Goal: Use online tool/utility

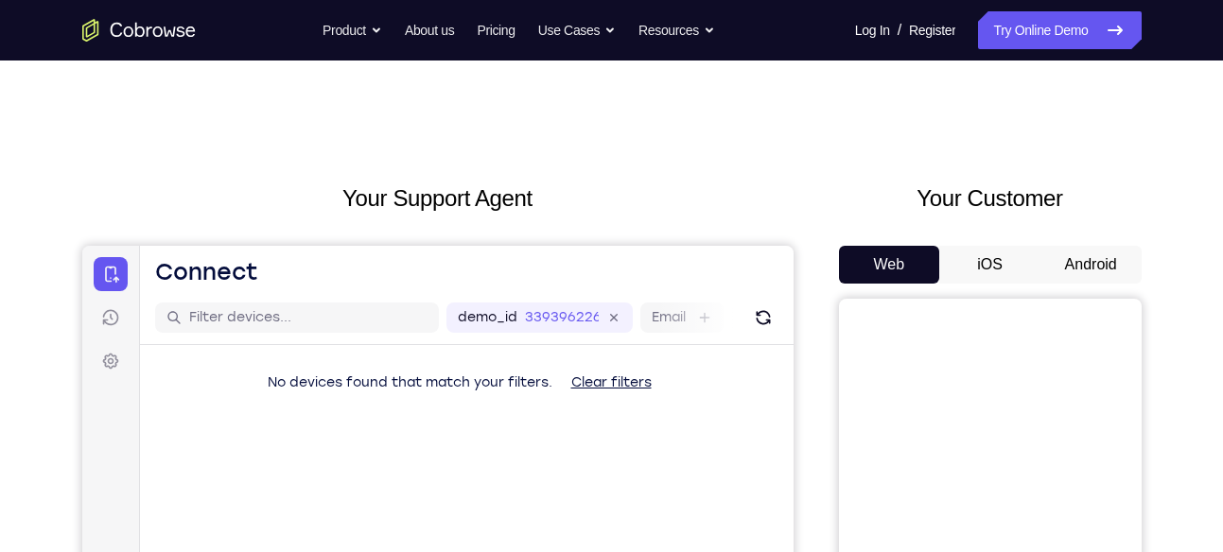
click at [1062, 263] on button "Android" at bounding box center [1090, 265] width 101 height 38
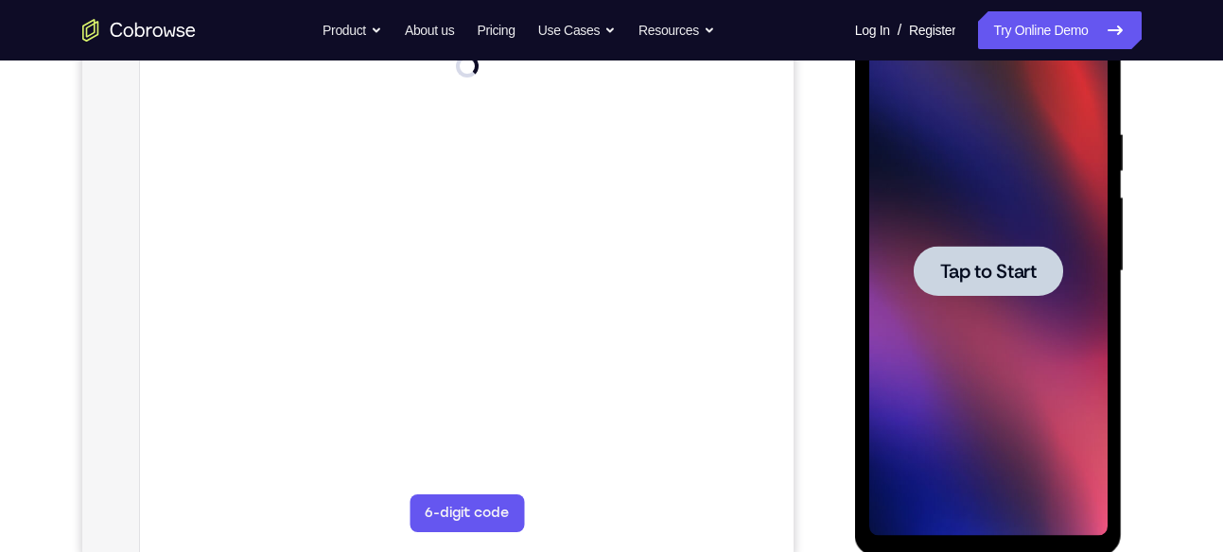
click at [1037, 272] on span "Tap to Start" at bounding box center [988, 271] width 96 height 19
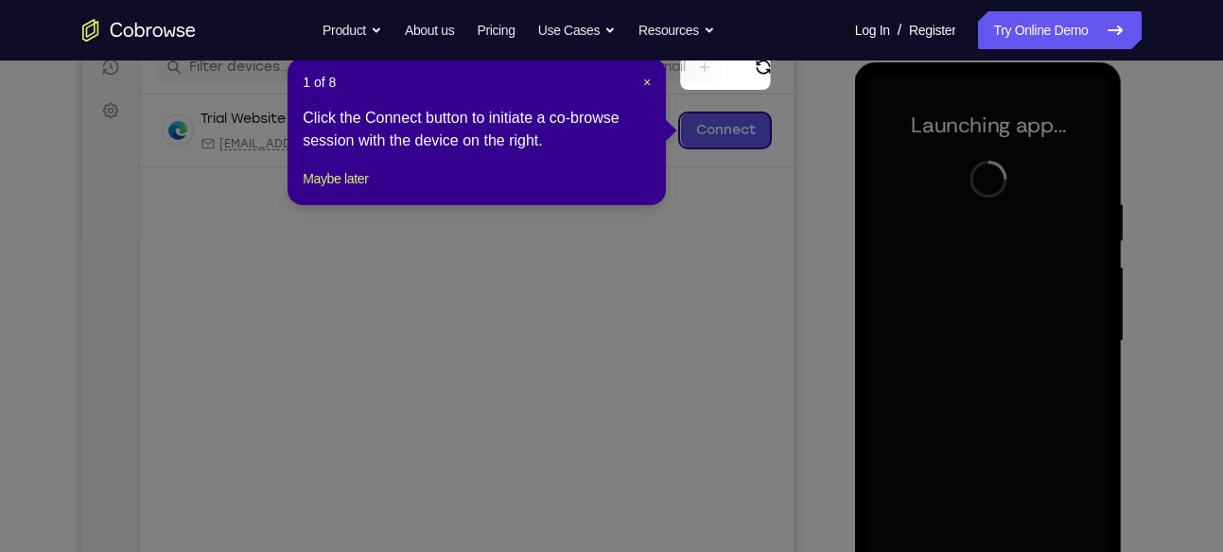
scroll to position [245, 0]
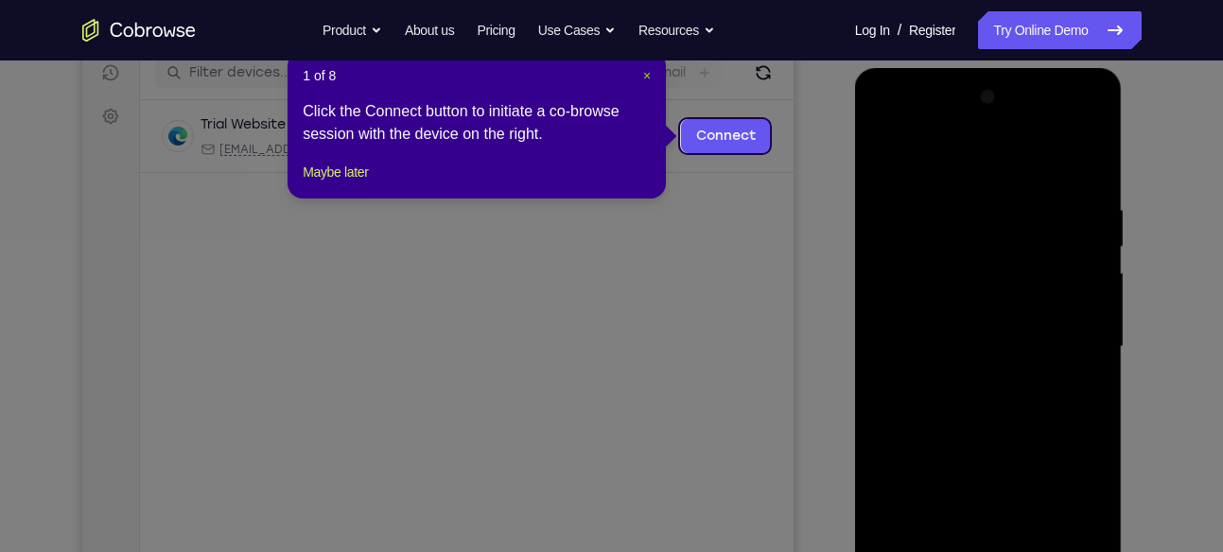
click at [643, 79] on span "×" at bounding box center [647, 75] width 8 height 15
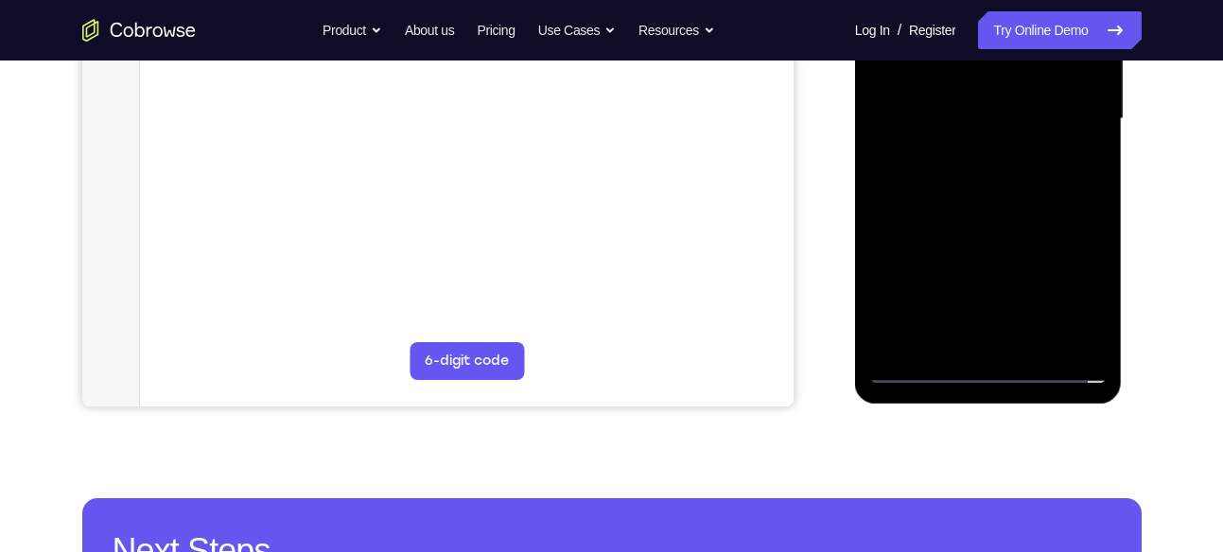
scroll to position [474, 0]
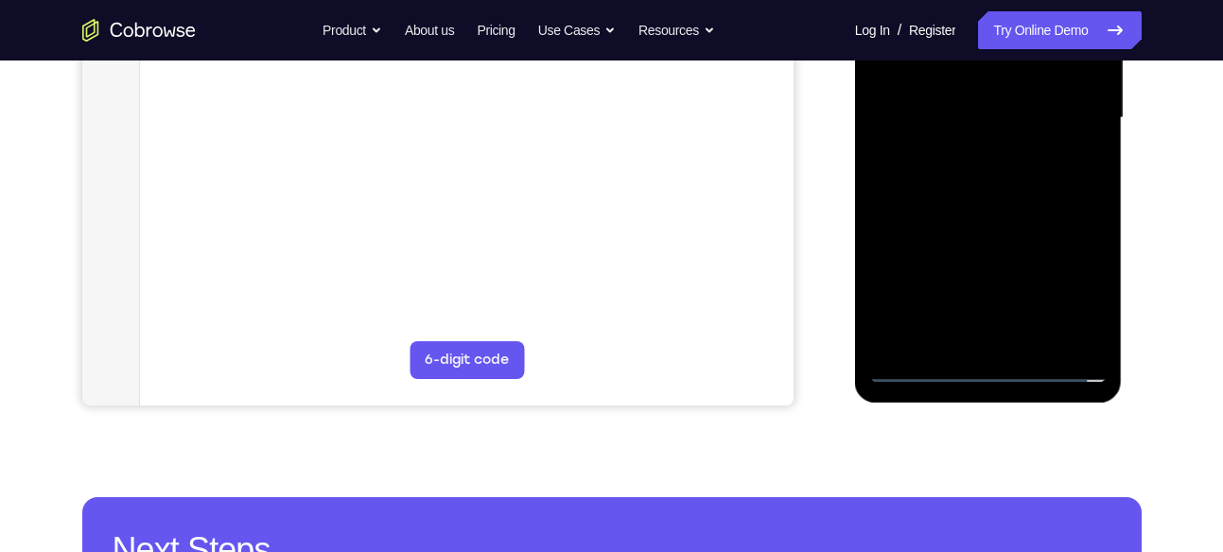
click at [993, 368] on div at bounding box center [988, 118] width 238 height 530
click at [1083, 290] on div at bounding box center [988, 118] width 238 height 530
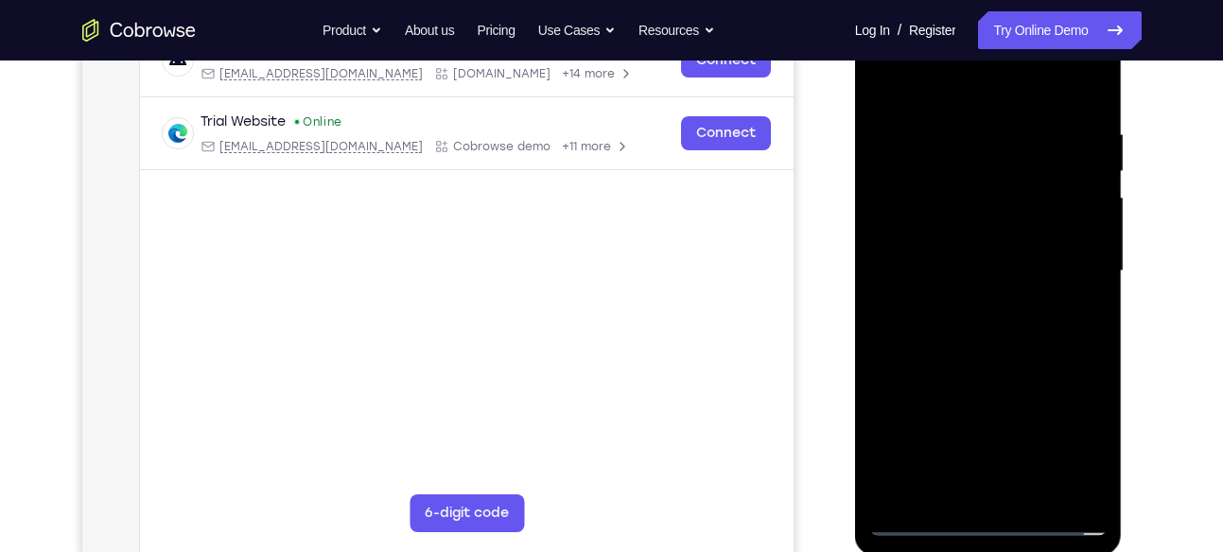
scroll to position [317, 0]
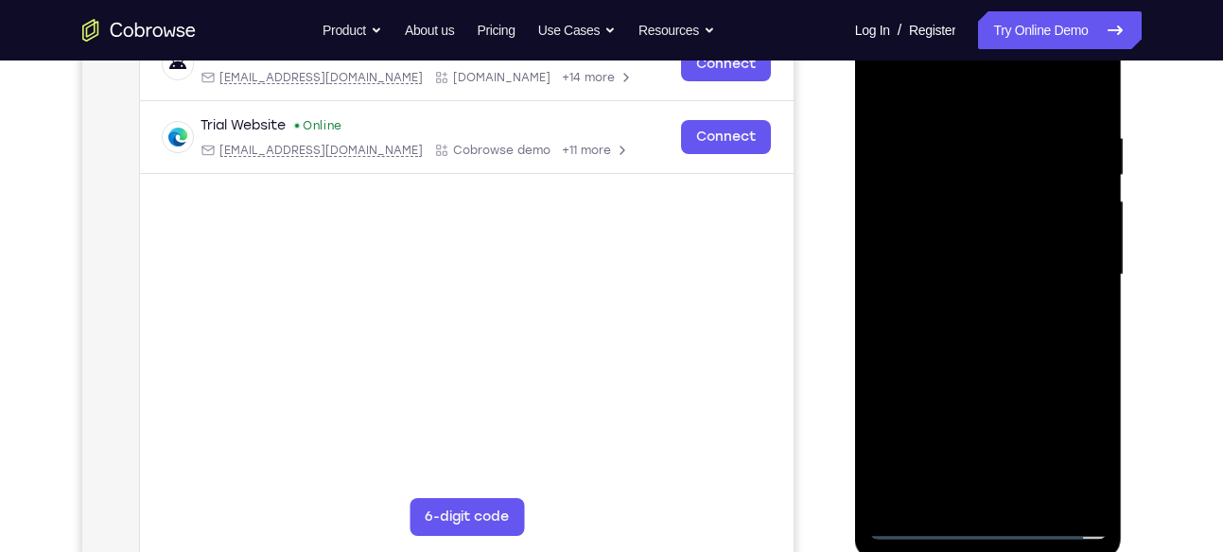
click at [961, 98] on div at bounding box center [988, 275] width 238 height 530
click at [1071, 262] on div at bounding box center [988, 275] width 238 height 530
click at [975, 306] on div at bounding box center [988, 275] width 238 height 530
click at [965, 260] on div at bounding box center [988, 275] width 238 height 530
click at [965, 238] on div at bounding box center [988, 275] width 238 height 530
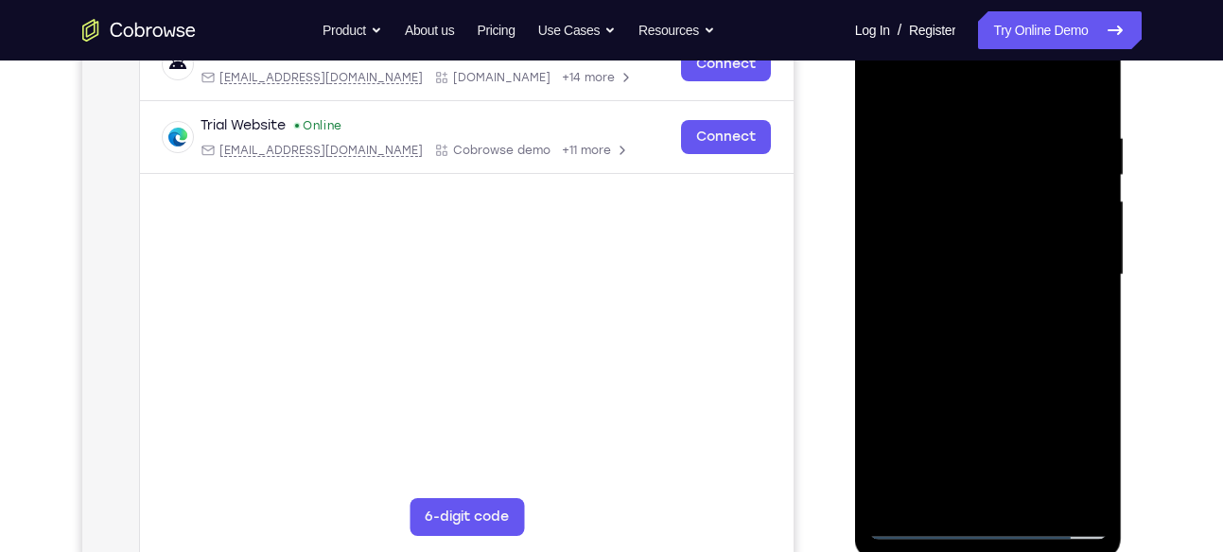
click at [988, 273] on div at bounding box center [988, 275] width 238 height 530
click at [1023, 348] on div at bounding box center [988, 275] width 238 height 530
click at [1036, 500] on div at bounding box center [988, 275] width 238 height 530
click at [969, 377] on div at bounding box center [988, 275] width 238 height 530
click at [959, 374] on div at bounding box center [988, 275] width 238 height 530
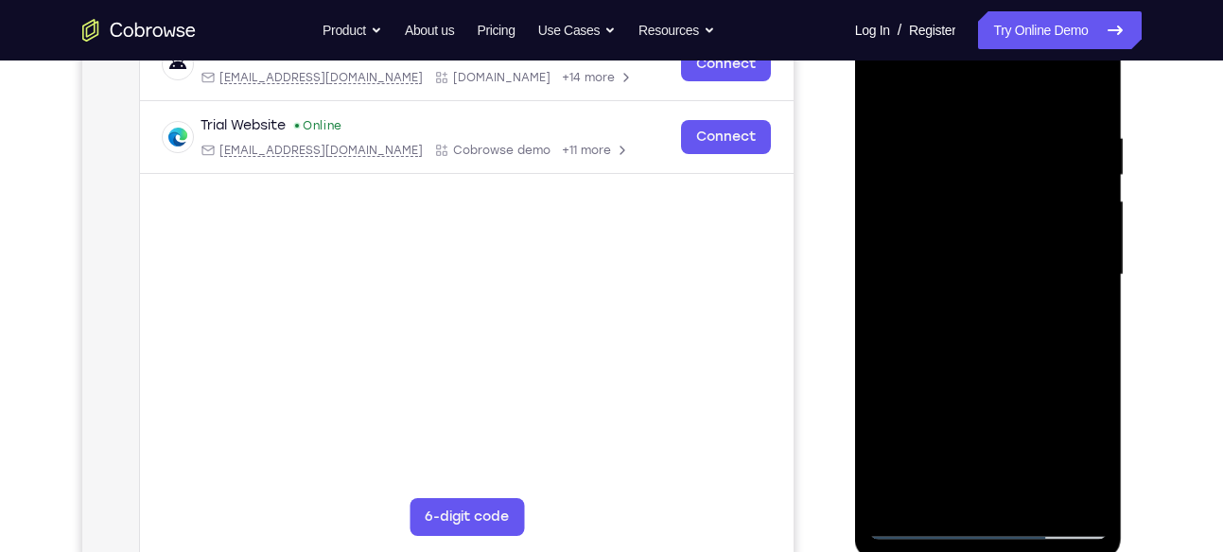
click at [1084, 456] on div at bounding box center [988, 275] width 238 height 530
drag, startPoint x: 906, startPoint y: 99, endPoint x: 896, endPoint y: 5, distance: 95.2
click at [896, 5] on div at bounding box center [989, 278] width 268 height 564
click at [893, 92] on div at bounding box center [988, 275] width 238 height 530
click at [889, 80] on div at bounding box center [988, 275] width 238 height 530
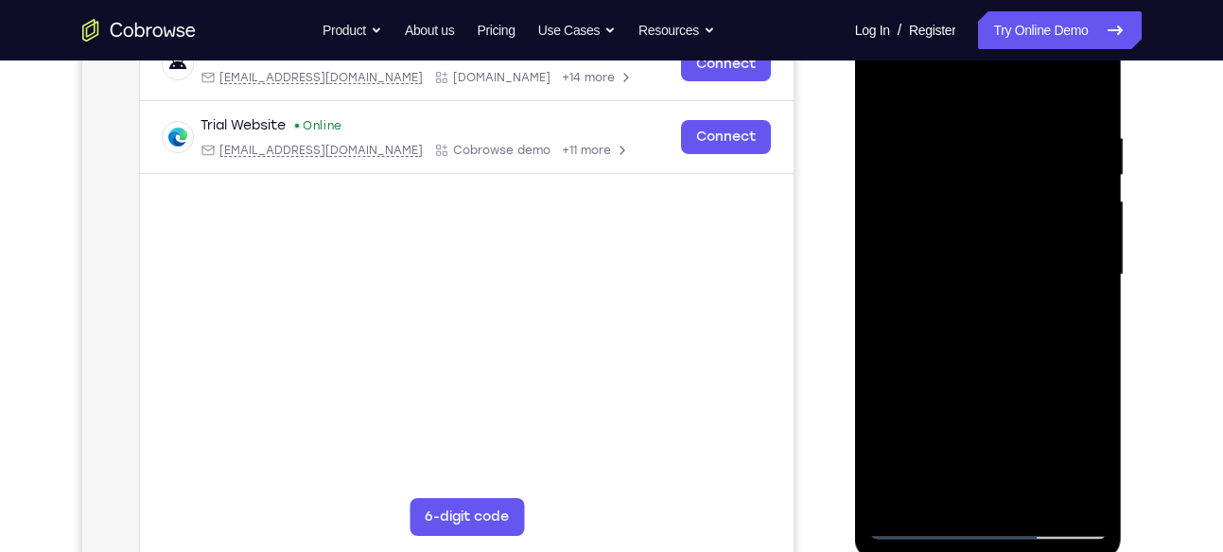
click at [958, 121] on div at bounding box center [988, 275] width 238 height 530
click at [1074, 210] on div at bounding box center [988, 275] width 238 height 530
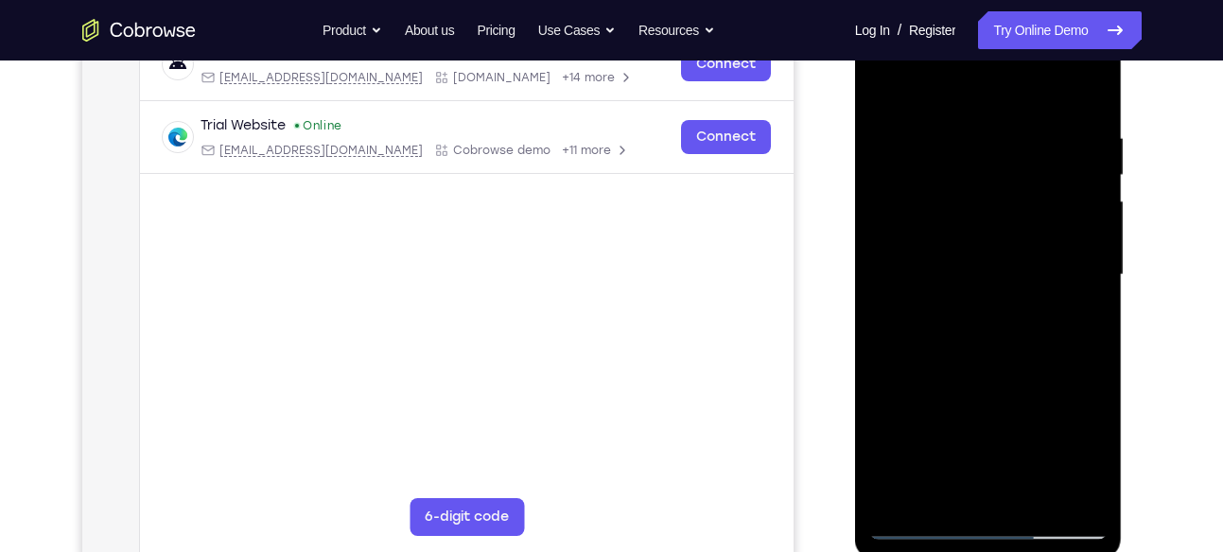
click at [1074, 210] on div at bounding box center [988, 275] width 238 height 530
click at [1085, 300] on div at bounding box center [988, 275] width 238 height 530
drag, startPoint x: 928, startPoint y: 306, endPoint x: 1219, endPoint y: 337, distance: 293.0
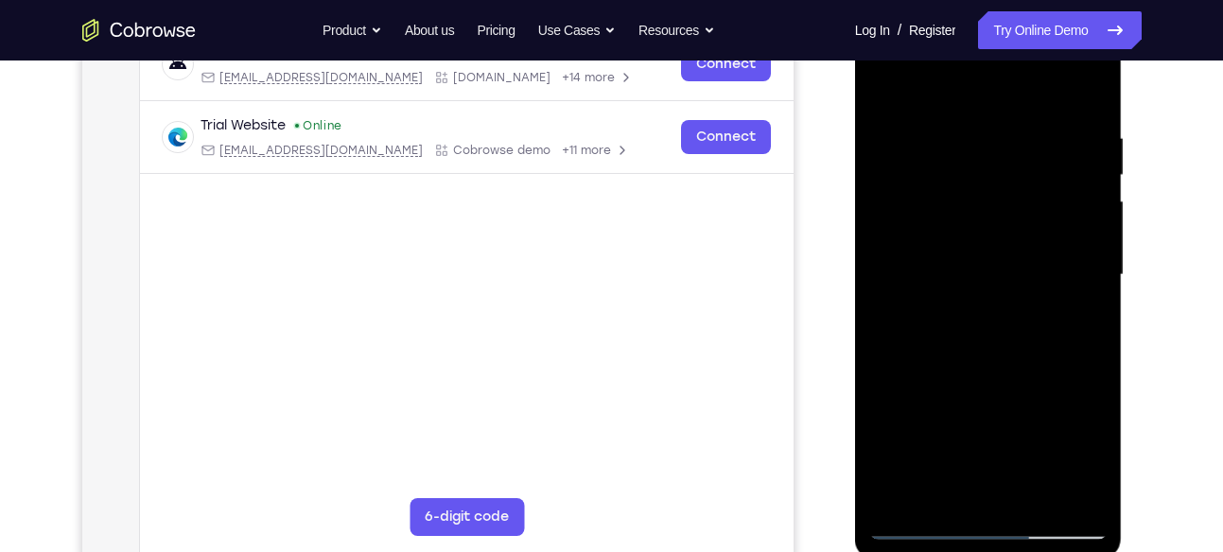
click at [1125, 337] on html "Online web based iOS Simulators and Android Emulators. Run iPhone, iPad, Mobile…" at bounding box center [990, 280] width 270 height 568
click at [1085, 295] on div at bounding box center [988, 275] width 238 height 530
click at [1096, 303] on div at bounding box center [988, 275] width 238 height 530
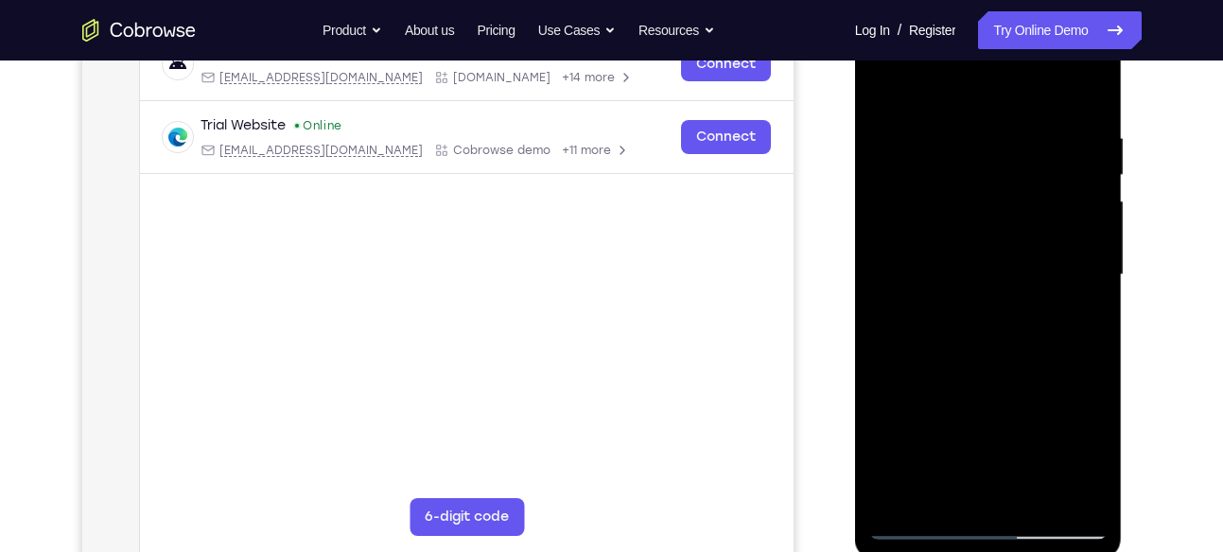
click at [1076, 242] on div at bounding box center [988, 275] width 238 height 530
click at [1073, 266] on div at bounding box center [988, 275] width 238 height 530
click at [1069, 254] on div at bounding box center [988, 275] width 238 height 530
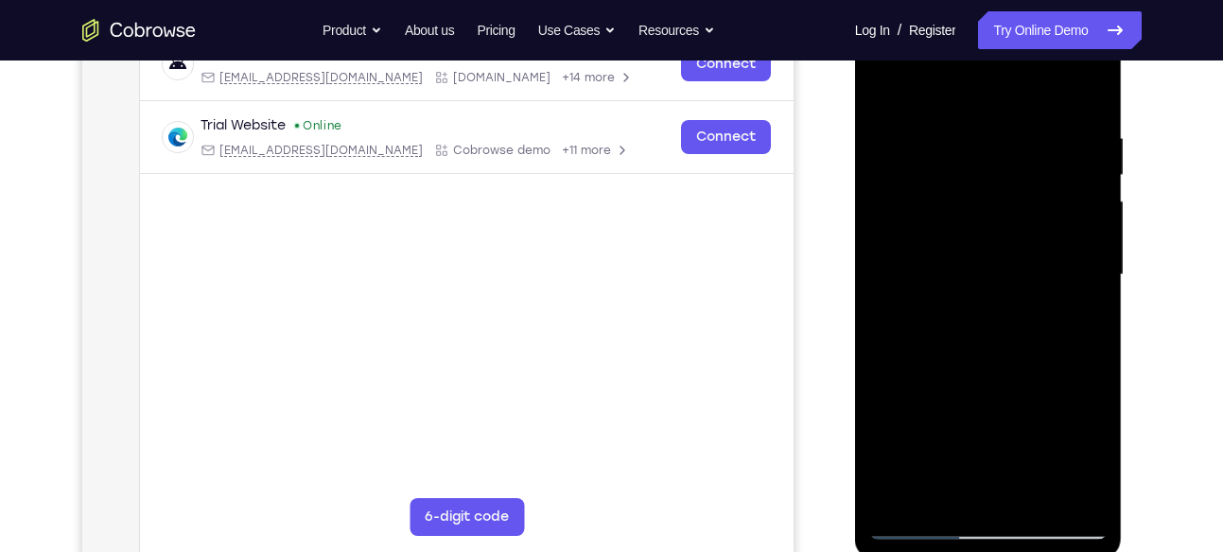
click at [977, 361] on div at bounding box center [988, 275] width 238 height 530
click at [1085, 190] on div at bounding box center [988, 275] width 238 height 530
drag, startPoint x: 1085, startPoint y: 196, endPoint x: 811, endPoint y: 185, distance: 274.5
click at [855, 185] on html "Online web based iOS Simulators and Android Emulators. Run iPhone, iPad, Mobile…" at bounding box center [990, 280] width 270 height 568
click at [1075, 180] on div at bounding box center [988, 275] width 238 height 530
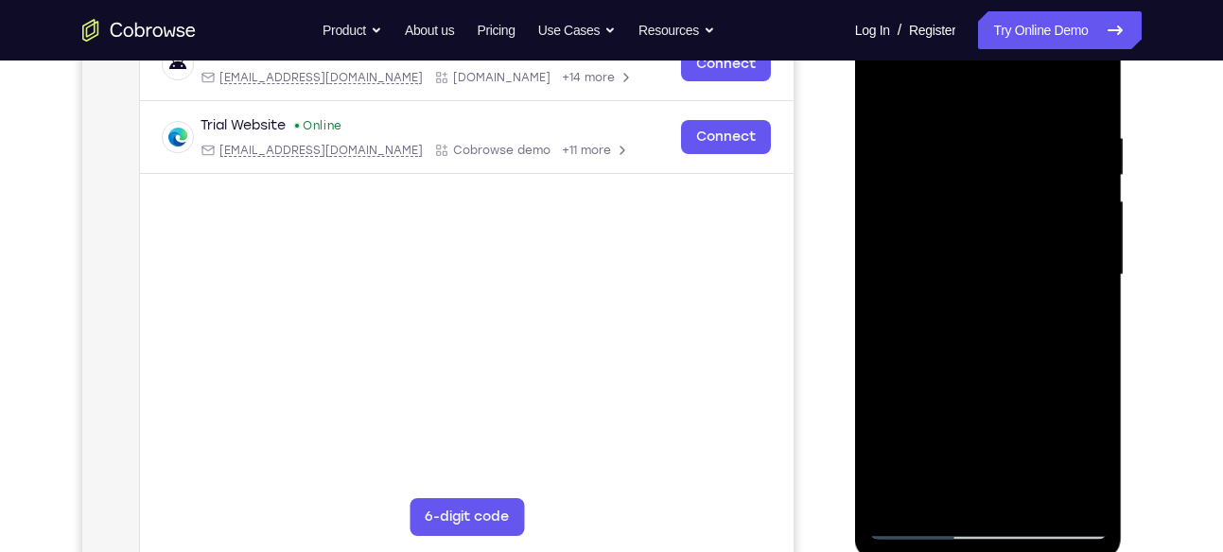
click at [1075, 180] on div at bounding box center [988, 275] width 238 height 530
click at [1090, 198] on div at bounding box center [988, 275] width 238 height 530
click at [1084, 86] on div at bounding box center [988, 275] width 238 height 530
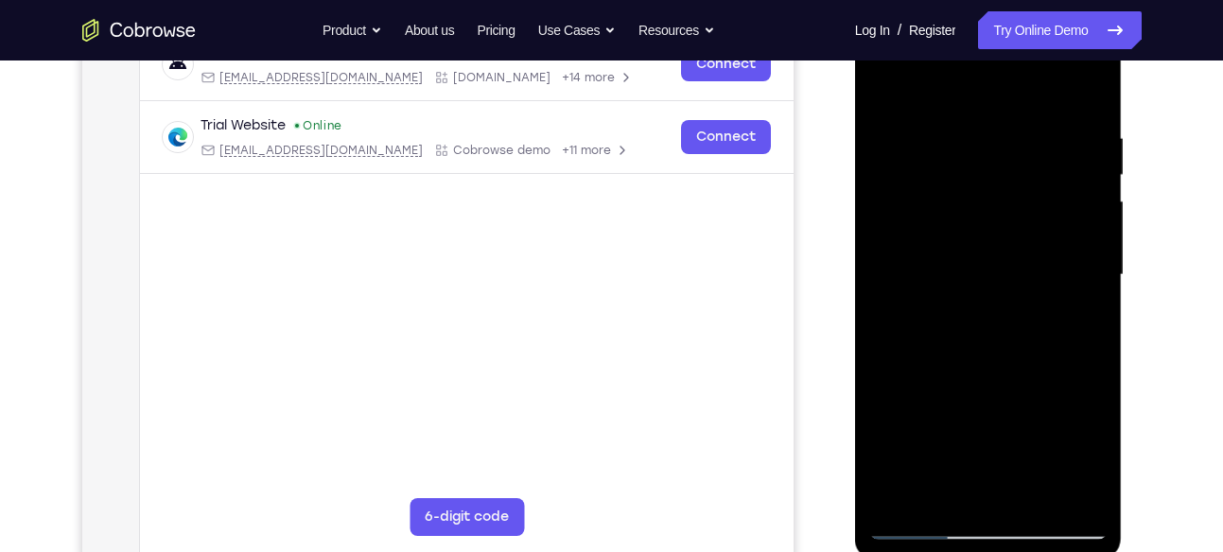
drag, startPoint x: 988, startPoint y: 175, endPoint x: 1008, endPoint y: 416, distance: 242.0
click at [1008, 416] on div at bounding box center [988, 275] width 238 height 530
click at [965, 122] on div at bounding box center [988, 275] width 238 height 530
click at [1059, 494] on div at bounding box center [988, 275] width 238 height 530
click at [1088, 251] on div at bounding box center [988, 275] width 238 height 530
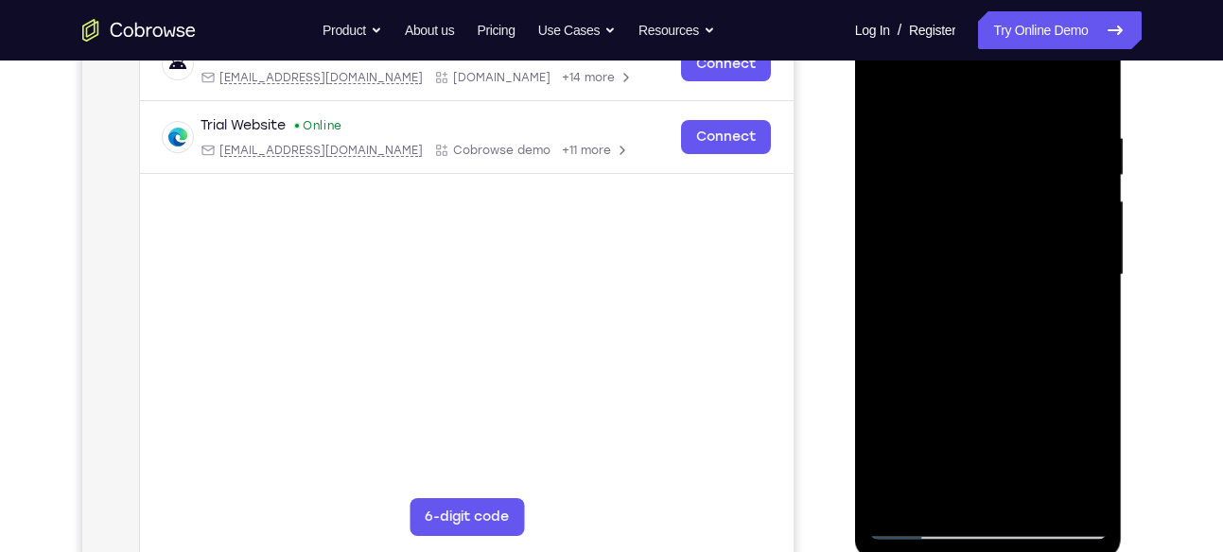
click at [1061, 484] on div at bounding box center [988, 275] width 238 height 530
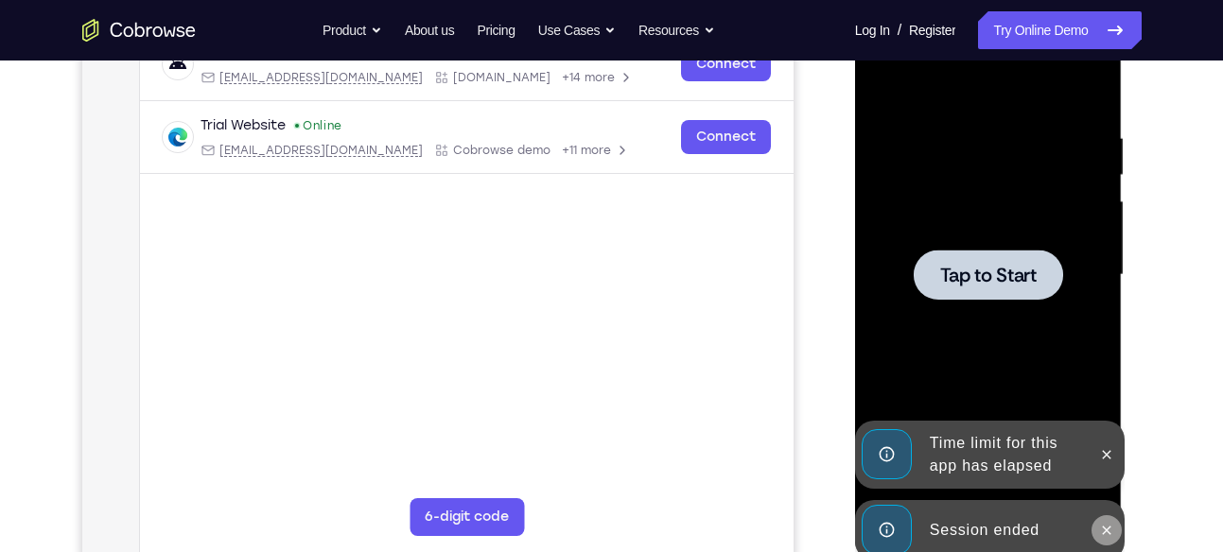
click at [1099, 531] on icon at bounding box center [1106, 530] width 15 height 15
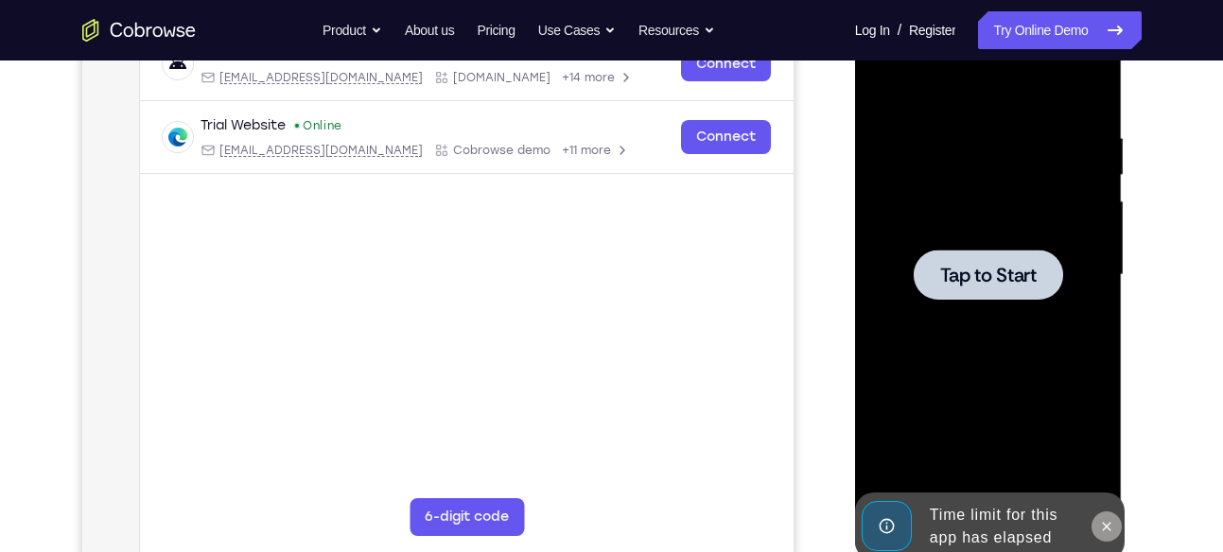
click at [1108, 530] on icon at bounding box center [1106, 526] width 15 height 15
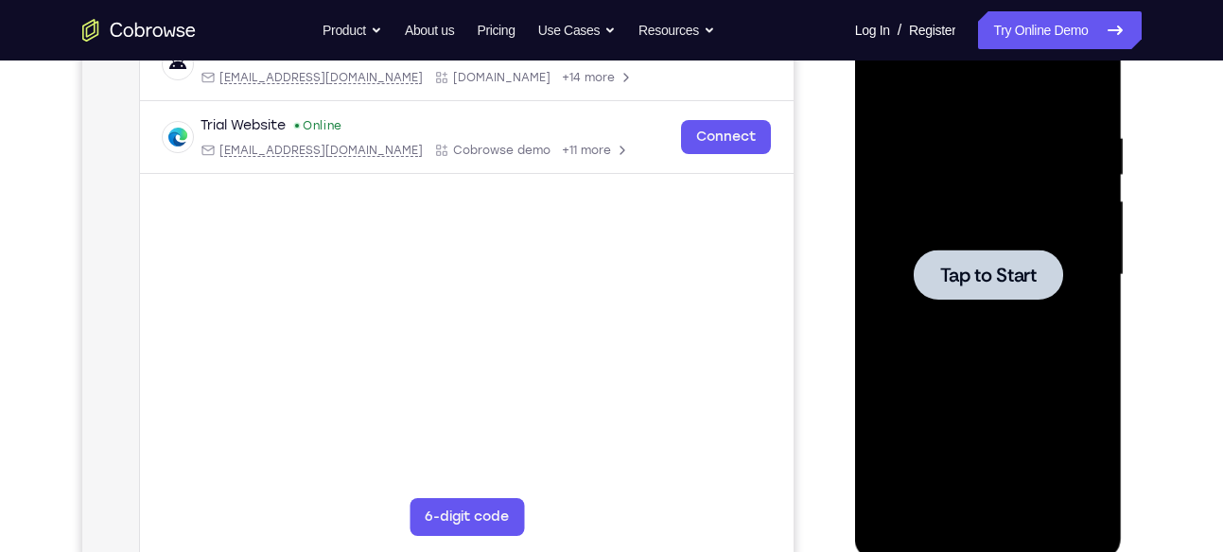
click at [975, 278] on span "Tap to Start" at bounding box center [988, 275] width 96 height 19
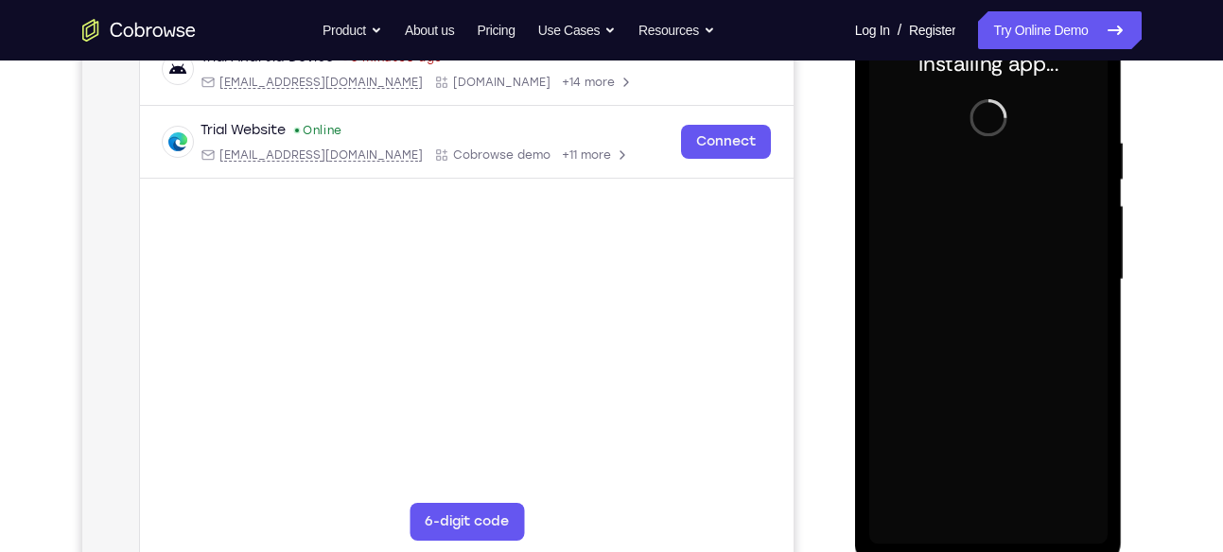
scroll to position [314, 0]
click at [982, 528] on div at bounding box center [988, 278] width 238 height 530
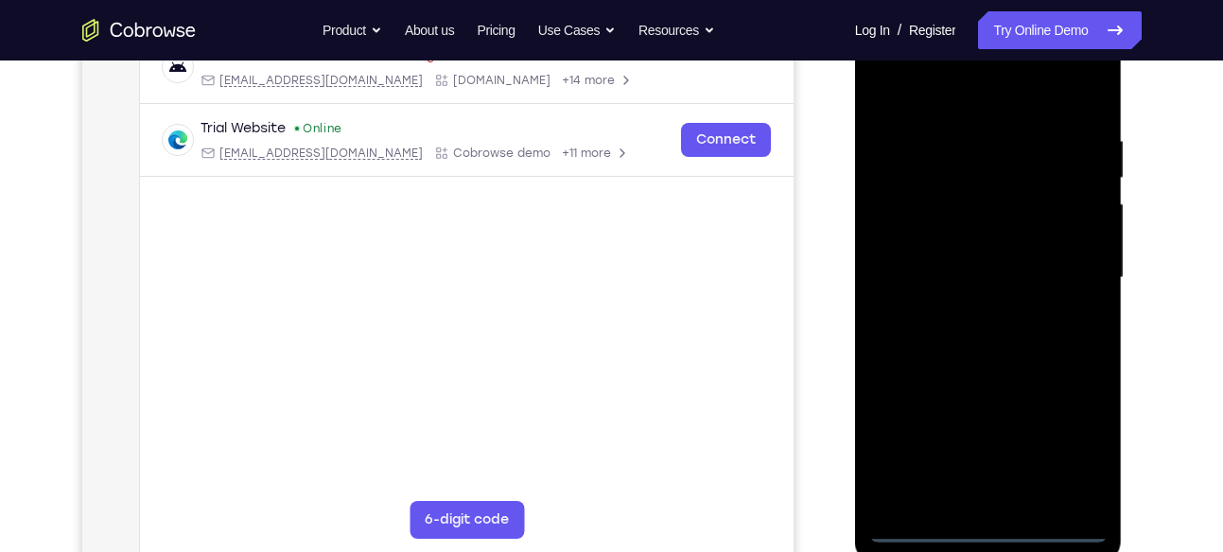
click at [1081, 436] on div at bounding box center [988, 278] width 238 height 530
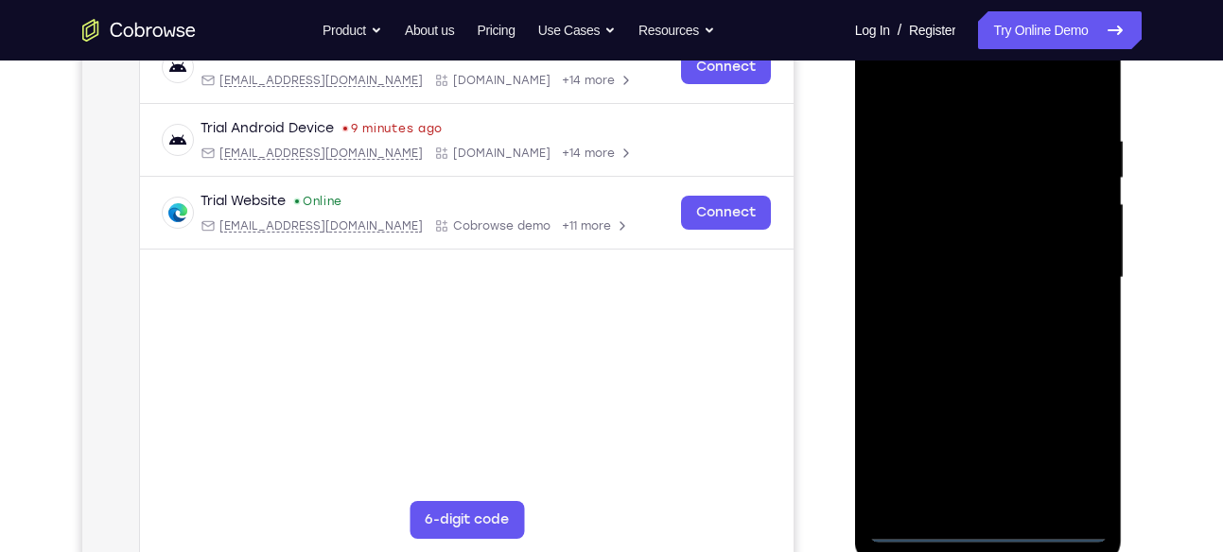
click at [904, 90] on div at bounding box center [988, 278] width 238 height 530
click at [1076, 274] on div at bounding box center [988, 278] width 238 height 530
click at [975, 310] on div at bounding box center [988, 278] width 238 height 530
click at [946, 250] on div at bounding box center [988, 278] width 238 height 530
click at [948, 241] on div at bounding box center [988, 278] width 238 height 530
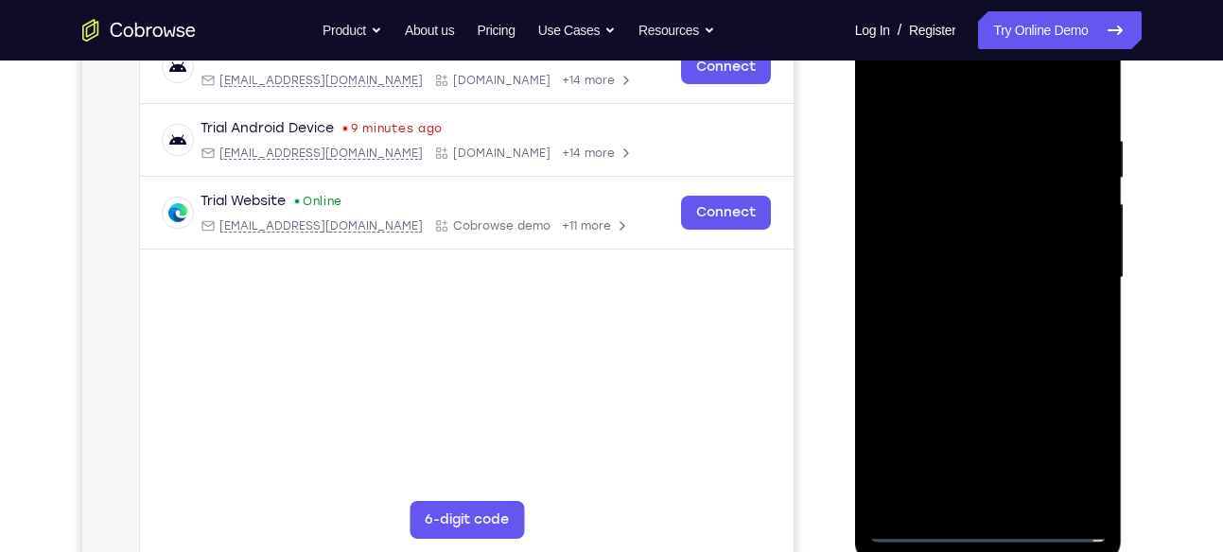
click at [969, 266] on div at bounding box center [988, 278] width 238 height 530
click at [1025, 342] on div at bounding box center [988, 278] width 238 height 530
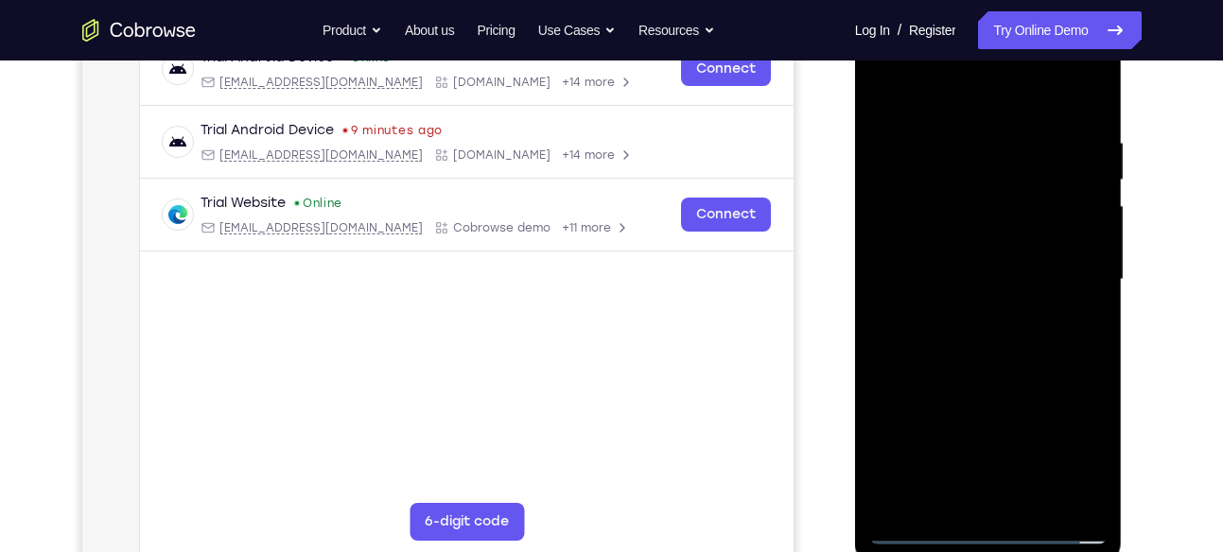
scroll to position [311, 0]
click at [961, 357] on div at bounding box center [988, 281] width 238 height 530
click at [960, 119] on div at bounding box center [988, 281] width 238 height 530
click at [1076, 307] on div at bounding box center [988, 281] width 238 height 530
click at [1075, 284] on div at bounding box center [988, 281] width 238 height 530
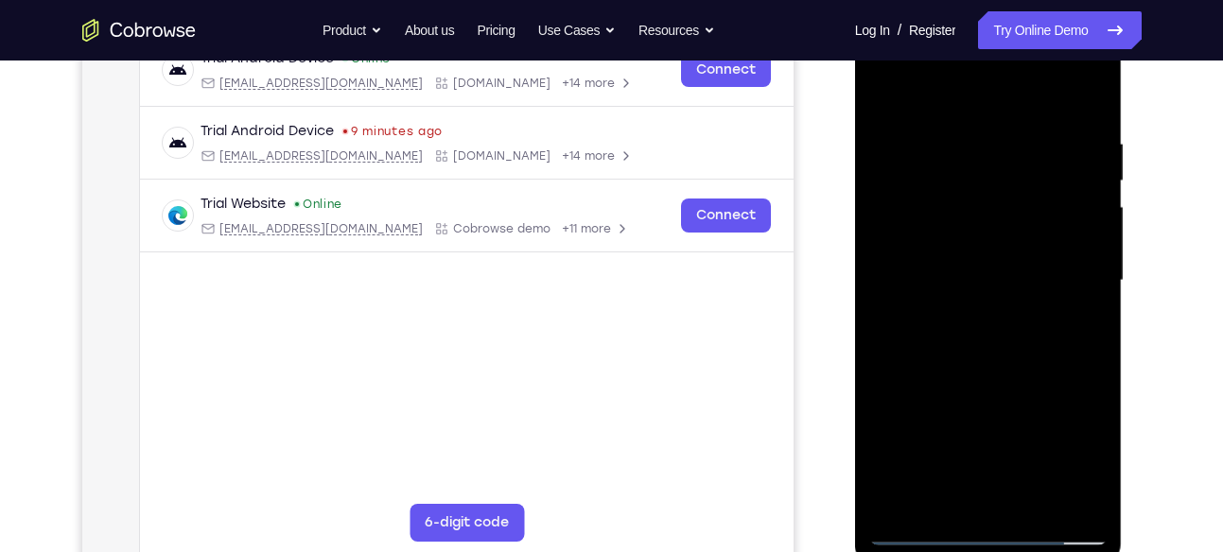
click at [1078, 282] on div at bounding box center [988, 281] width 238 height 530
drag, startPoint x: 1078, startPoint y: 282, endPoint x: 798, endPoint y: 206, distance: 290.0
click at [855, 206] on html "Online web based iOS Simulators and Android Emulators. Run iPhone, iPad, Mobile…" at bounding box center [990, 286] width 270 height 568
drag, startPoint x: 1090, startPoint y: 261, endPoint x: 861, endPoint y: 232, distance: 230.8
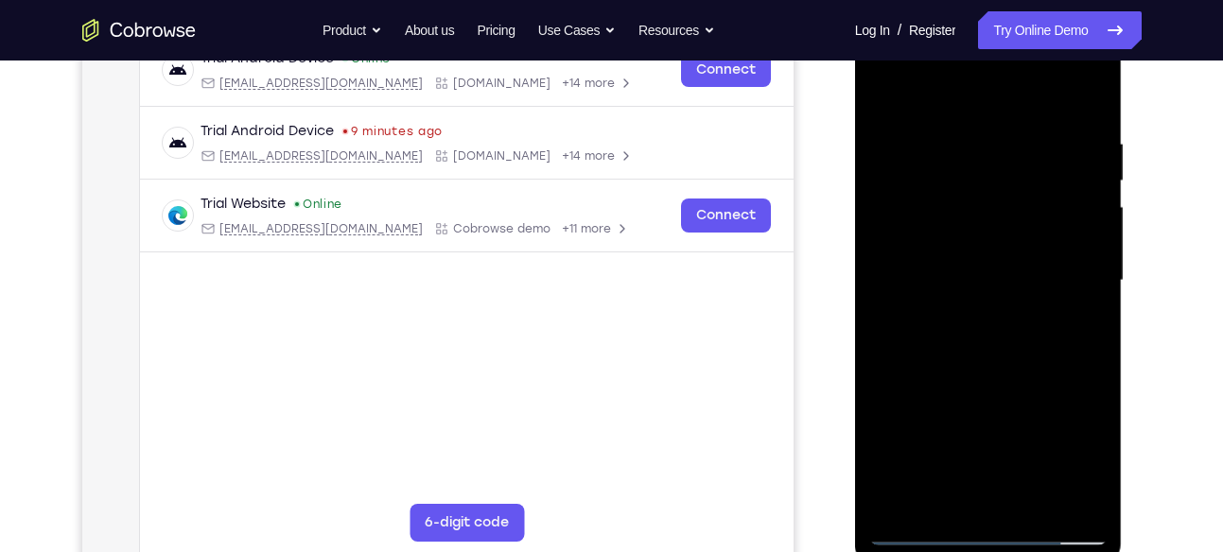
click at [861, 232] on div at bounding box center [989, 284] width 268 height 564
click at [1079, 254] on div at bounding box center [988, 281] width 238 height 530
click at [1086, 257] on div at bounding box center [988, 281] width 238 height 530
click at [1102, 261] on div at bounding box center [988, 281] width 238 height 530
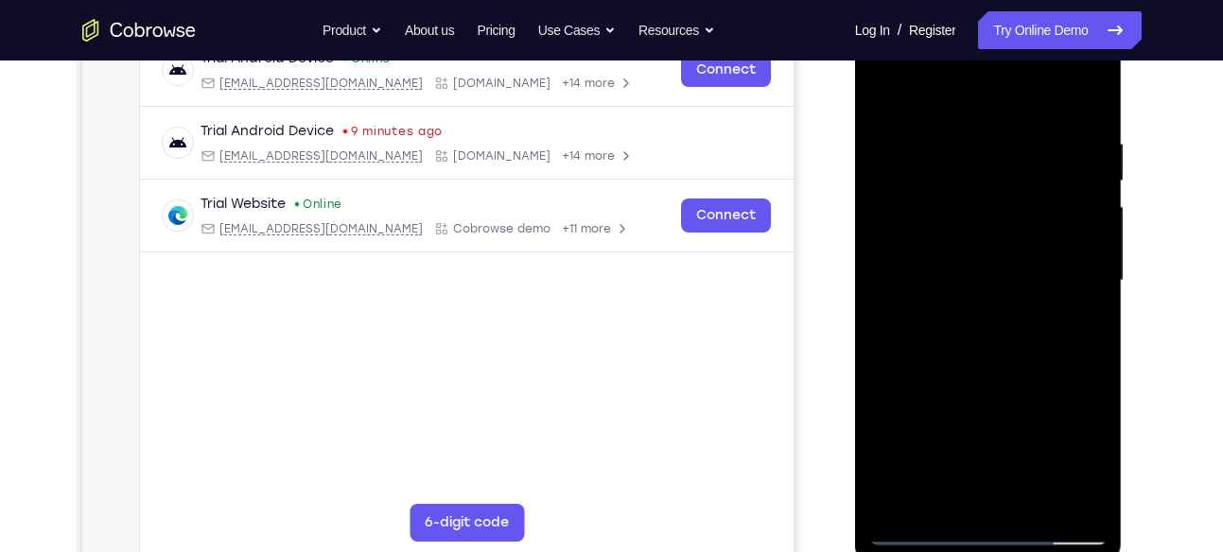
click at [1102, 261] on div at bounding box center [988, 281] width 238 height 530
click at [900, 287] on div at bounding box center [988, 281] width 238 height 530
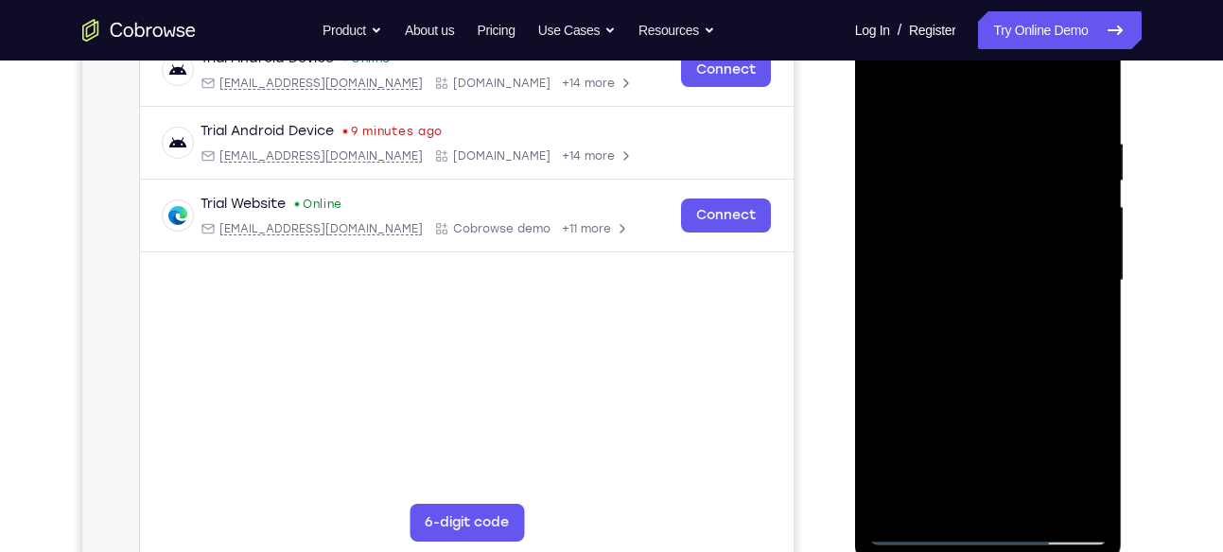
click at [900, 287] on div at bounding box center [988, 281] width 238 height 530
click at [1075, 272] on div at bounding box center [988, 281] width 238 height 530
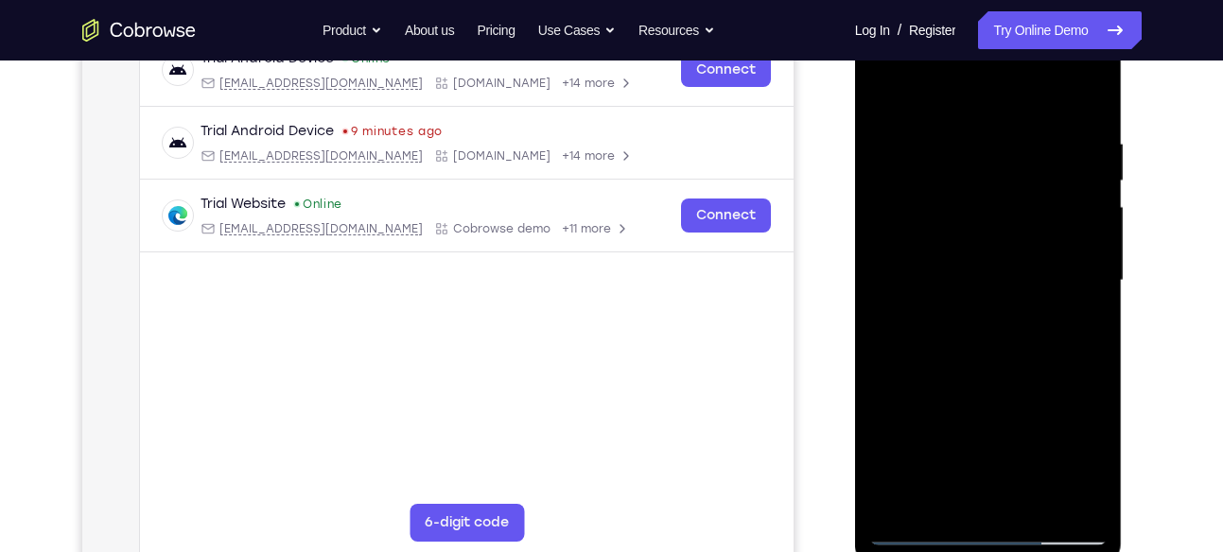
click at [1099, 274] on div at bounding box center [988, 281] width 238 height 530
click at [1087, 293] on div at bounding box center [988, 281] width 238 height 530
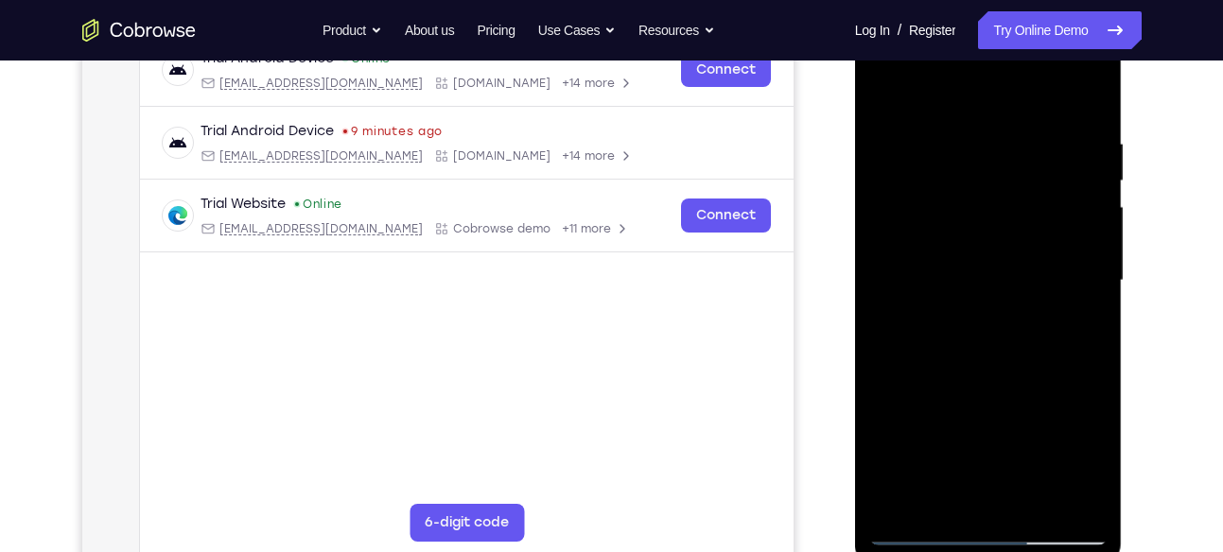
click at [1075, 223] on div at bounding box center [988, 281] width 238 height 530
click at [1093, 225] on div at bounding box center [988, 281] width 238 height 530
click at [1085, 215] on div at bounding box center [988, 281] width 238 height 530
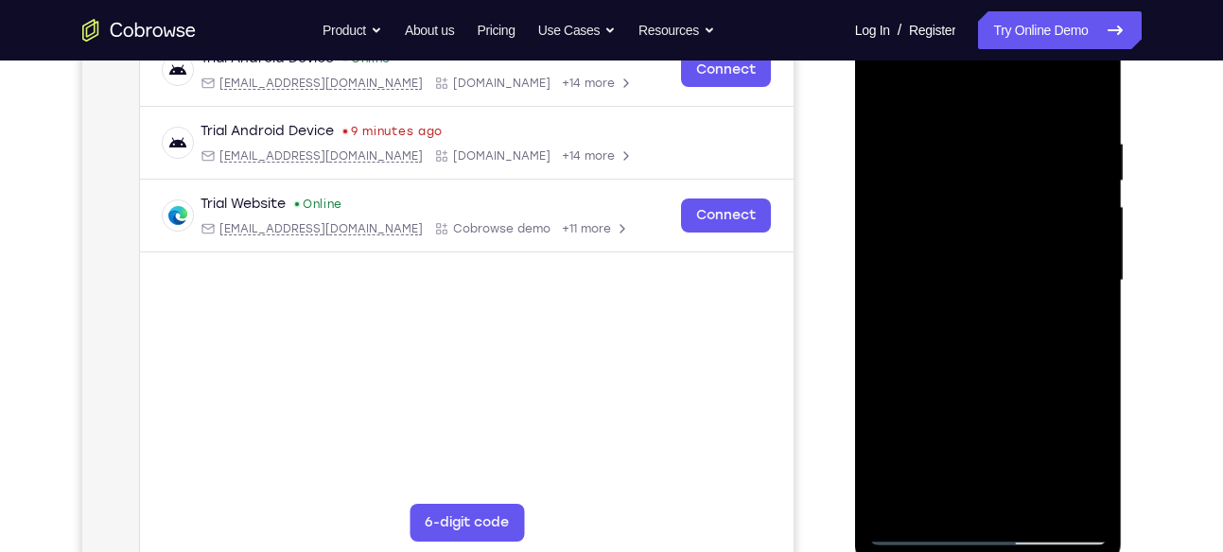
click at [1087, 273] on div at bounding box center [988, 281] width 238 height 530
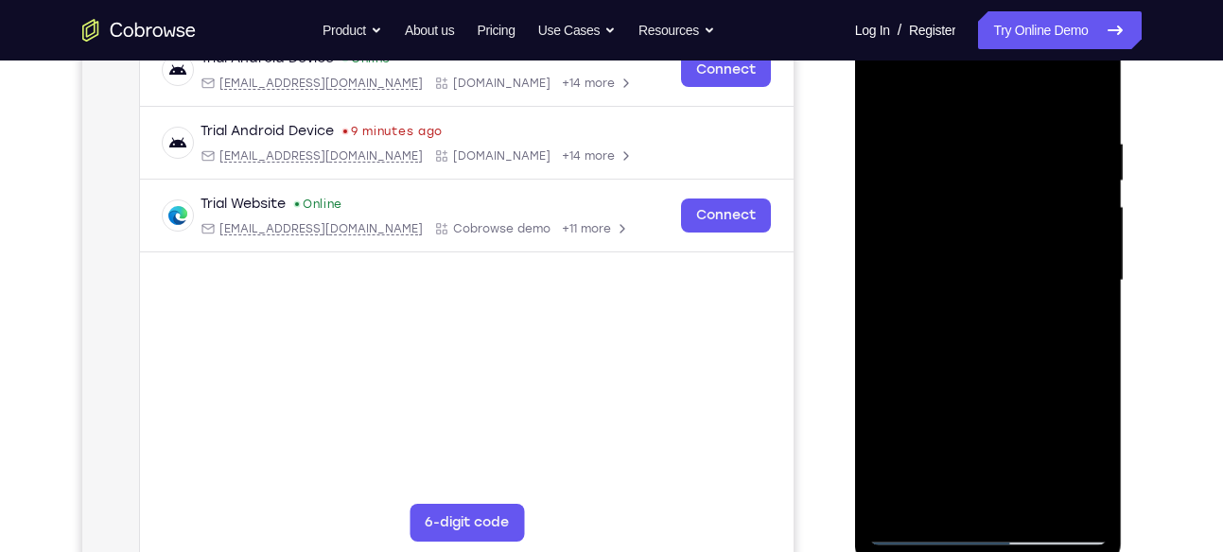
click at [1087, 273] on div at bounding box center [988, 281] width 238 height 530
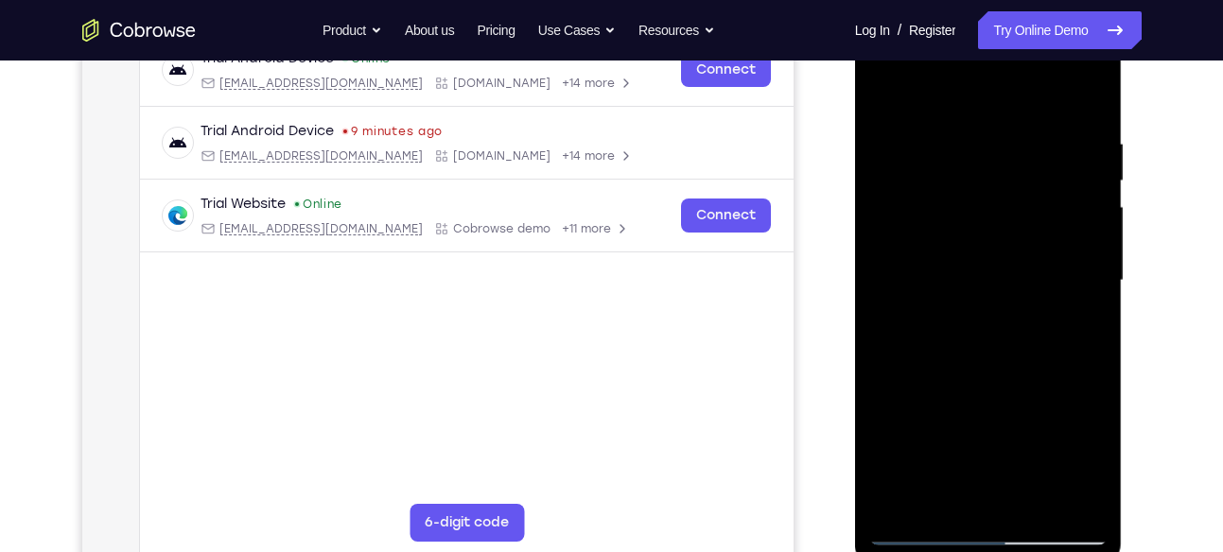
click at [1087, 273] on div at bounding box center [988, 281] width 238 height 530
click at [874, 288] on div at bounding box center [988, 281] width 238 height 530
click at [882, 288] on div at bounding box center [988, 281] width 238 height 530
click at [894, 91] on div at bounding box center [988, 281] width 238 height 530
click at [992, 159] on div at bounding box center [988, 281] width 238 height 530
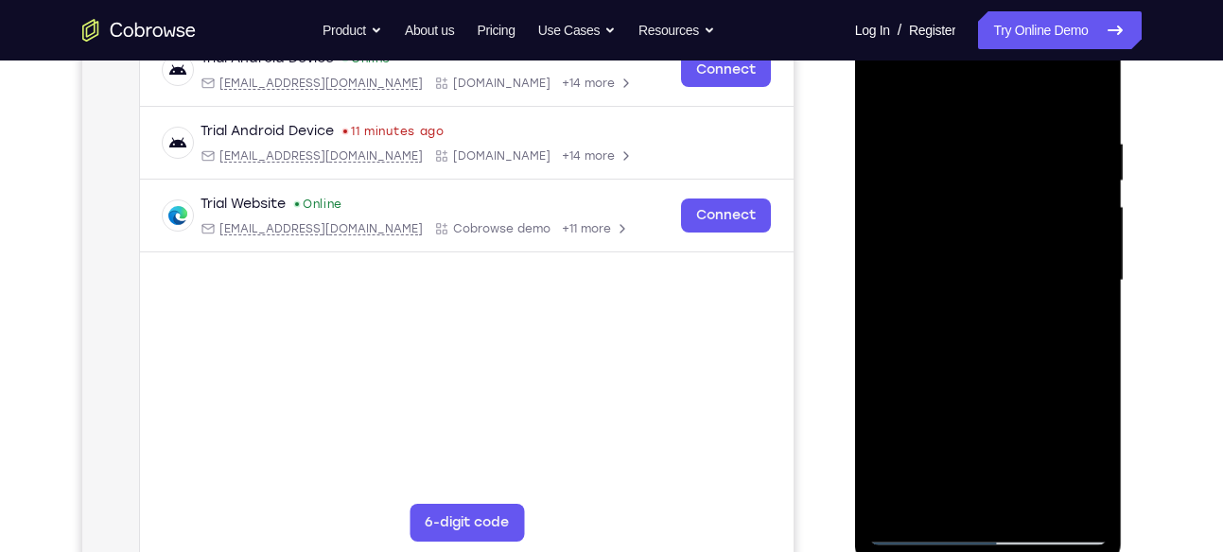
click at [978, 506] on div at bounding box center [988, 281] width 238 height 530
click at [882, 85] on div at bounding box center [988, 281] width 238 height 530
click at [1084, 179] on div at bounding box center [988, 281] width 238 height 530
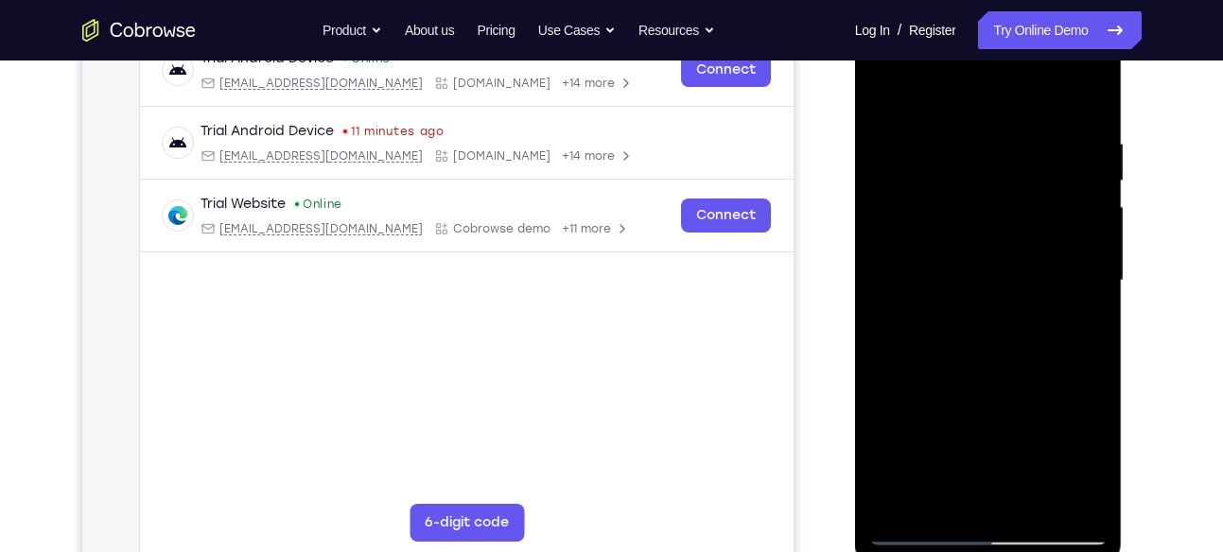
click at [1084, 179] on div at bounding box center [988, 281] width 238 height 530
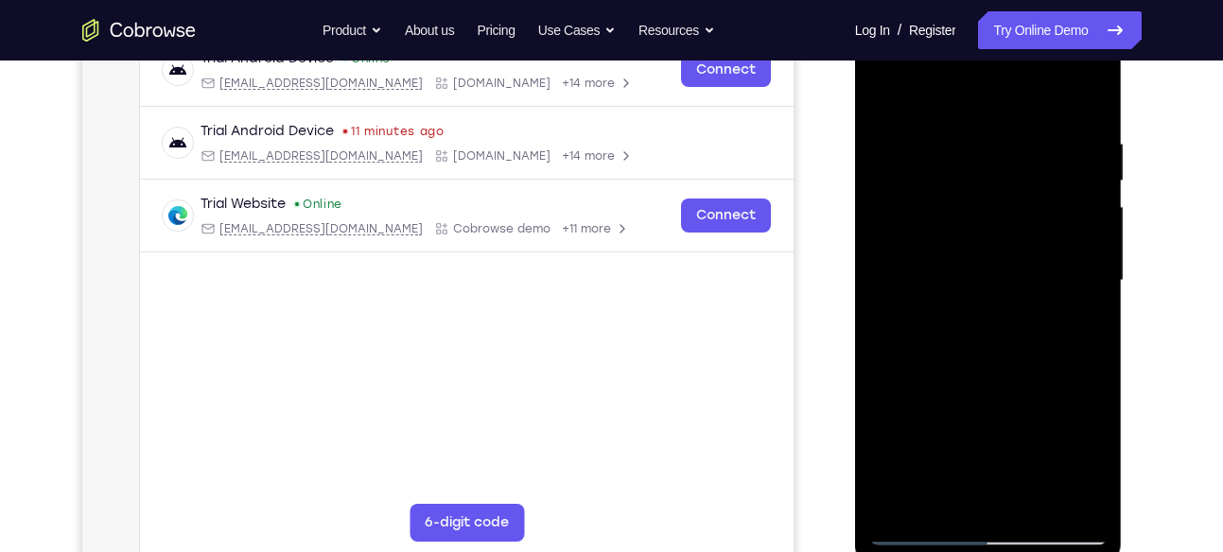
click at [1084, 179] on div at bounding box center [988, 281] width 238 height 530
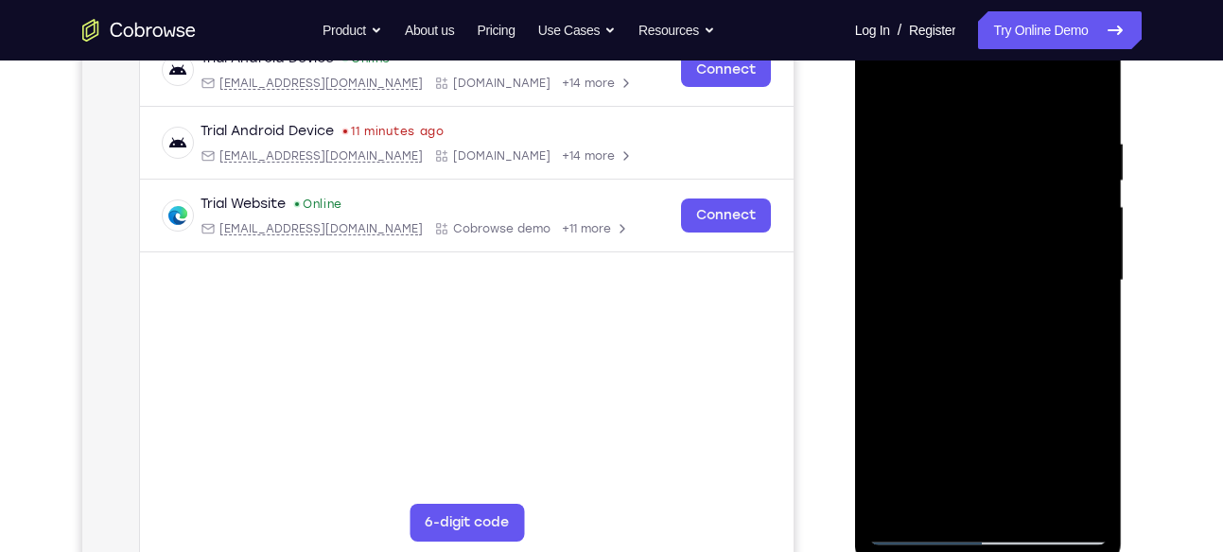
click at [1090, 179] on div at bounding box center [988, 281] width 238 height 530
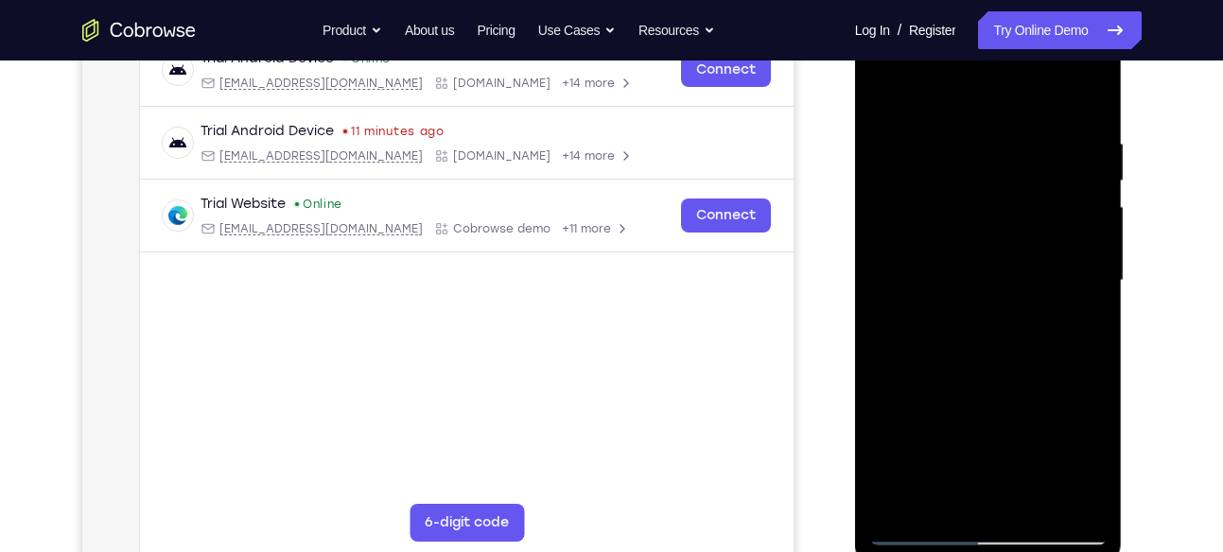
click at [1090, 179] on div at bounding box center [988, 281] width 238 height 530
click at [1096, 224] on div at bounding box center [988, 281] width 238 height 530
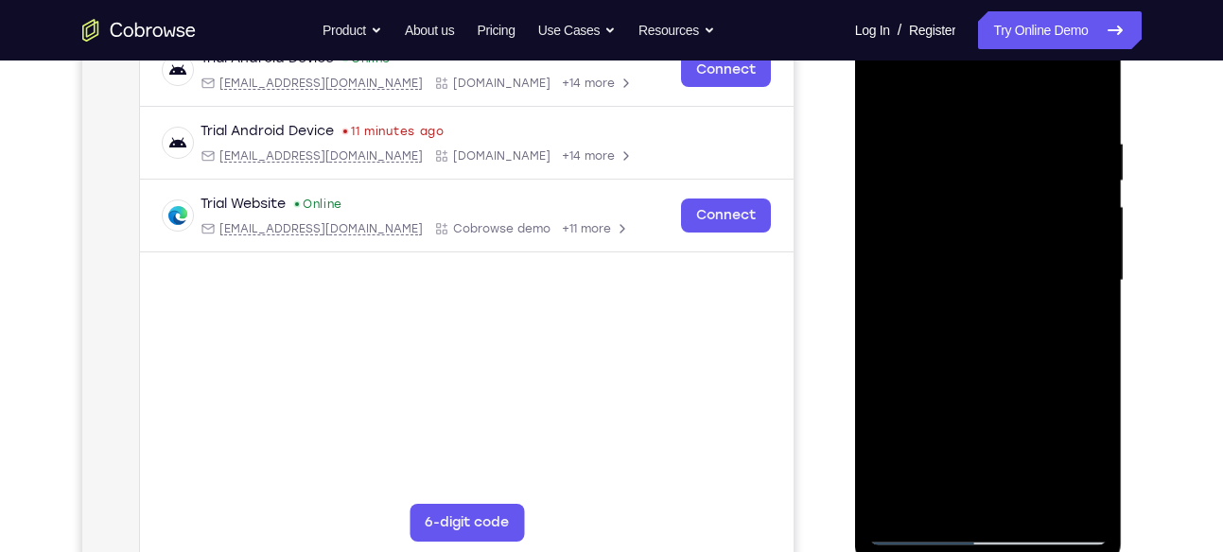
click at [1096, 224] on div at bounding box center [988, 281] width 238 height 530
click at [885, 272] on div at bounding box center [988, 281] width 238 height 530
click at [1089, 269] on div at bounding box center [988, 281] width 238 height 530
click at [1091, 155] on div at bounding box center [988, 281] width 238 height 530
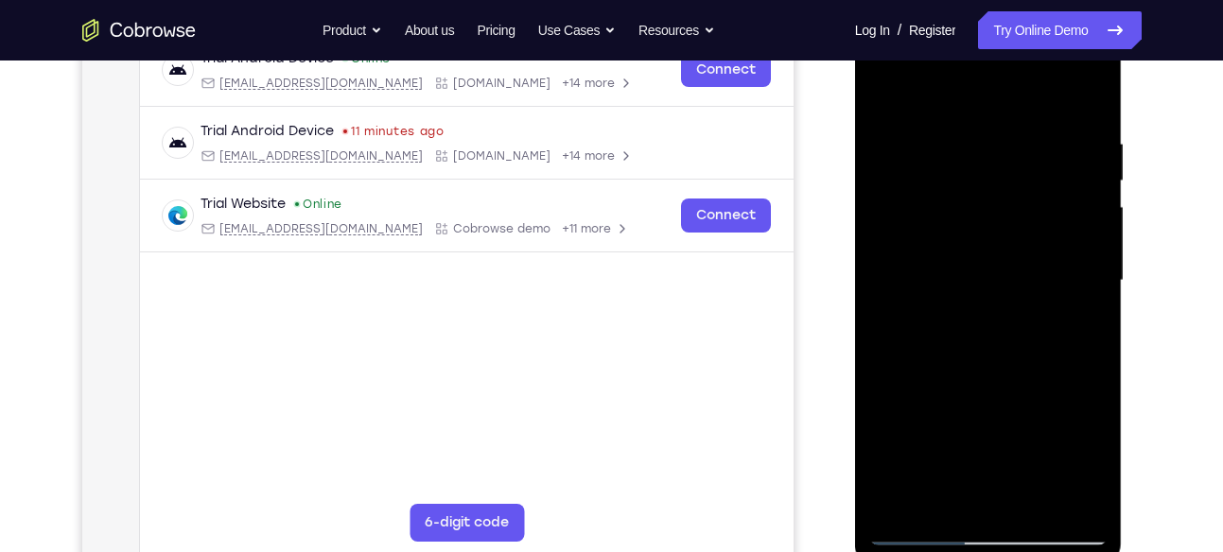
click at [1090, 139] on div at bounding box center [988, 281] width 238 height 530
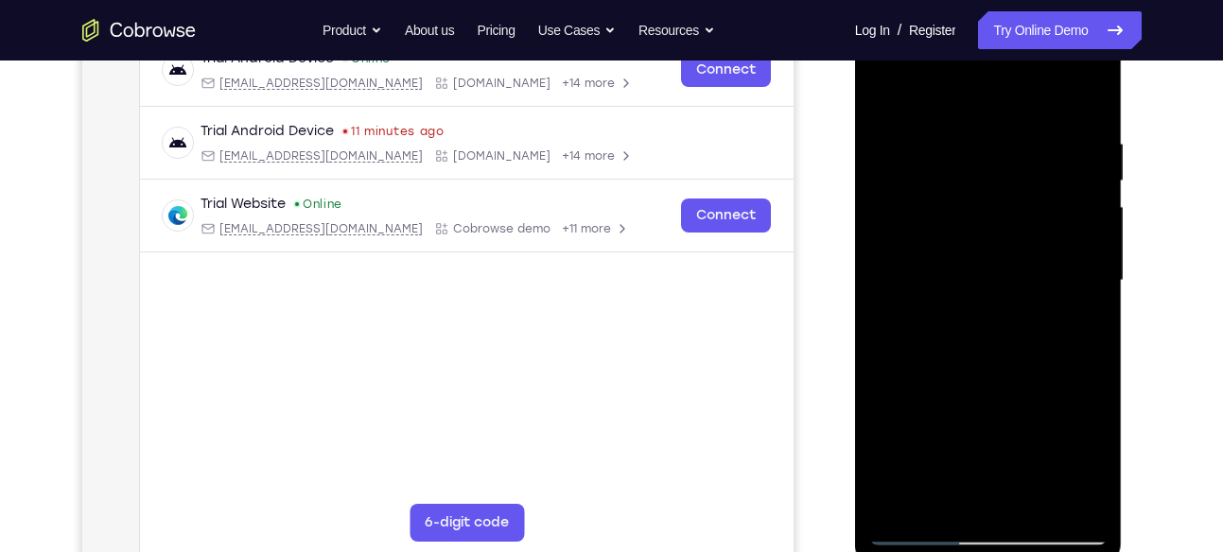
click at [1090, 139] on div at bounding box center [988, 281] width 238 height 530
click at [1086, 165] on div at bounding box center [988, 281] width 238 height 530
click at [1086, 199] on div at bounding box center [988, 281] width 238 height 530
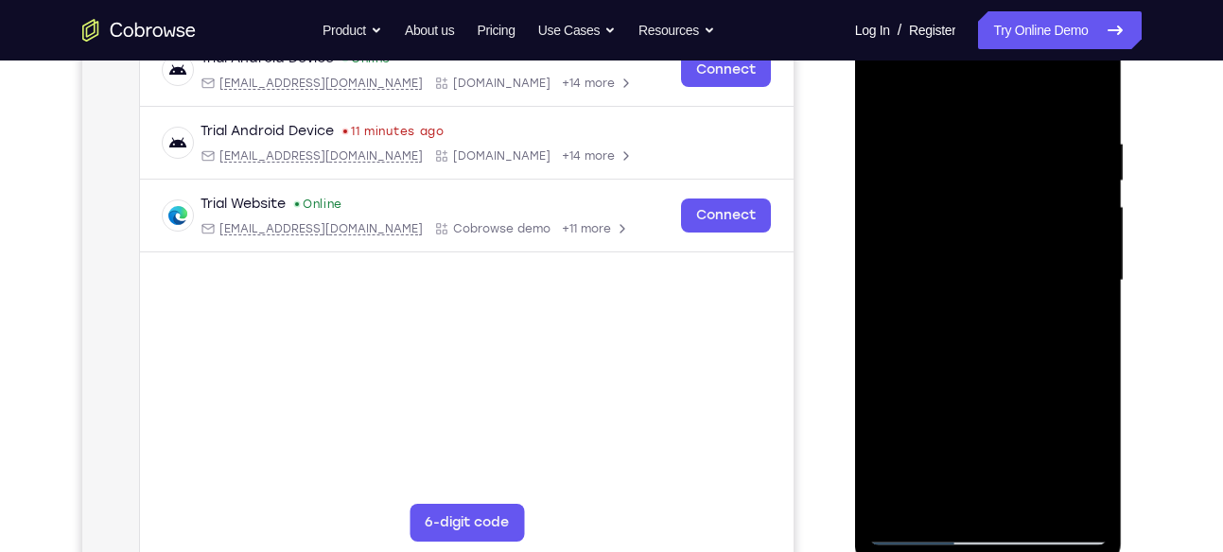
click at [1086, 199] on div at bounding box center [988, 281] width 238 height 530
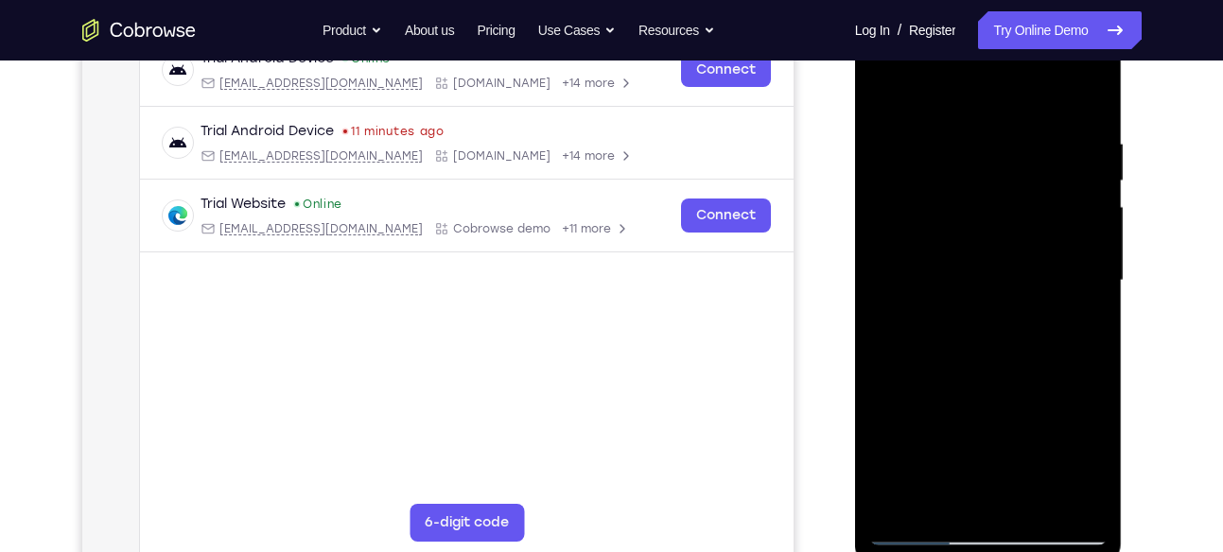
click at [1086, 199] on div at bounding box center [988, 281] width 238 height 530
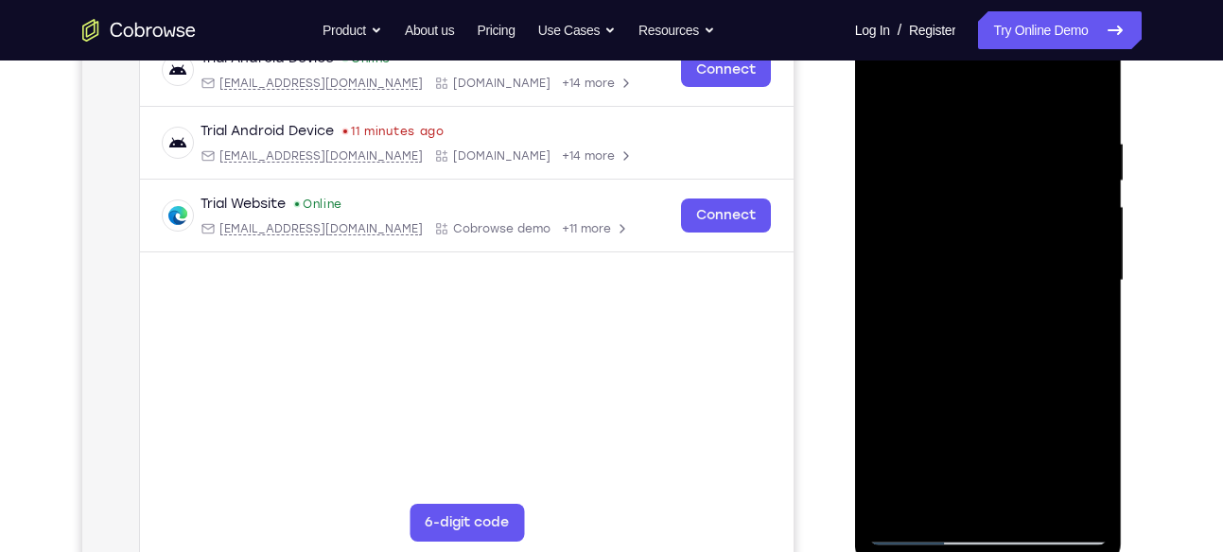
click at [1086, 199] on div at bounding box center [988, 281] width 238 height 530
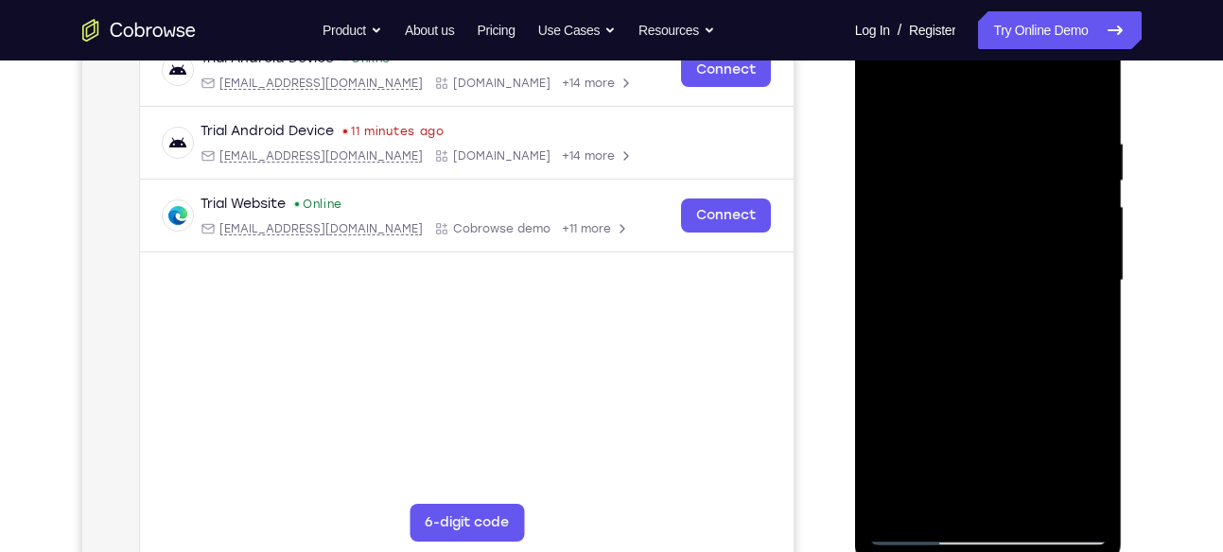
click at [1086, 199] on div at bounding box center [988, 281] width 238 height 530
click at [1037, 136] on div at bounding box center [988, 281] width 238 height 530
drag, startPoint x: 1034, startPoint y: 147, endPoint x: 992, endPoint y: 511, distance: 366.5
click at [992, 511] on div at bounding box center [988, 281] width 238 height 530
click at [964, 134] on div at bounding box center [988, 281] width 238 height 530
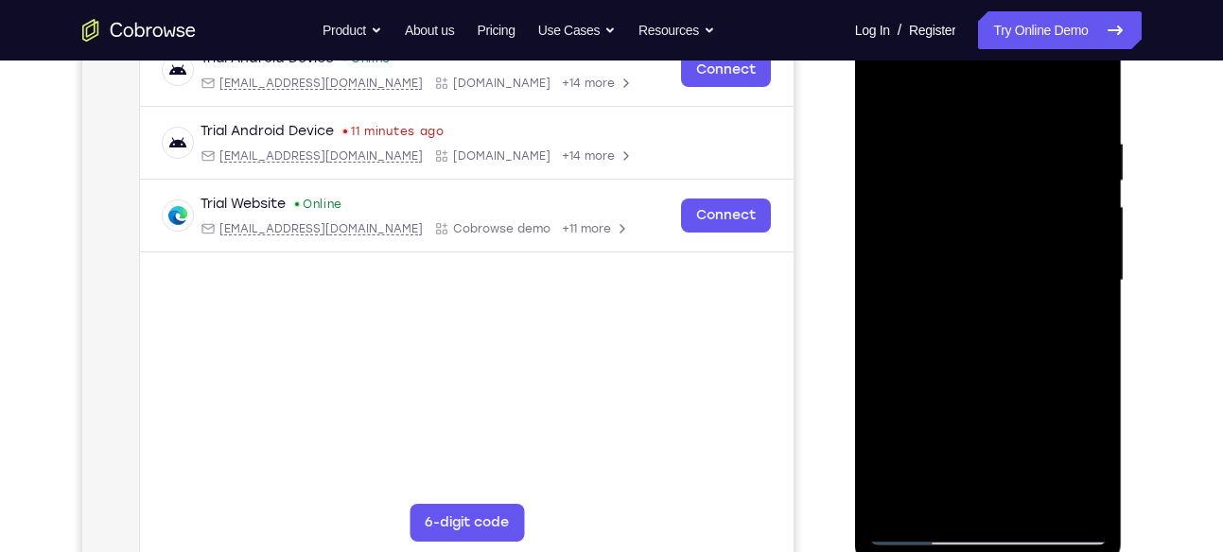
click at [1084, 184] on div at bounding box center [988, 281] width 238 height 530
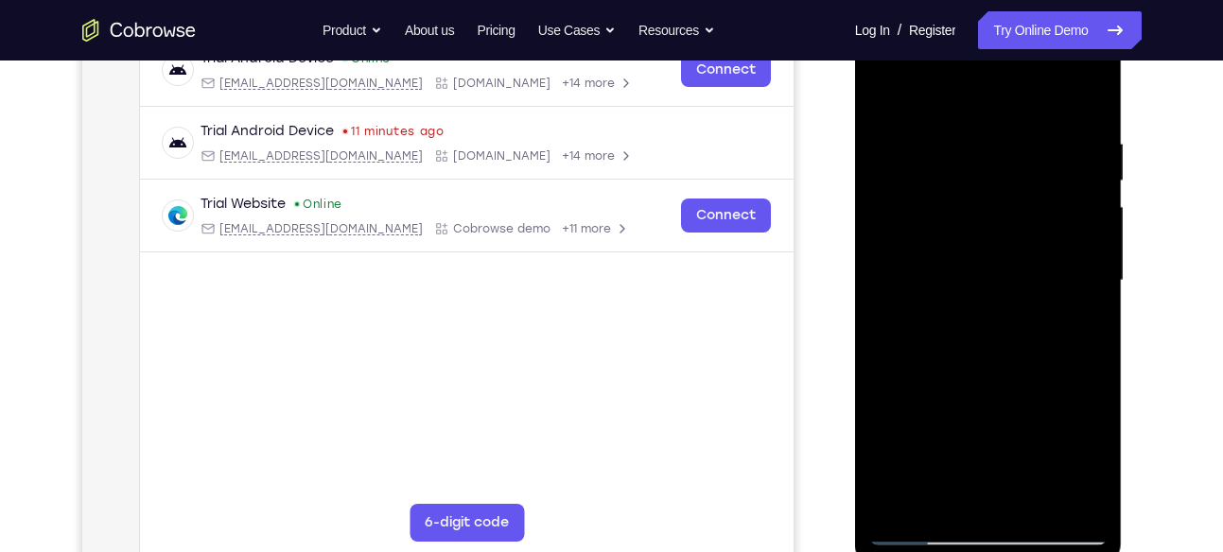
click at [1084, 184] on div at bounding box center [988, 281] width 238 height 530
drag, startPoint x: 1084, startPoint y: 184, endPoint x: 729, endPoint y: 182, distance: 354.7
click at [855, 182] on html "Online web based iOS Simulators and Android Emulators. Run iPhone, iPad, Mobile…" at bounding box center [990, 286] width 270 height 568
drag, startPoint x: 1092, startPoint y: 184, endPoint x: 818, endPoint y: 185, distance: 273.4
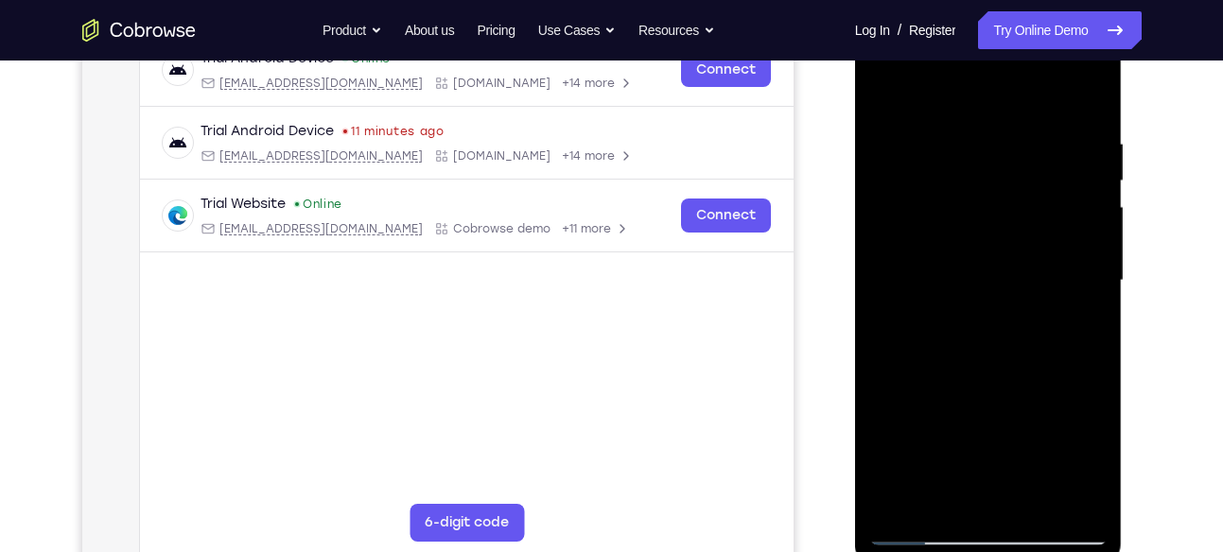
click at [855, 185] on html "Online web based iOS Simulators and Android Emulators. Run iPhone, iPad, Mobile…" at bounding box center [990, 286] width 270 height 568
drag, startPoint x: 1004, startPoint y: 193, endPoint x: 995, endPoint y: 386, distance: 193.2
click at [1002, 477] on div at bounding box center [988, 281] width 238 height 530
click at [996, 305] on div at bounding box center [988, 281] width 238 height 530
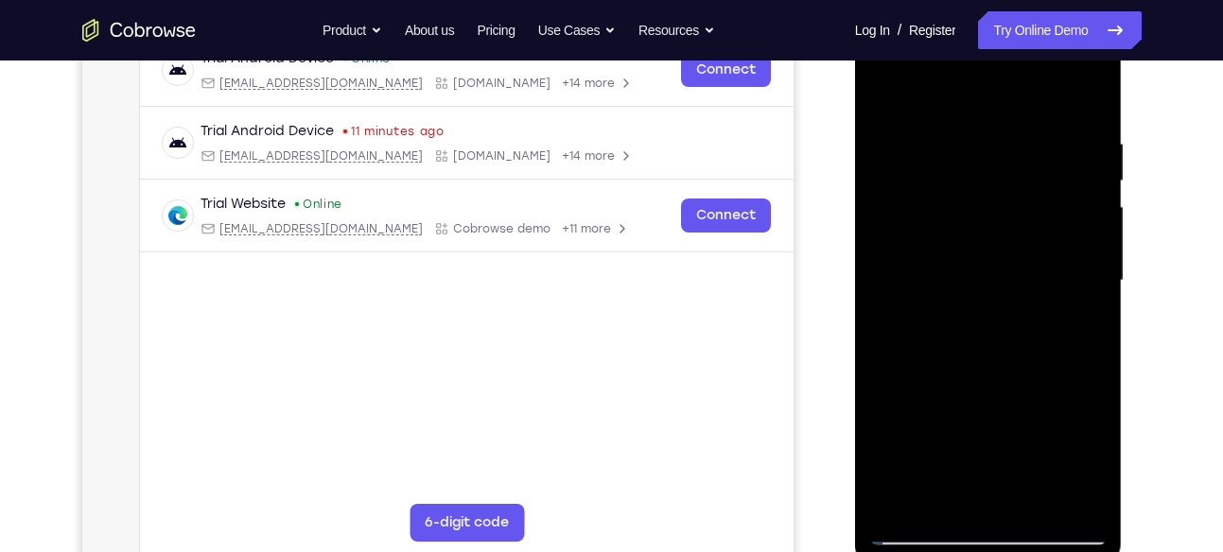
drag, startPoint x: 1019, startPoint y: 367, endPoint x: 998, endPoint y: 186, distance: 181.9
click at [992, 179] on div at bounding box center [988, 281] width 238 height 530
drag, startPoint x: 1005, startPoint y: 176, endPoint x: 963, endPoint y: 542, distance: 368.5
click at [950, 551] on html "Online web based iOS Simulators and Android Emulators. Run iPhone, iPad, Mobile…" at bounding box center [990, 286] width 270 height 568
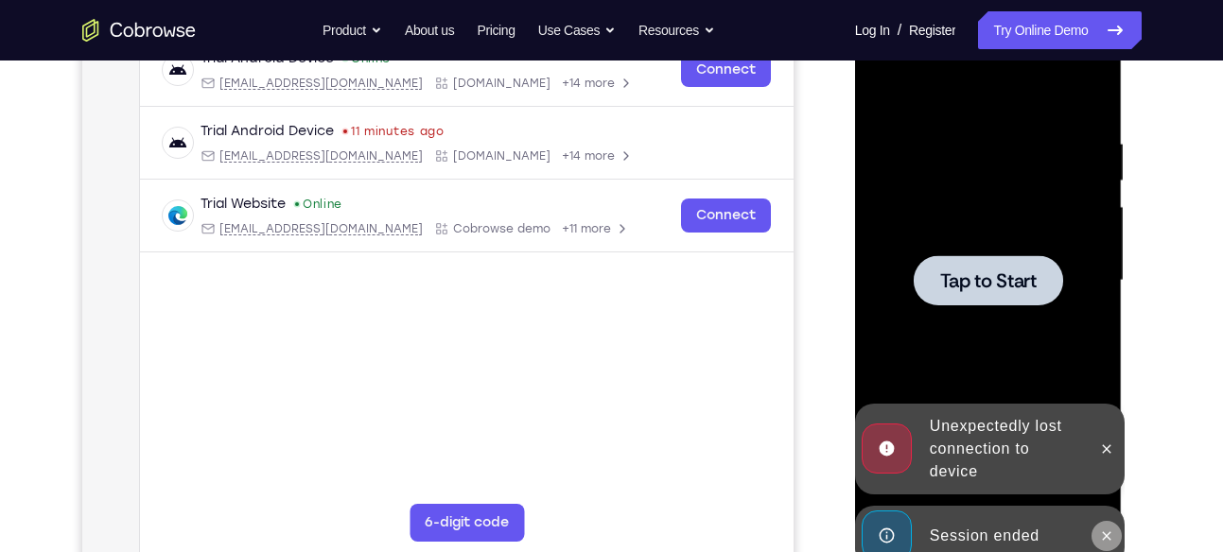
click at [1097, 528] on button at bounding box center [1107, 536] width 30 height 30
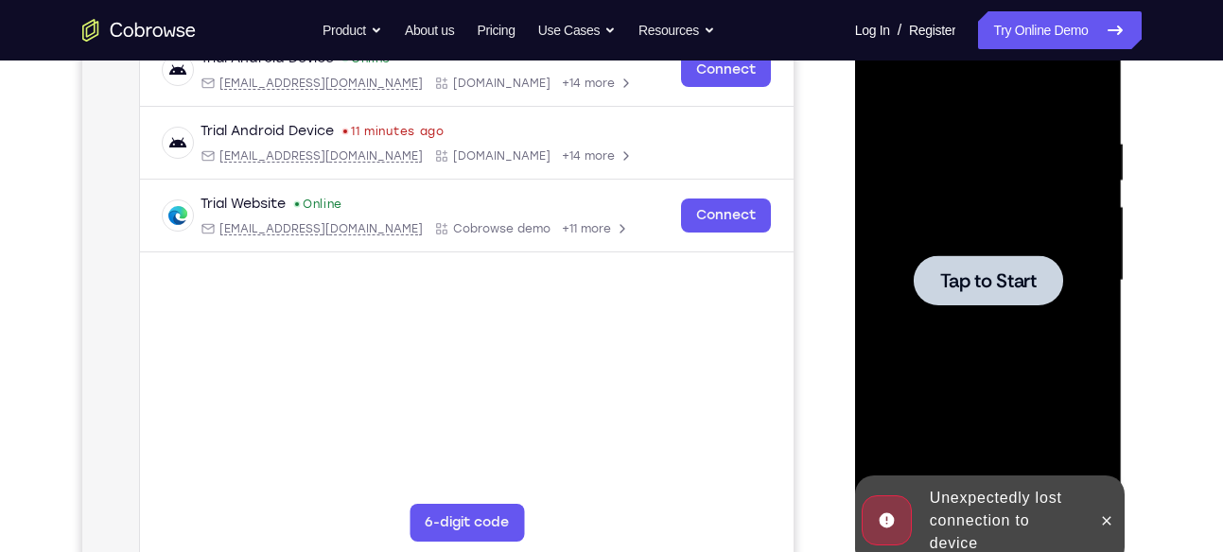
click at [1103, 521] on icon at bounding box center [1106, 521] width 15 height 15
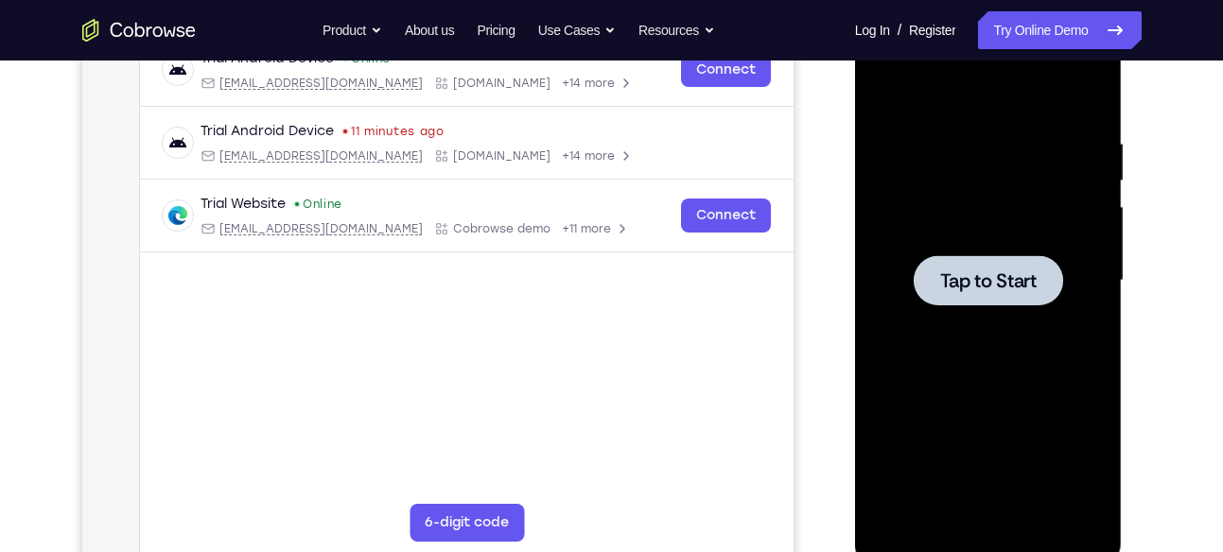
click at [1005, 310] on div at bounding box center [988, 281] width 238 height 530
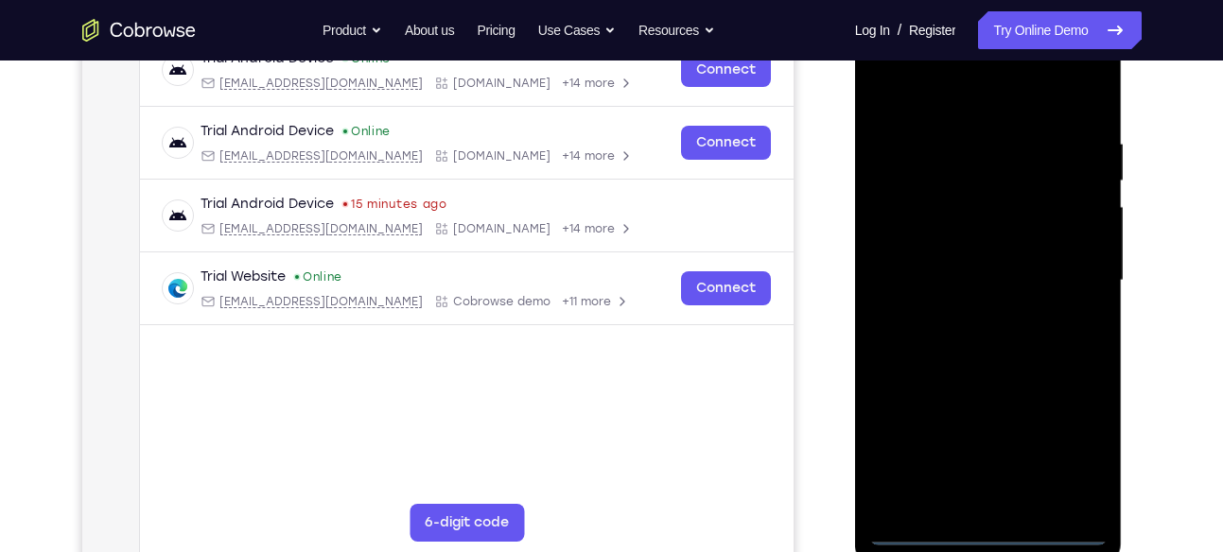
click at [986, 537] on div at bounding box center [988, 281] width 238 height 530
click at [1089, 451] on div at bounding box center [988, 281] width 238 height 530
click at [901, 100] on div at bounding box center [988, 281] width 238 height 530
click at [896, 94] on div at bounding box center [988, 281] width 238 height 530
click at [1079, 265] on div at bounding box center [988, 281] width 238 height 530
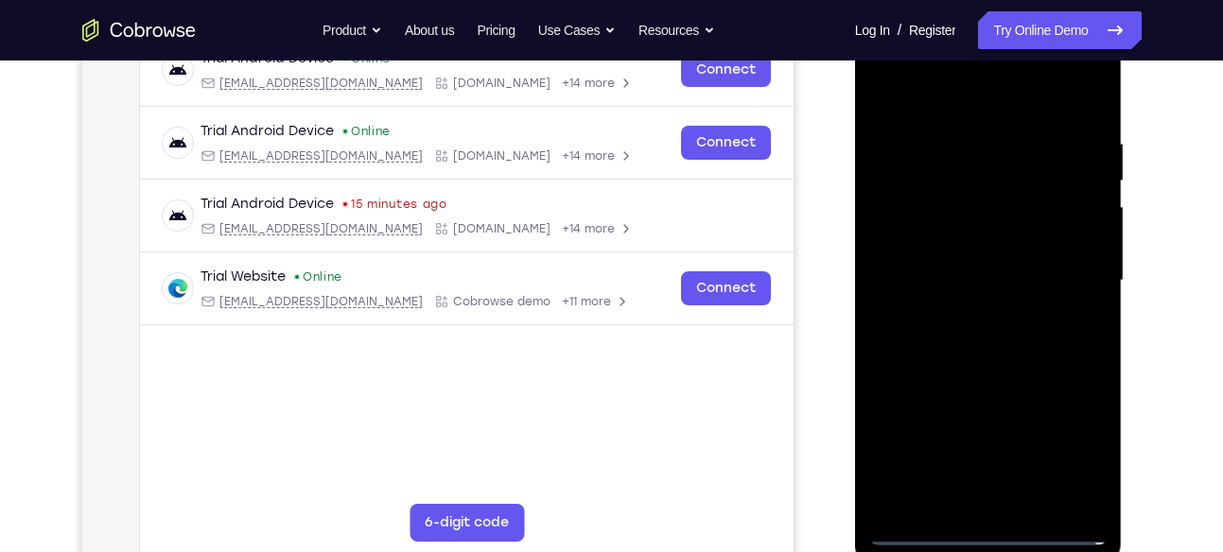
click at [972, 312] on div at bounding box center [988, 281] width 238 height 530
click at [964, 271] on div at bounding box center [988, 281] width 238 height 530
click at [961, 250] on div at bounding box center [988, 281] width 238 height 530
click at [972, 276] on div at bounding box center [988, 281] width 238 height 530
click at [1001, 356] on div at bounding box center [988, 281] width 238 height 530
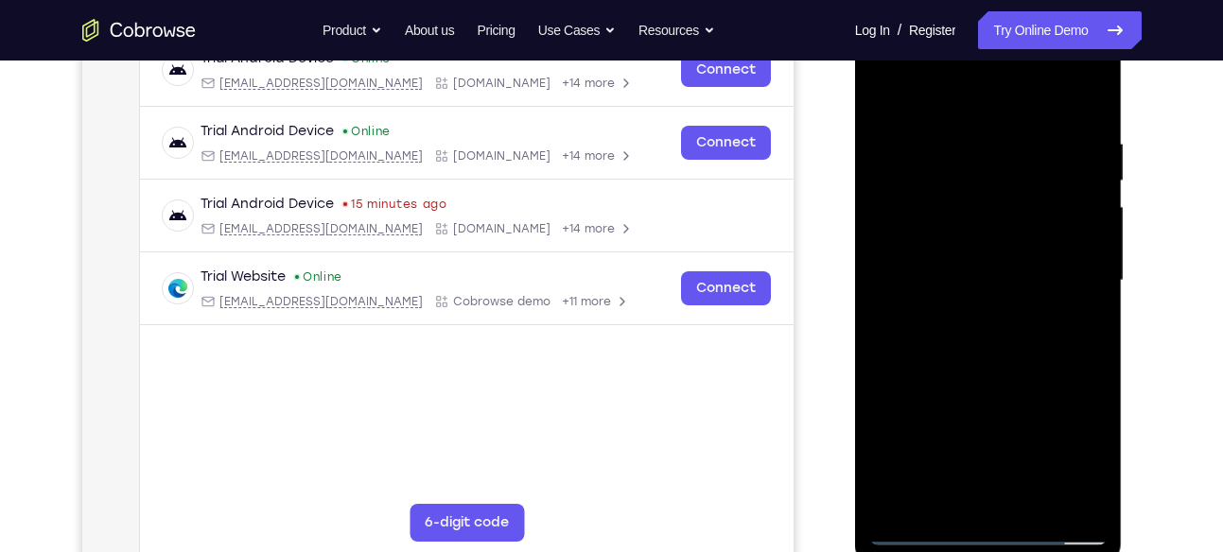
drag, startPoint x: 968, startPoint y: 109, endPoint x: 932, endPoint y: -37, distance: 150.0
click at [932, 2] on html "Online web based iOS Simulators and Android Emulators. Run iPhone, iPad, Mobile…" at bounding box center [990, 286] width 270 height 568
click at [976, 132] on div at bounding box center [988, 281] width 238 height 530
click at [1090, 230] on div at bounding box center [988, 281] width 238 height 530
click at [1090, 250] on div at bounding box center [988, 281] width 238 height 530
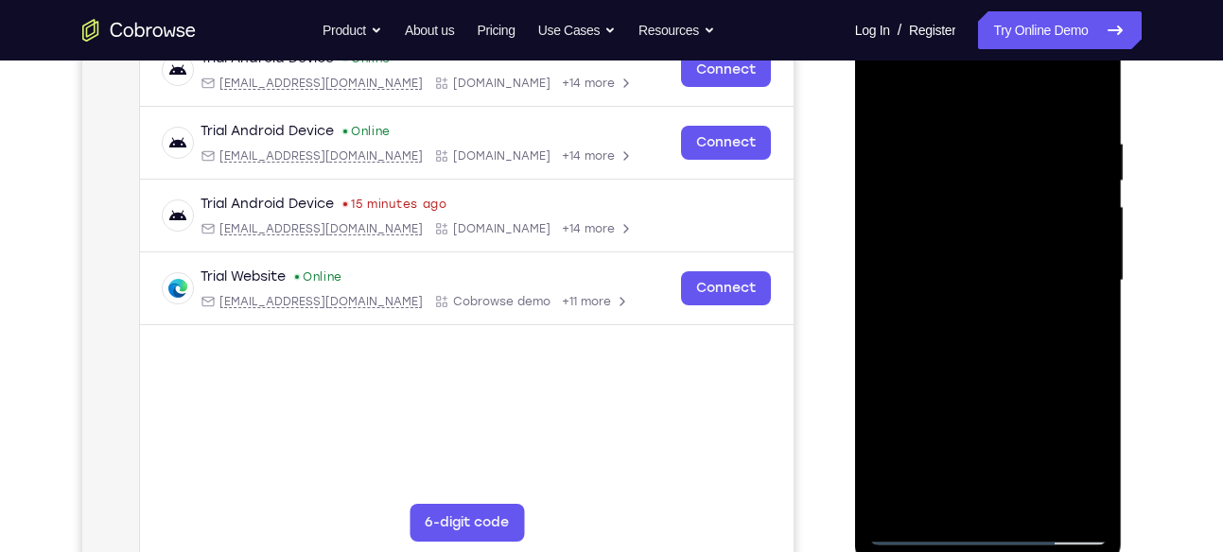
click at [1081, 96] on div at bounding box center [988, 281] width 238 height 530
click at [1025, 260] on div at bounding box center [988, 281] width 238 height 530
drag, startPoint x: 1013, startPoint y: 190, endPoint x: 971, endPoint y: 600, distance: 411.7
click at [971, 551] on html "Online web based iOS Simulators and Android Emulators. Run iPhone, iPad, Mobile…" at bounding box center [990, 286] width 270 height 568
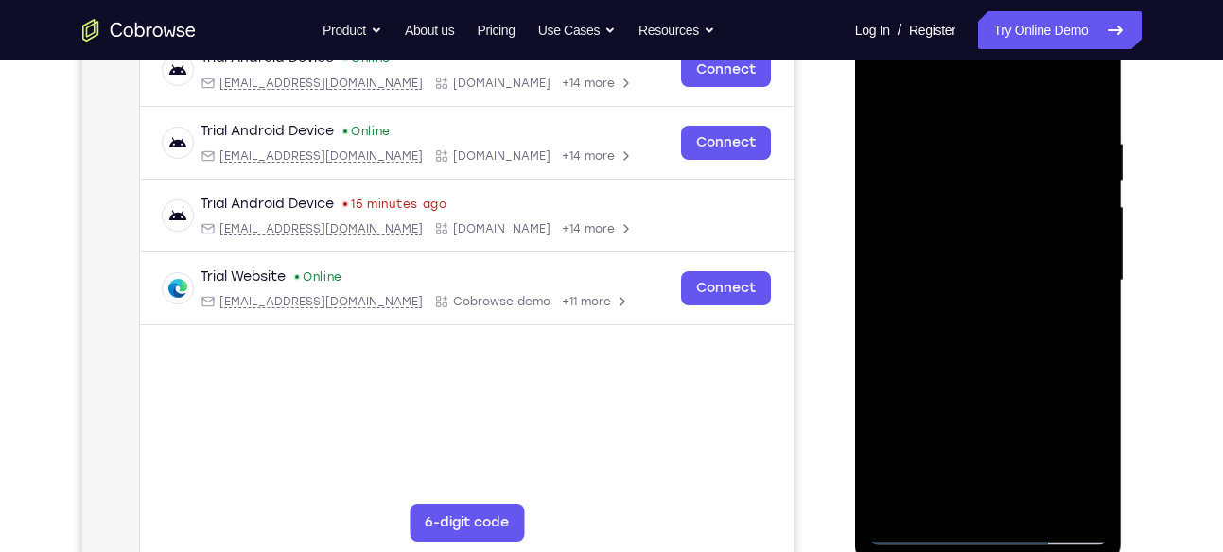
click at [1031, 506] on div at bounding box center [988, 281] width 238 height 530
click at [1004, 378] on div at bounding box center [988, 281] width 238 height 530
click at [963, 168] on div at bounding box center [988, 281] width 238 height 530
click at [903, 445] on div at bounding box center [988, 281] width 238 height 530
click at [945, 432] on div at bounding box center [988, 281] width 238 height 530
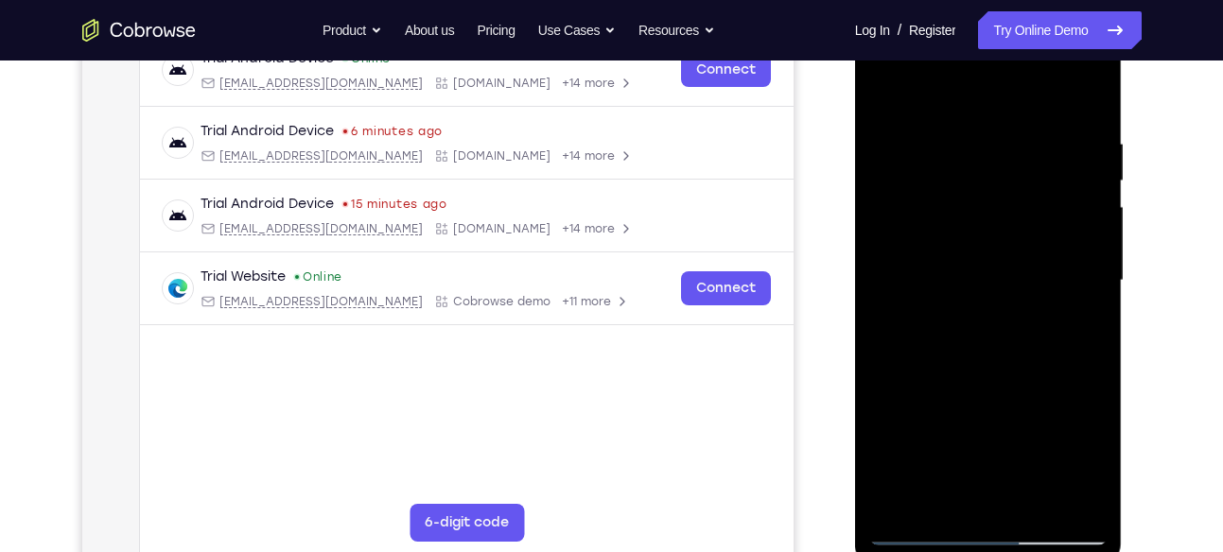
click at [962, 303] on div at bounding box center [988, 281] width 238 height 530
click at [962, 260] on div at bounding box center [988, 281] width 238 height 530
click at [891, 97] on div at bounding box center [988, 281] width 238 height 530
click at [901, 254] on div at bounding box center [988, 281] width 238 height 530
click at [943, 498] on div at bounding box center [988, 281] width 238 height 530
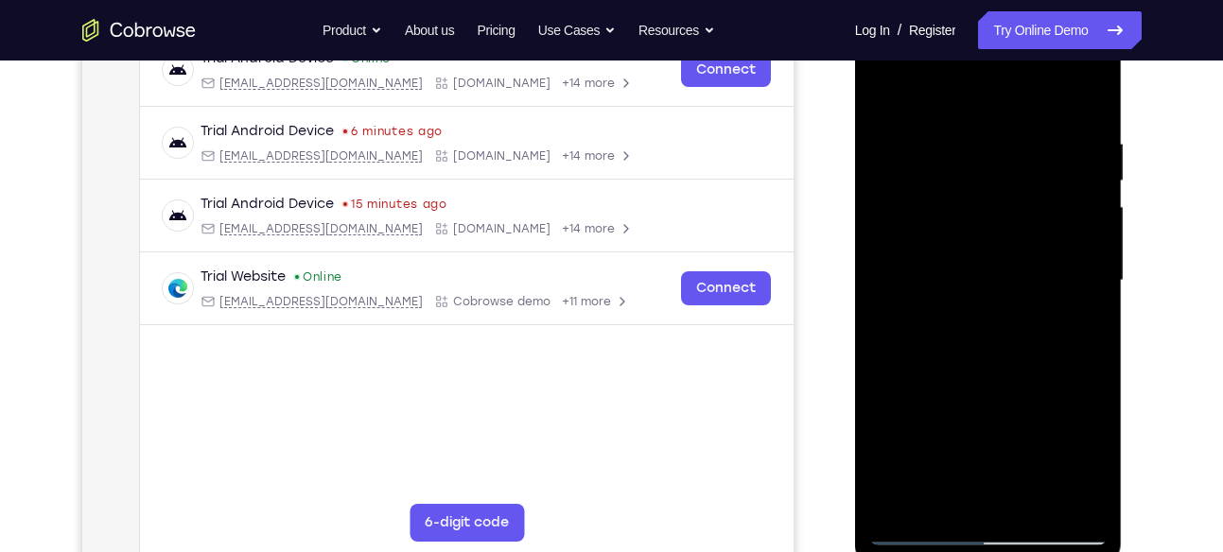
drag, startPoint x: 953, startPoint y: 463, endPoint x: 915, endPoint y: 361, distance: 108.9
click at [915, 361] on div at bounding box center [988, 281] width 238 height 530
click at [1071, 420] on div at bounding box center [988, 281] width 238 height 530
click at [1082, 312] on div at bounding box center [988, 281] width 238 height 530
click at [884, 97] on div at bounding box center [988, 281] width 238 height 530
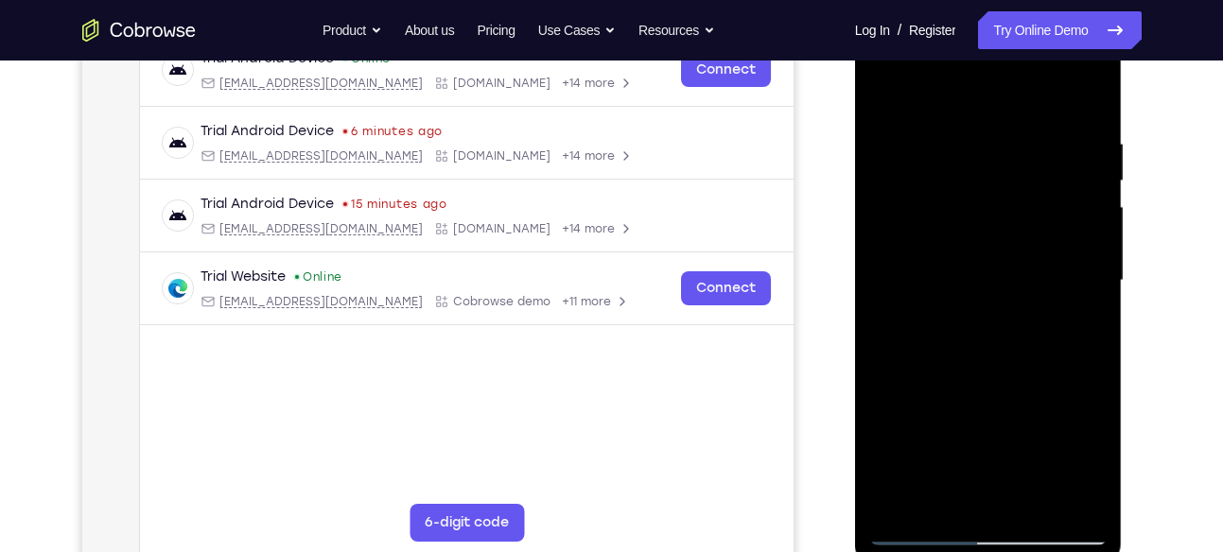
click at [959, 260] on div at bounding box center [988, 281] width 238 height 530
click at [960, 494] on div at bounding box center [988, 281] width 238 height 530
click at [1083, 467] on div at bounding box center [988, 281] width 238 height 530
click at [945, 498] on div at bounding box center [988, 281] width 238 height 530
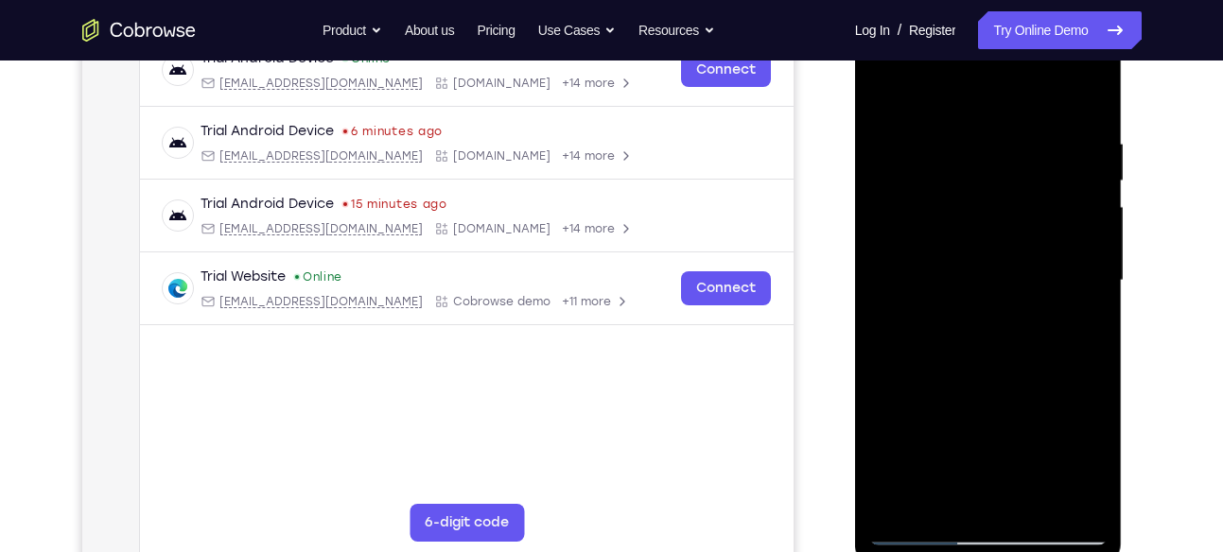
click at [1038, 424] on div at bounding box center [988, 281] width 238 height 530
click at [886, 385] on div at bounding box center [988, 281] width 238 height 530
click at [1080, 318] on div at bounding box center [988, 281] width 238 height 530
click at [964, 235] on div at bounding box center [988, 281] width 238 height 530
click at [895, 98] on div at bounding box center [988, 281] width 238 height 530
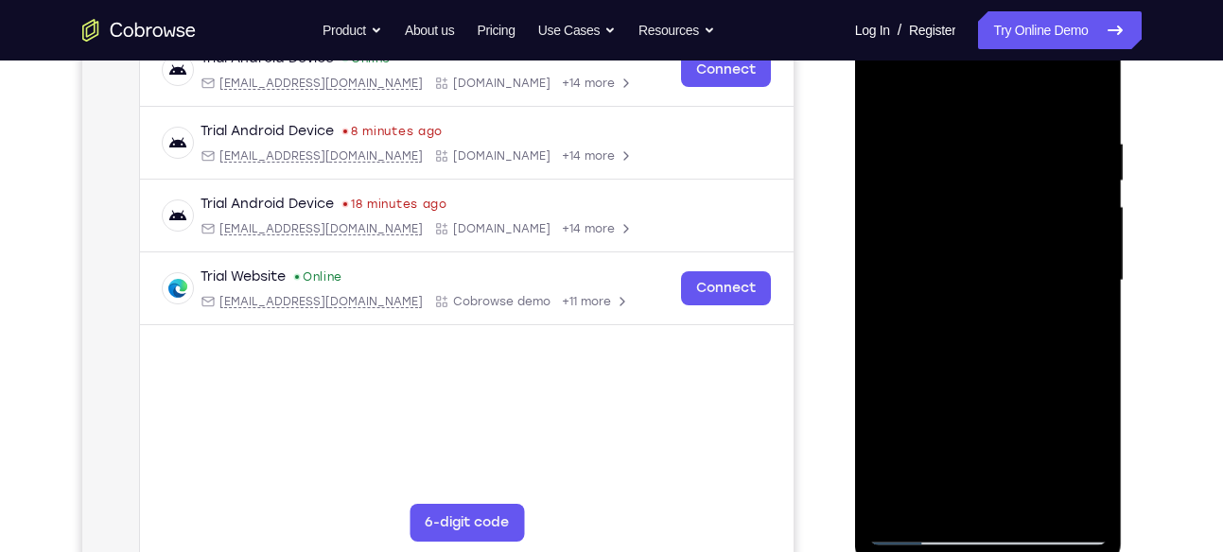
click at [891, 94] on div at bounding box center [988, 281] width 238 height 530
click at [1041, 501] on div at bounding box center [988, 281] width 238 height 530
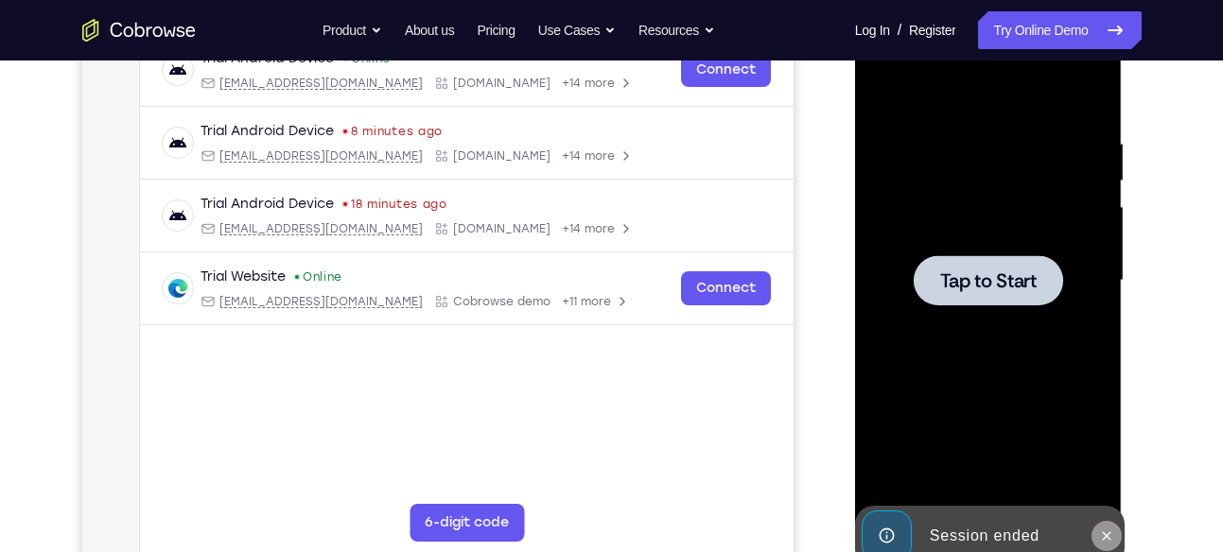
click at [1100, 538] on icon at bounding box center [1106, 536] width 15 height 15
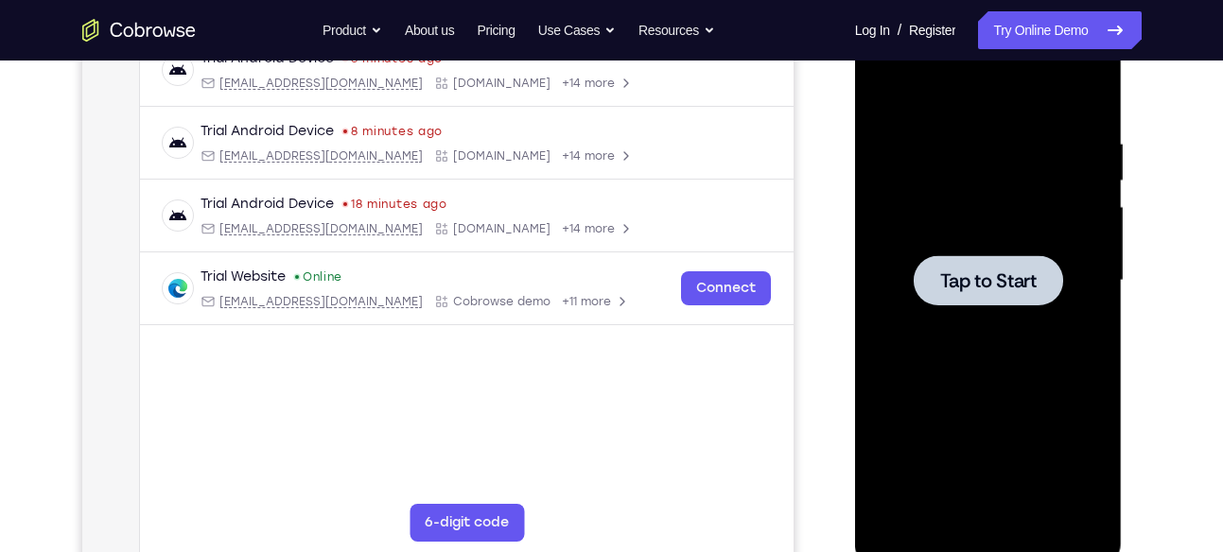
click at [974, 252] on div at bounding box center [988, 281] width 238 height 530
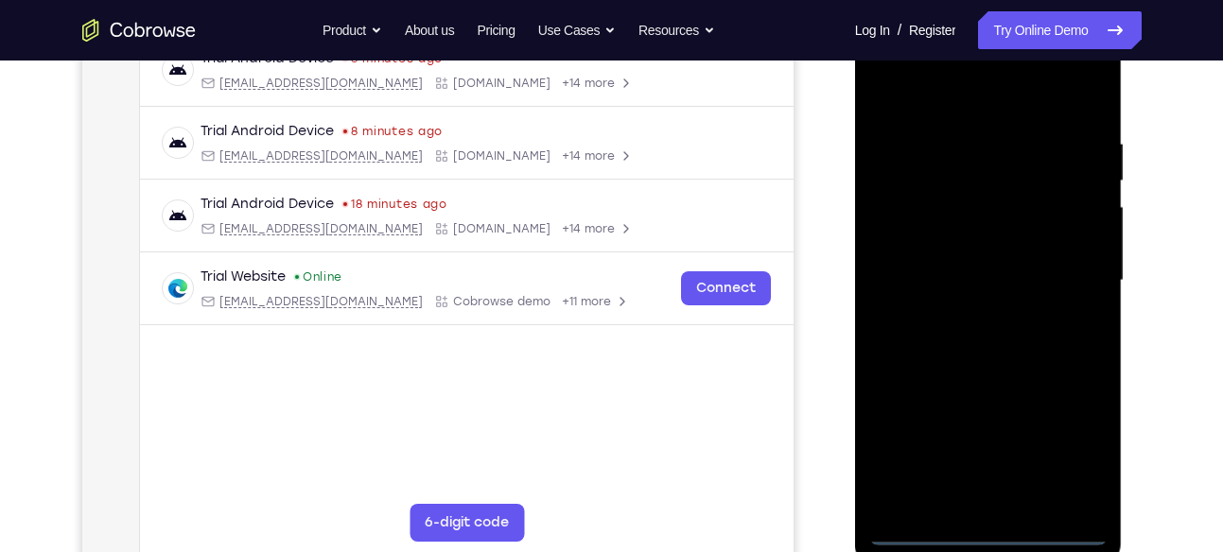
click at [989, 524] on div at bounding box center [988, 281] width 238 height 530
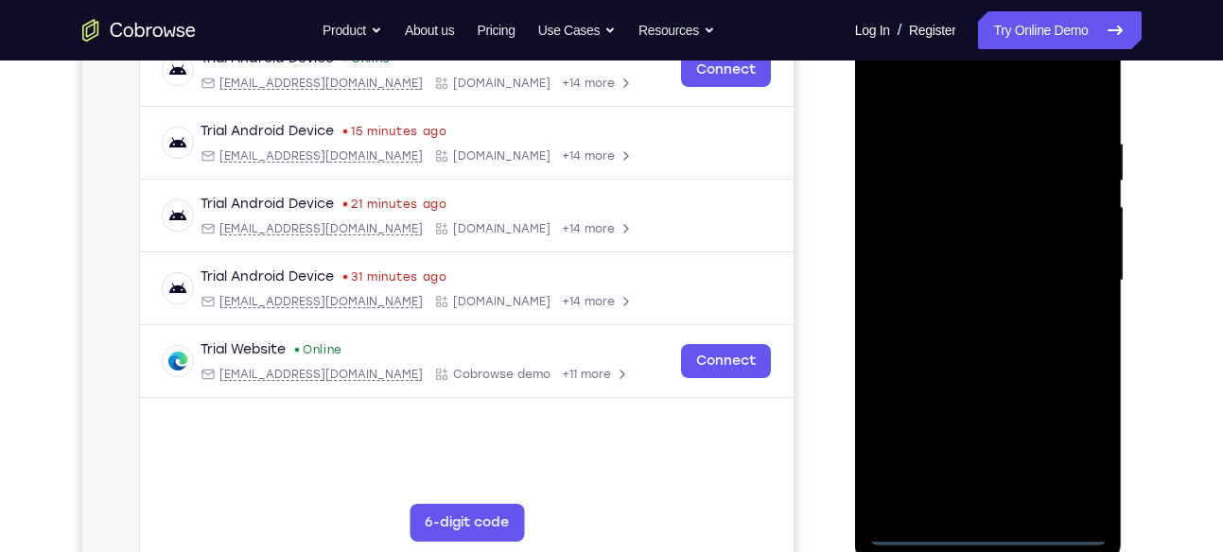
click at [984, 530] on div at bounding box center [988, 281] width 238 height 530
click at [1074, 435] on div at bounding box center [988, 281] width 238 height 530
click at [895, 92] on div at bounding box center [988, 281] width 238 height 530
click at [927, 88] on div at bounding box center [988, 281] width 238 height 530
click at [1058, 280] on div at bounding box center [988, 281] width 238 height 530
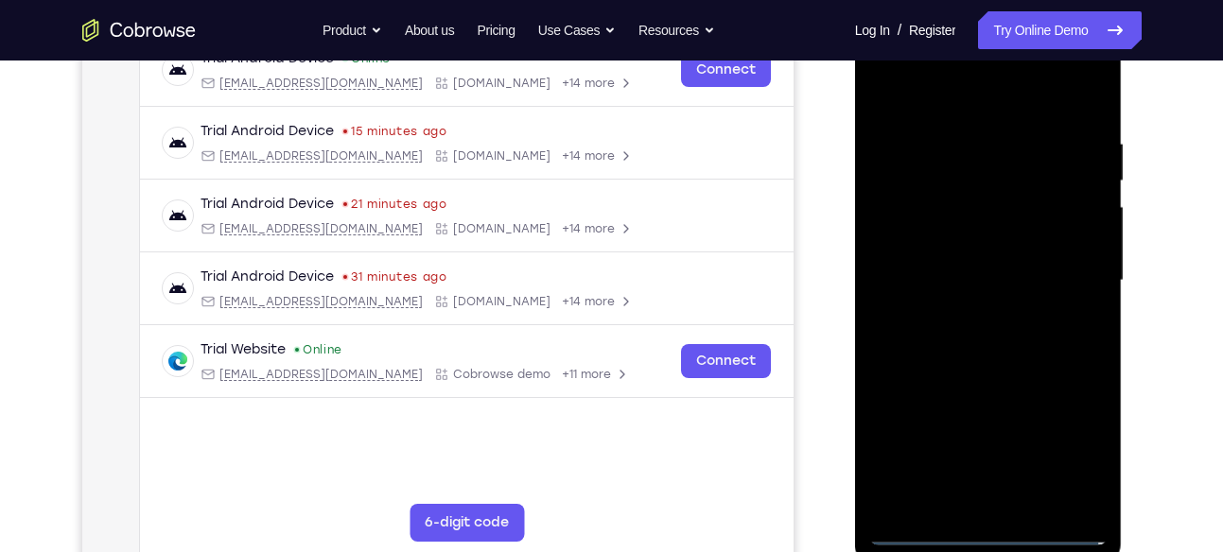
click at [967, 308] on div at bounding box center [988, 281] width 238 height 530
click at [967, 257] on div at bounding box center [988, 281] width 238 height 530
click at [961, 241] on div at bounding box center [988, 281] width 238 height 530
click at [969, 283] on div at bounding box center [988, 281] width 238 height 530
click at [986, 349] on div at bounding box center [988, 281] width 238 height 530
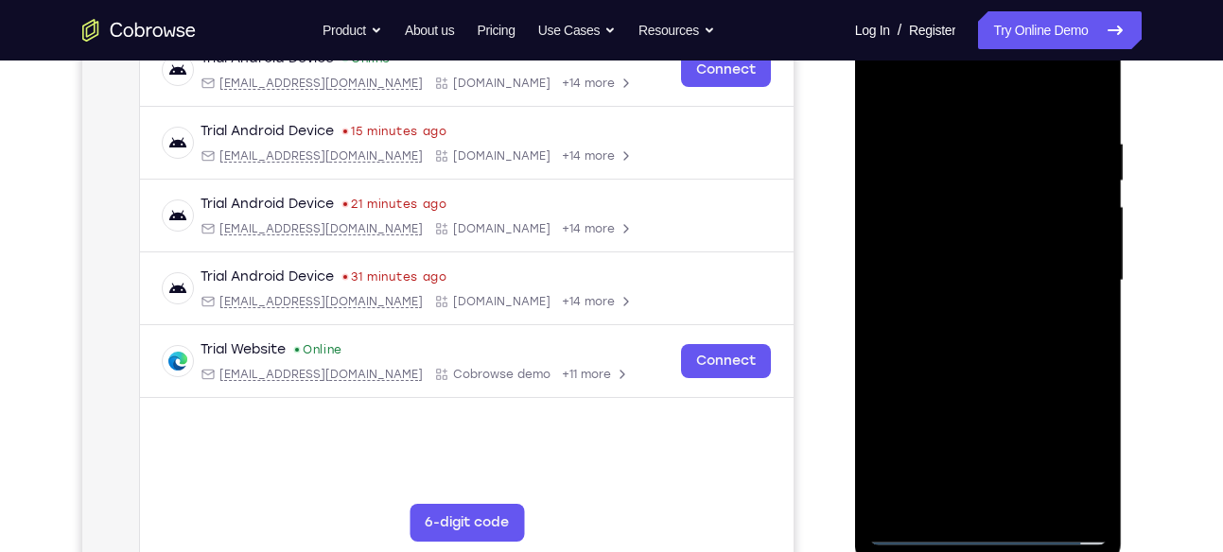
drag, startPoint x: 988, startPoint y: 104, endPoint x: 975, endPoint y: -18, distance: 122.6
click at [975, 2] on html "Online web based iOS Simulators and Android Emulators. Run iPhone, iPad, Mobile…" at bounding box center [990, 286] width 270 height 568
click at [959, 147] on div at bounding box center [988, 281] width 238 height 530
click at [1063, 495] on div at bounding box center [988, 281] width 238 height 530
click at [1075, 284] on div at bounding box center [988, 281] width 238 height 530
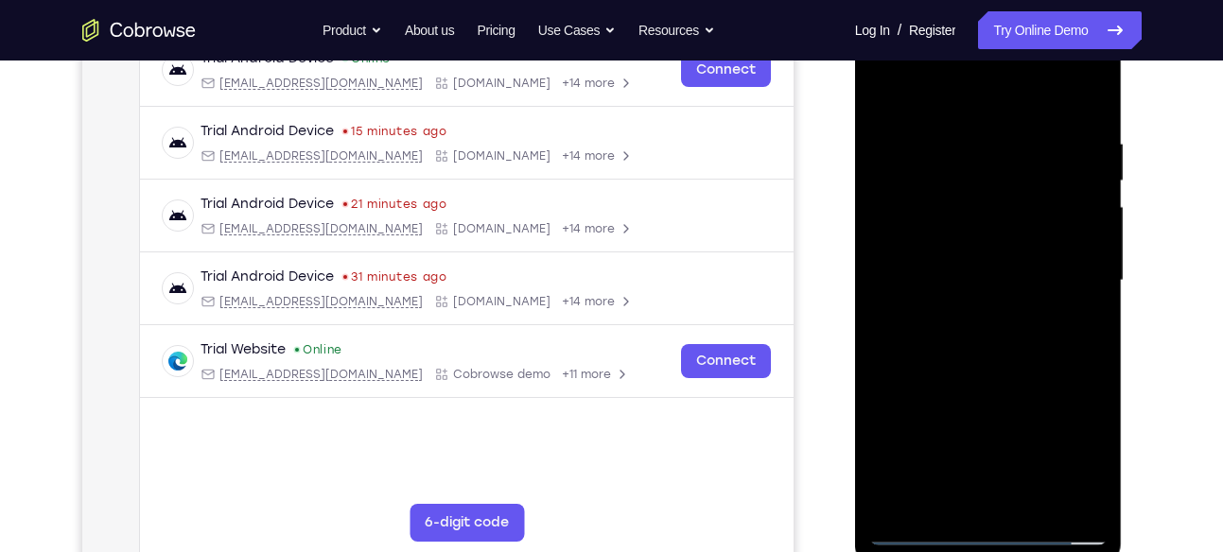
click at [1087, 260] on div at bounding box center [988, 281] width 238 height 530
click at [1087, 90] on div at bounding box center [988, 281] width 238 height 530
click at [1039, 498] on div at bounding box center [988, 281] width 238 height 530
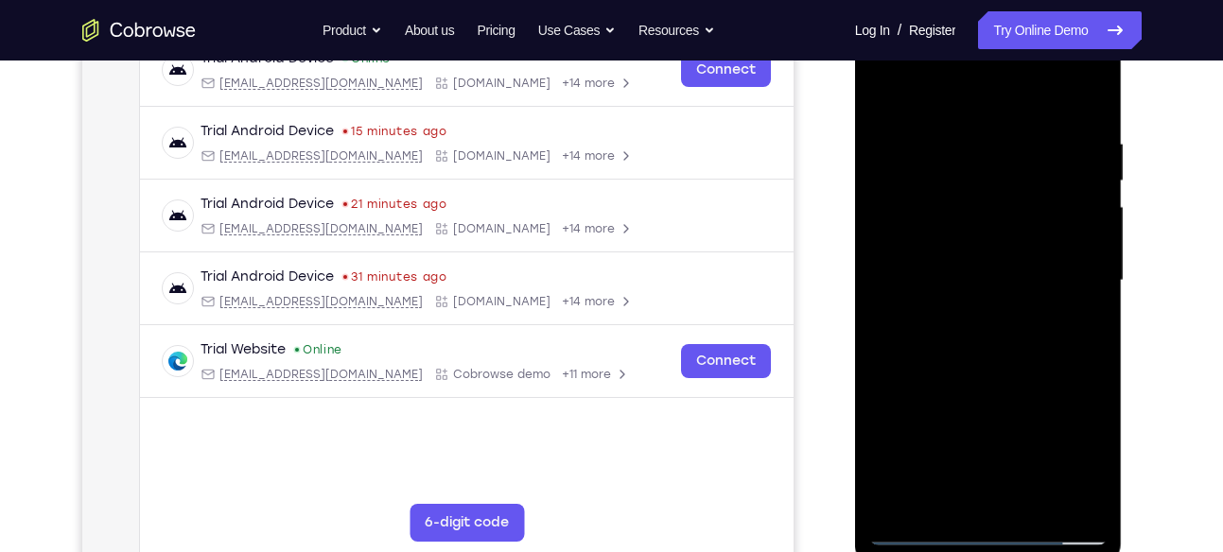
click at [994, 378] on div at bounding box center [988, 281] width 238 height 530
click at [960, 255] on div at bounding box center [988, 281] width 238 height 530
click at [1080, 463] on div at bounding box center [988, 281] width 238 height 530
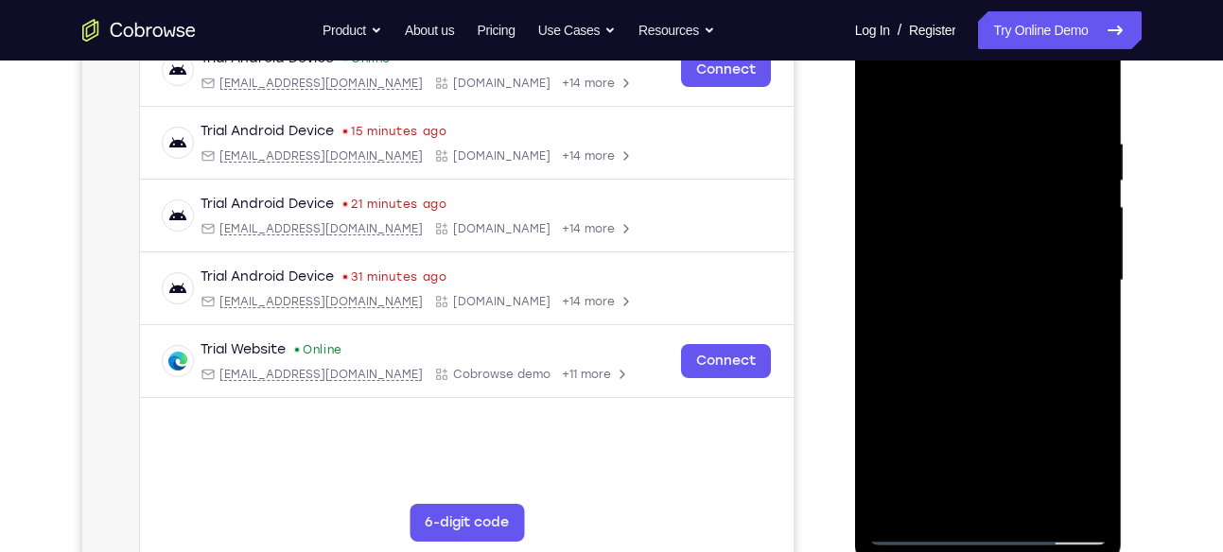
click at [1080, 463] on div at bounding box center [988, 281] width 238 height 530
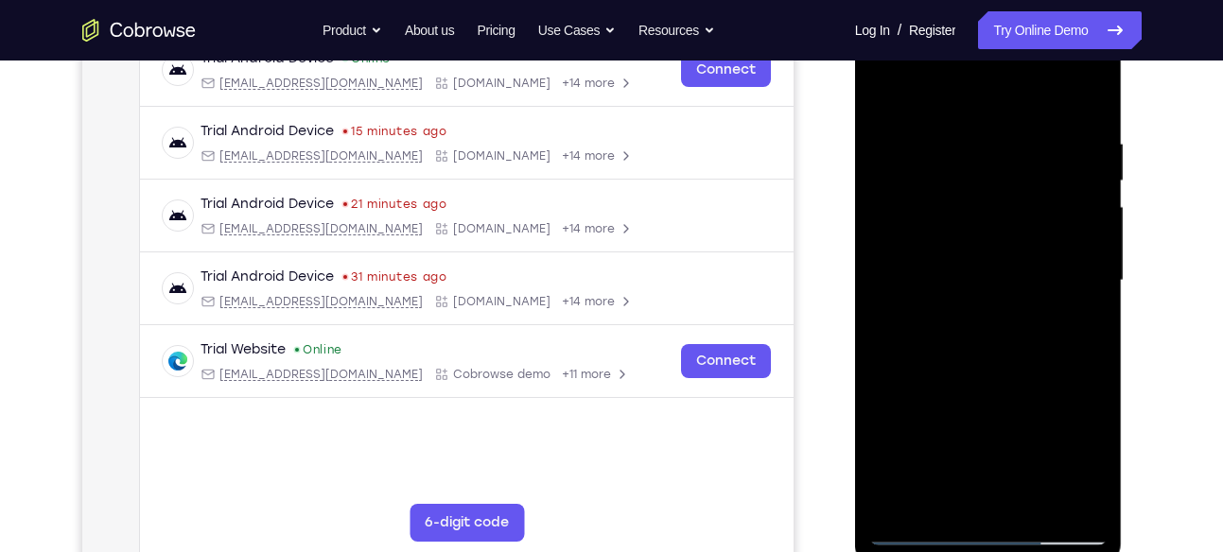
click at [949, 496] on div at bounding box center [988, 281] width 238 height 530
click at [1042, 388] on div at bounding box center [988, 281] width 238 height 530
click at [1076, 315] on div at bounding box center [988, 281] width 238 height 530
click at [887, 103] on div at bounding box center [988, 281] width 238 height 530
click at [981, 246] on div at bounding box center [988, 281] width 238 height 530
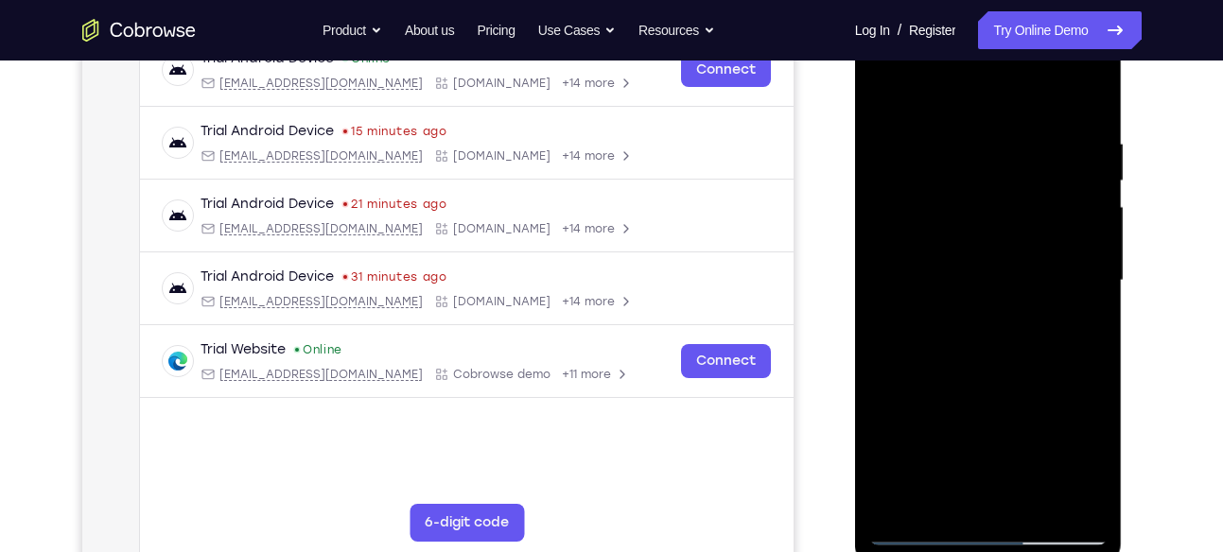
click at [883, 90] on div at bounding box center [988, 281] width 238 height 530
click at [946, 291] on div at bounding box center [988, 281] width 238 height 530
click at [934, 82] on div at bounding box center [988, 281] width 238 height 530
click at [970, 240] on div at bounding box center [988, 281] width 238 height 530
click at [908, 132] on div at bounding box center [988, 281] width 238 height 530
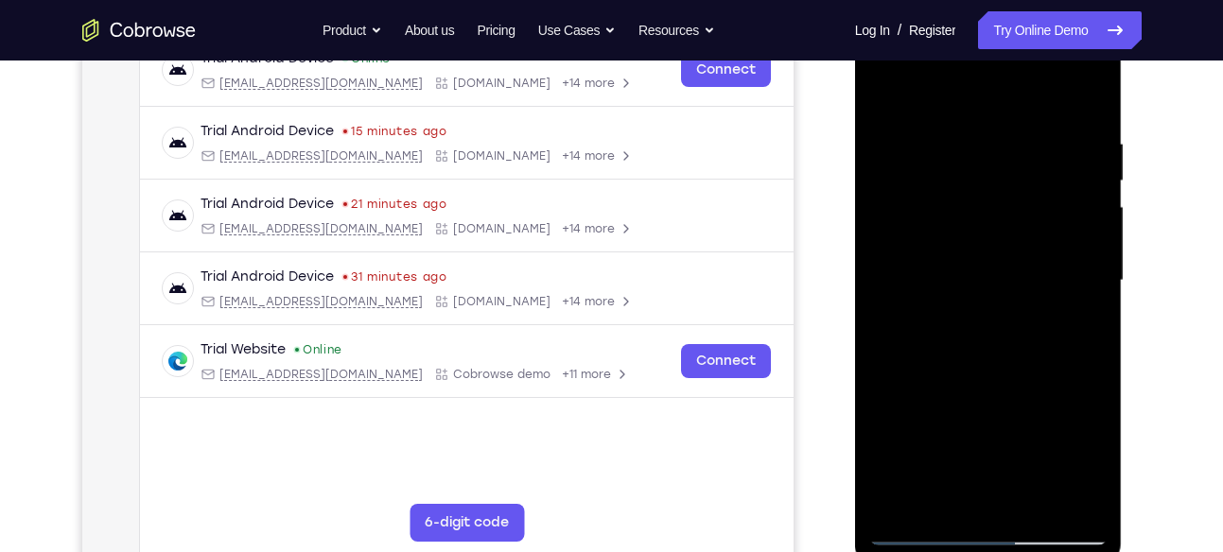
scroll to position [308, 0]
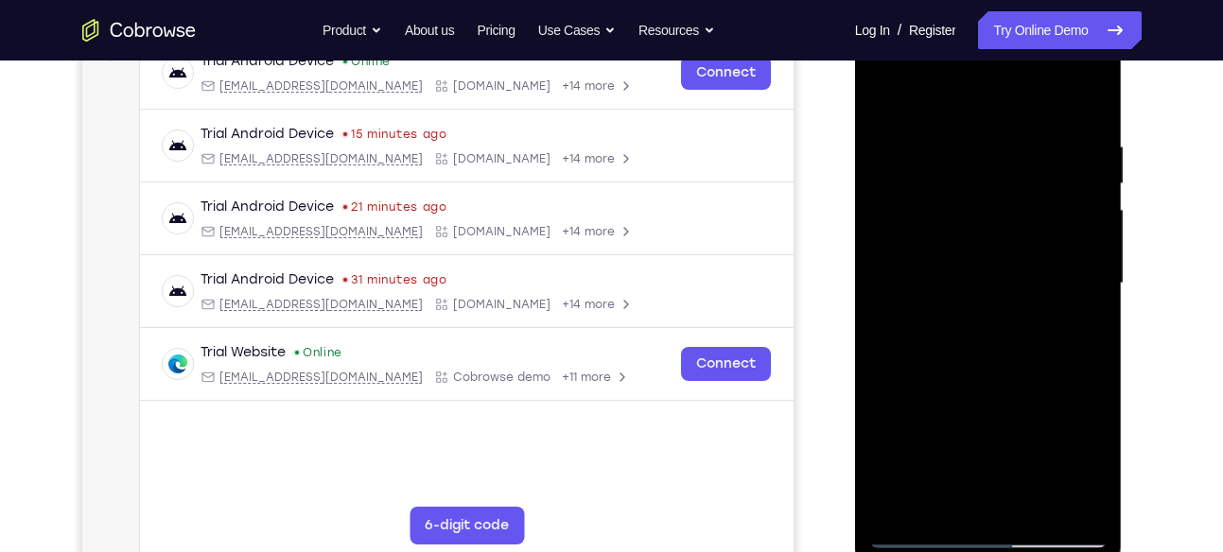
click at [886, 95] on div at bounding box center [988, 284] width 238 height 530
click at [910, 440] on div at bounding box center [988, 284] width 238 height 530
click at [1092, 296] on div at bounding box center [988, 284] width 238 height 530
click at [1089, 291] on div at bounding box center [988, 284] width 238 height 530
click at [887, 92] on div at bounding box center [988, 284] width 238 height 530
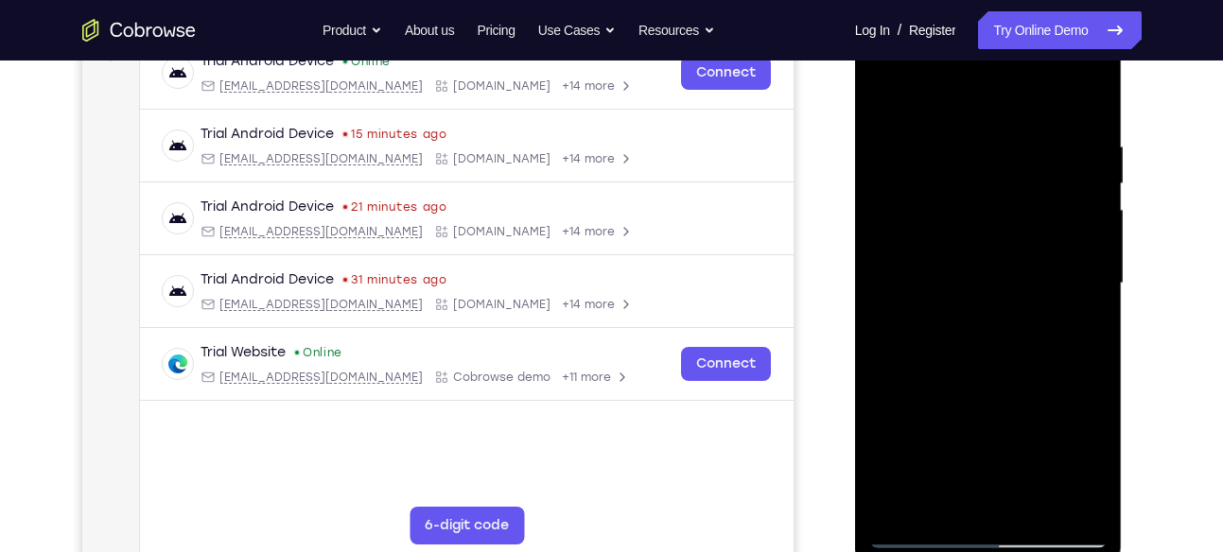
click at [887, 92] on div at bounding box center [988, 284] width 238 height 530
click at [1032, 245] on div at bounding box center [988, 284] width 238 height 530
click at [1089, 464] on div at bounding box center [988, 284] width 238 height 530
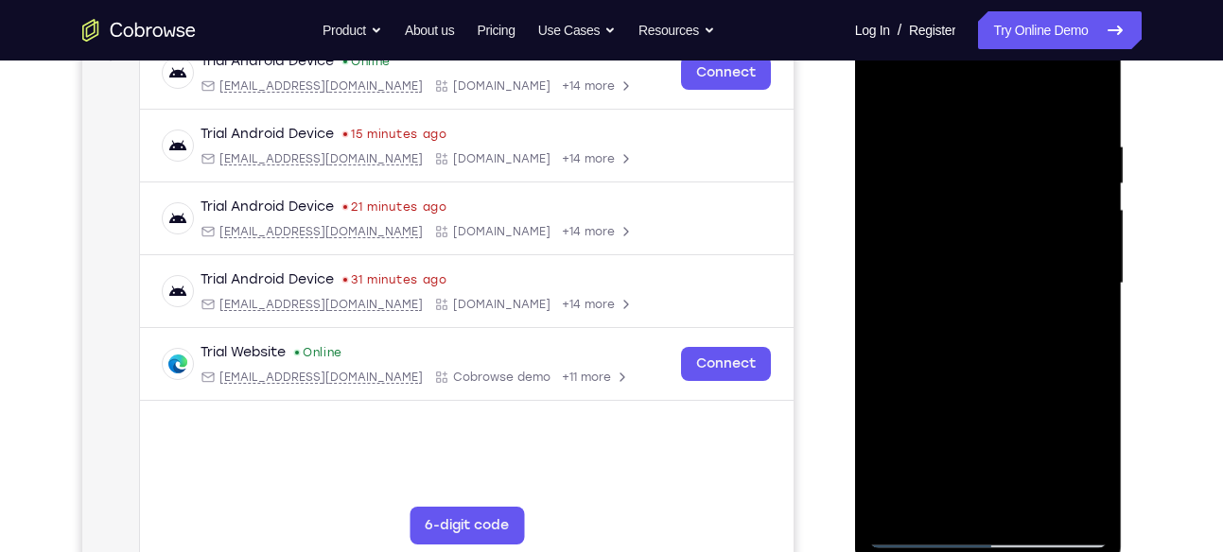
click at [1089, 464] on div at bounding box center [988, 284] width 238 height 530
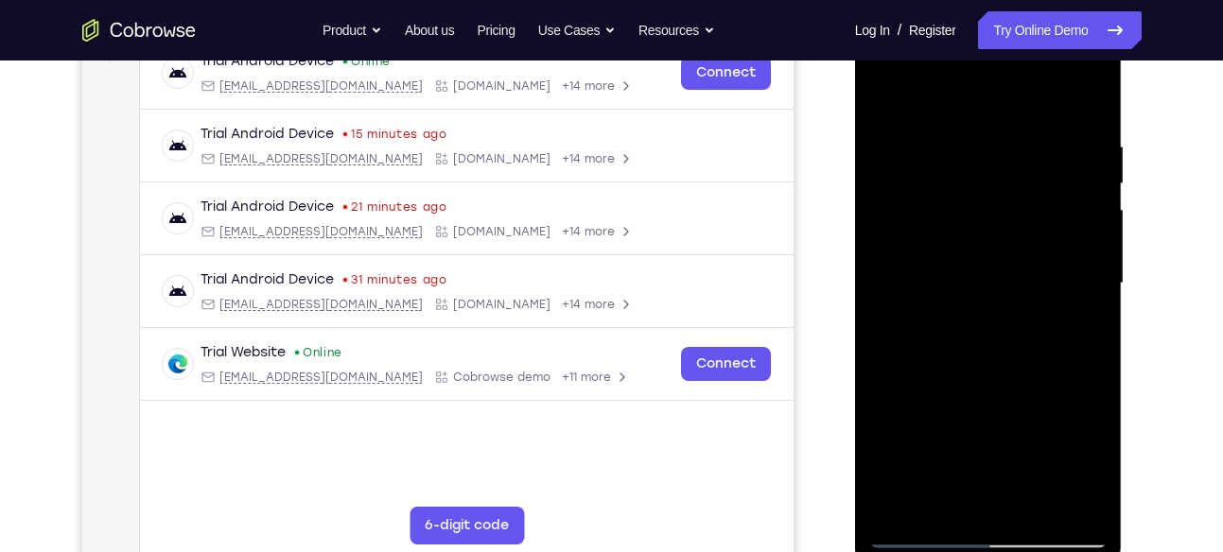
click at [1089, 464] on div at bounding box center [988, 284] width 238 height 530
click at [932, 499] on div at bounding box center [988, 284] width 238 height 530
click at [878, 386] on div at bounding box center [988, 284] width 238 height 530
click at [1077, 321] on div at bounding box center [988, 284] width 238 height 530
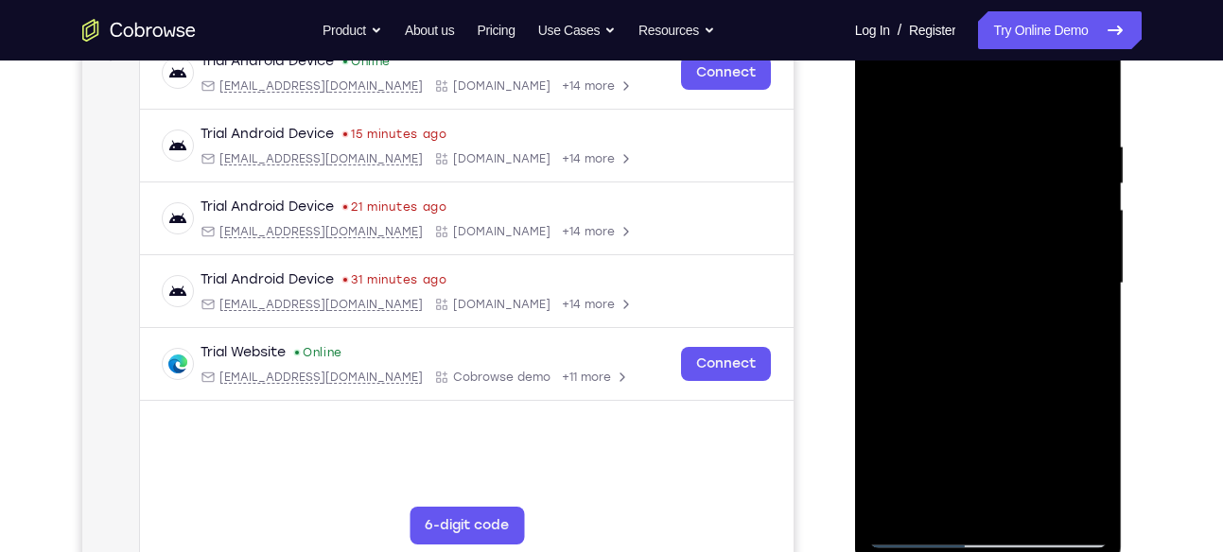
click at [942, 495] on div at bounding box center [988, 284] width 238 height 530
click at [887, 383] on div at bounding box center [988, 284] width 238 height 530
click at [1073, 319] on div at bounding box center [988, 284] width 238 height 530
click at [909, 290] on div at bounding box center [988, 284] width 238 height 530
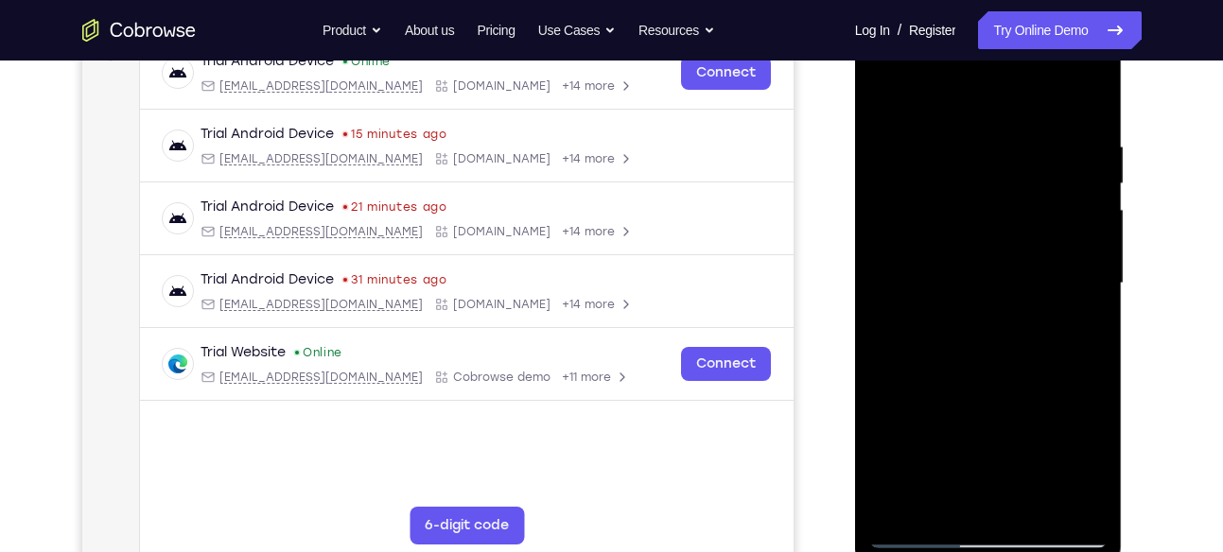
click at [891, 105] on div at bounding box center [988, 284] width 238 height 530
click at [940, 299] on div at bounding box center [988, 284] width 238 height 530
click at [939, 96] on div at bounding box center [988, 284] width 238 height 530
drag, startPoint x: 988, startPoint y: 411, endPoint x: 984, endPoint y: 297, distance: 114.6
click at [984, 297] on div at bounding box center [988, 284] width 238 height 530
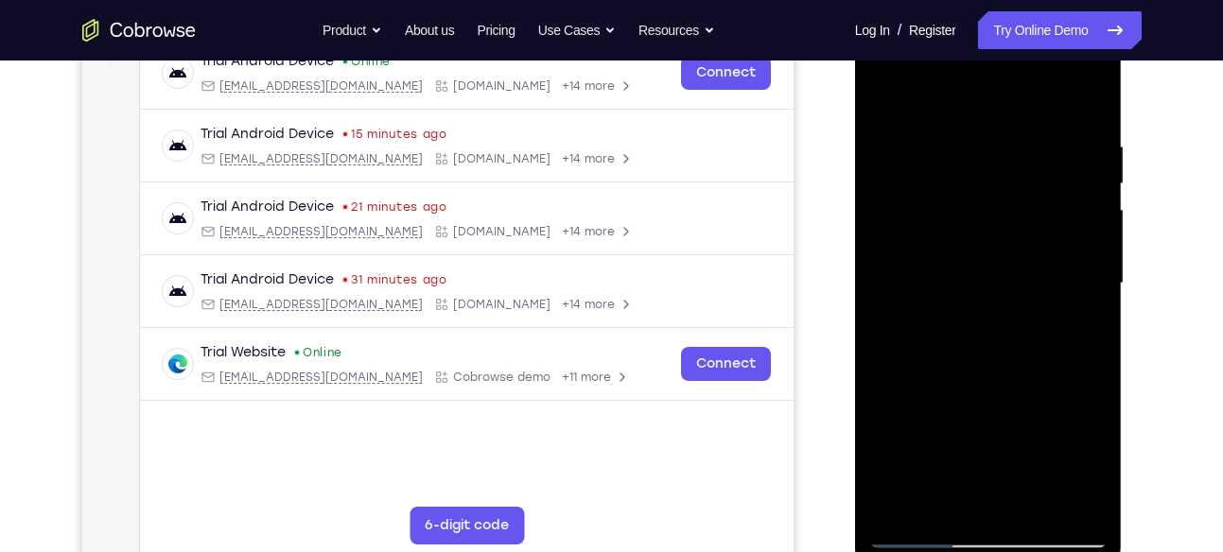
click at [1001, 325] on div at bounding box center [988, 284] width 238 height 530
click at [1089, 171] on div at bounding box center [988, 284] width 238 height 530
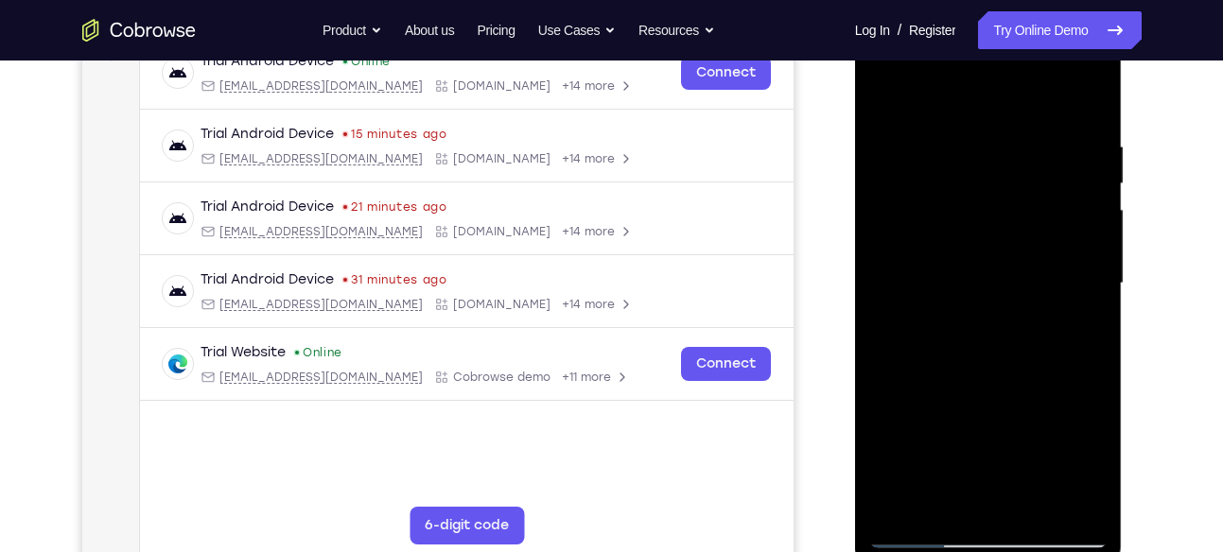
click at [884, 90] on div at bounding box center [988, 284] width 238 height 530
click at [1071, 332] on div at bounding box center [988, 284] width 238 height 530
click at [1092, 183] on div at bounding box center [988, 284] width 238 height 530
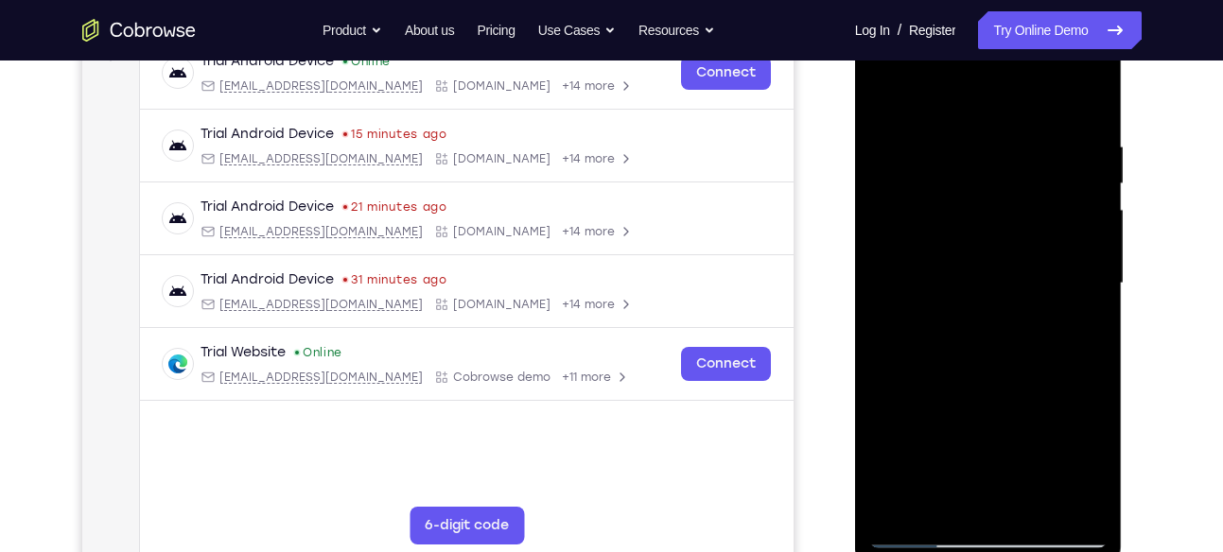
click at [1092, 183] on div at bounding box center [988, 284] width 238 height 530
click at [897, 102] on div at bounding box center [988, 284] width 238 height 530
click at [887, 98] on div at bounding box center [988, 284] width 238 height 530
click at [921, 418] on div at bounding box center [988, 284] width 238 height 530
drag, startPoint x: 1001, startPoint y: 221, endPoint x: 984, endPoint y: 438, distance: 217.3
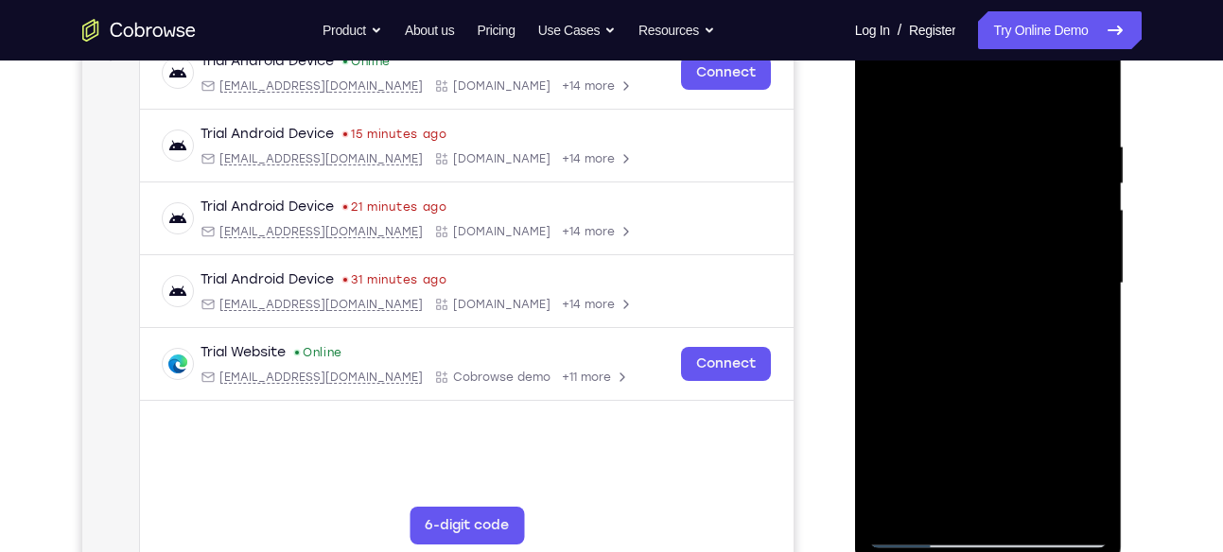
click at [984, 438] on div at bounding box center [988, 284] width 238 height 530
click at [1093, 283] on div at bounding box center [988, 284] width 238 height 530
click at [1090, 287] on div at bounding box center [988, 284] width 238 height 530
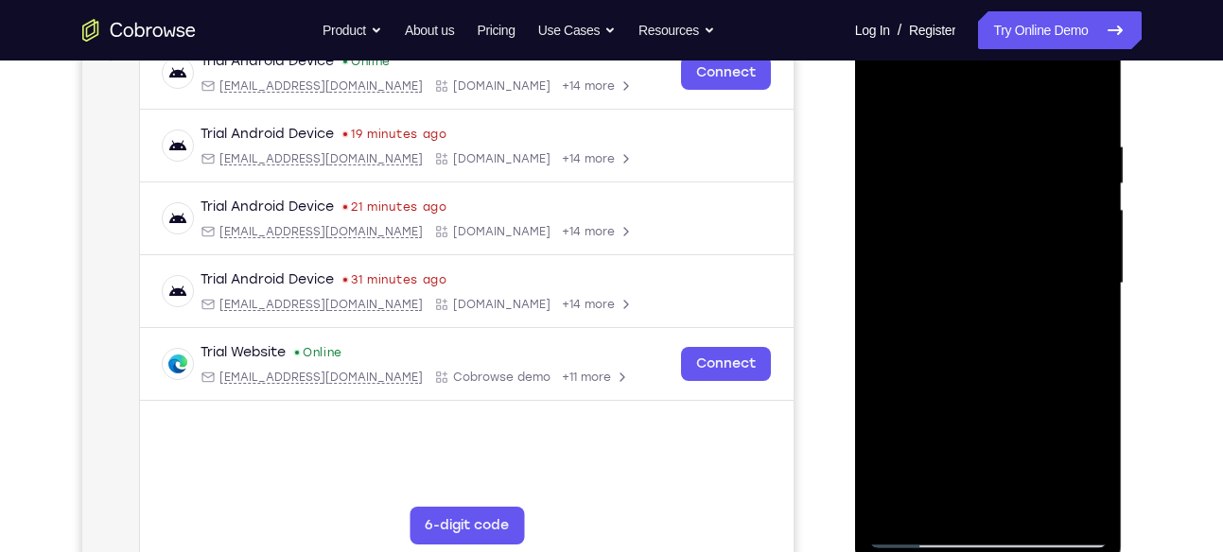
click at [885, 286] on div at bounding box center [988, 284] width 238 height 530
click at [883, 89] on div at bounding box center [988, 284] width 238 height 530
click at [1027, 505] on div at bounding box center [988, 284] width 238 height 530
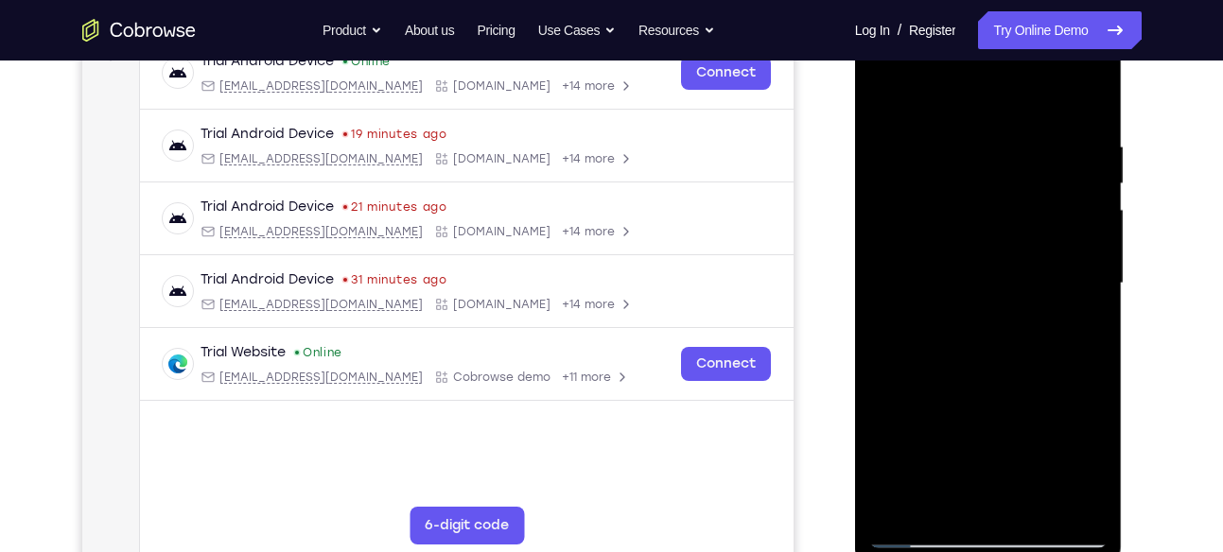
click at [973, 249] on div at bounding box center [988, 284] width 238 height 530
click at [889, 101] on div at bounding box center [988, 284] width 238 height 530
click at [887, 87] on div at bounding box center [988, 284] width 238 height 530
drag, startPoint x: 1013, startPoint y: 218, endPoint x: 965, endPoint y: 561, distance: 346.7
click at [965, 551] on div at bounding box center [989, 287] width 268 height 564
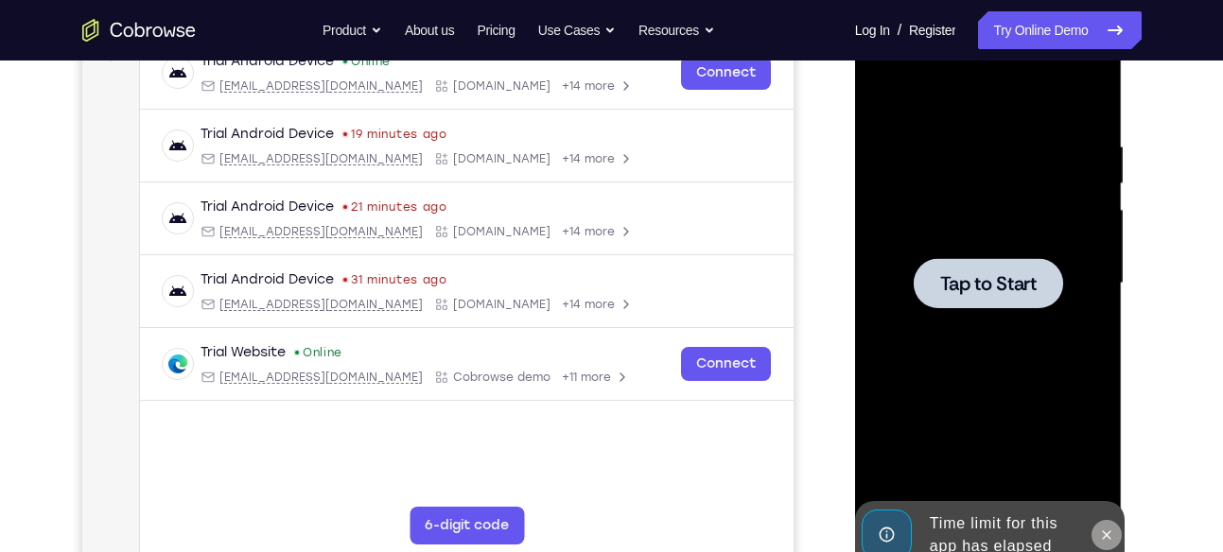
click at [1097, 528] on button at bounding box center [1107, 535] width 30 height 30
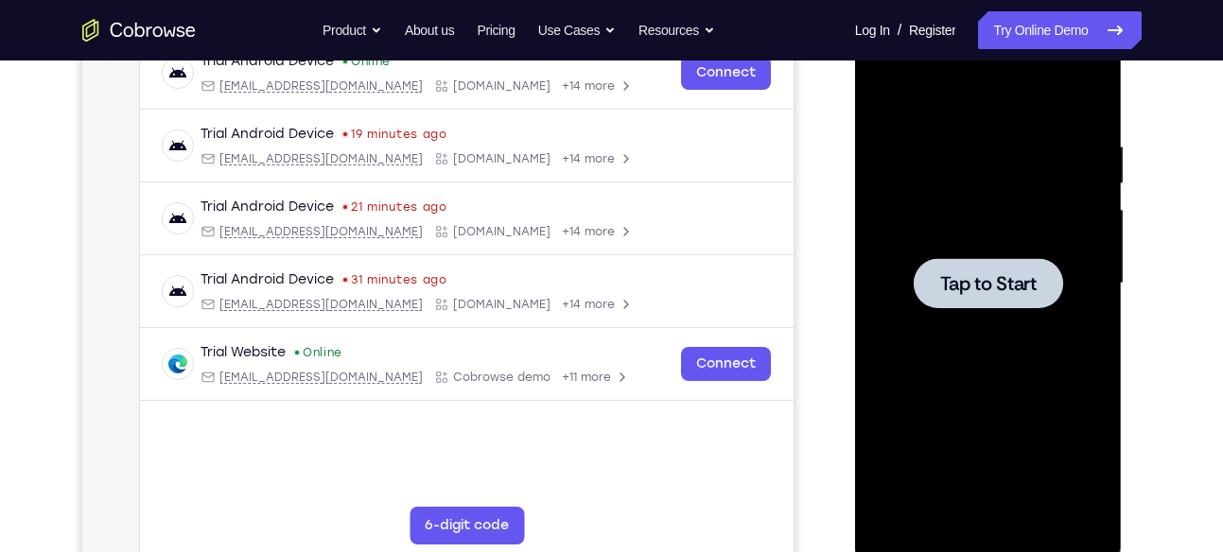
click at [1016, 302] on div at bounding box center [988, 283] width 149 height 50
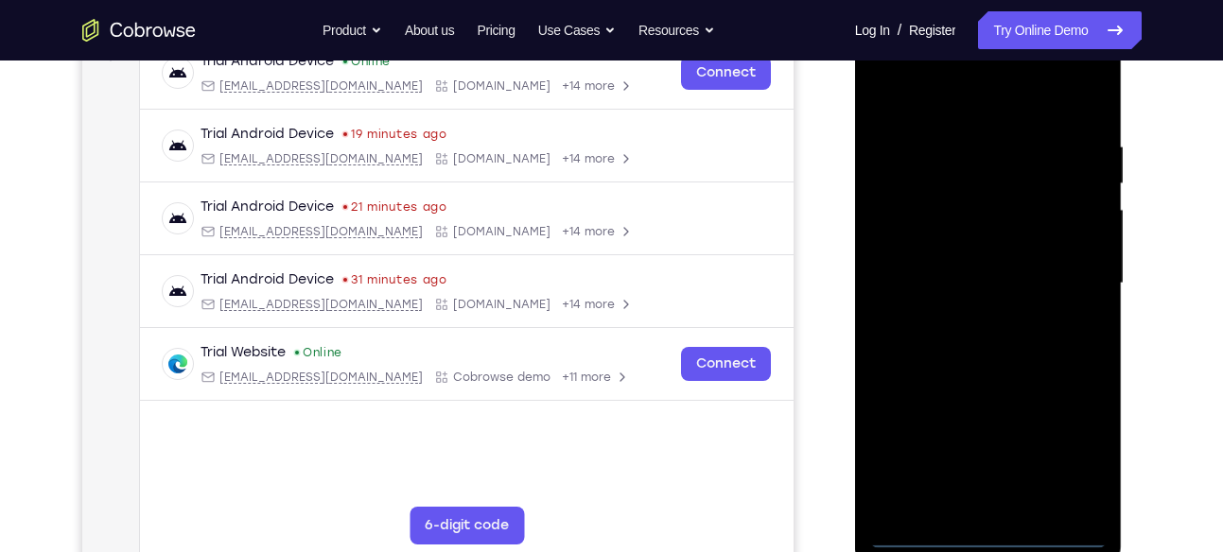
click at [988, 532] on div at bounding box center [988, 284] width 238 height 530
click at [1075, 441] on div at bounding box center [988, 284] width 238 height 530
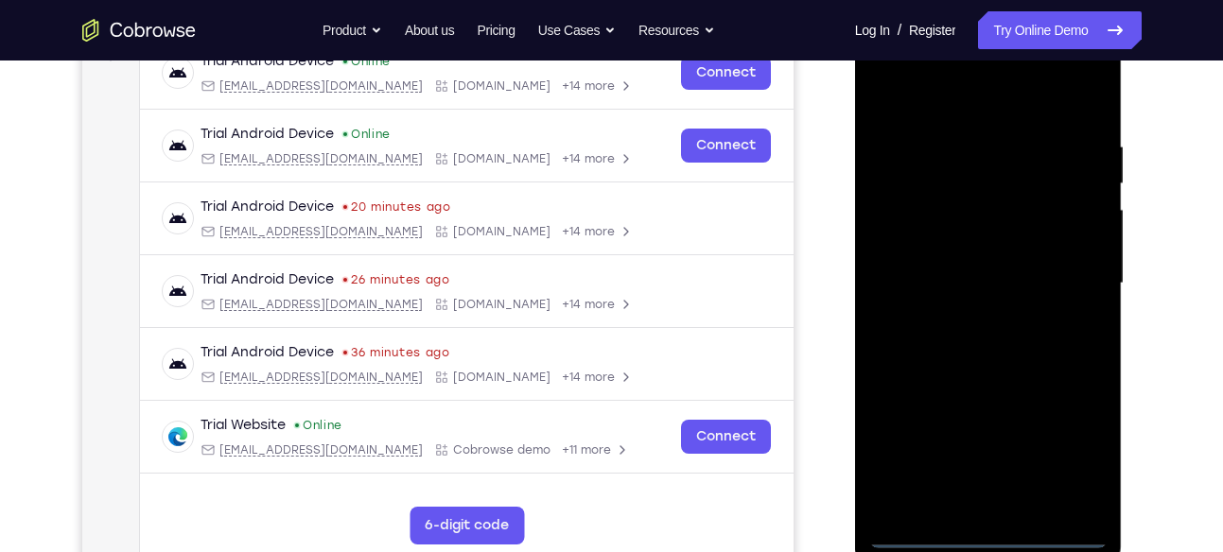
click at [912, 94] on div at bounding box center [988, 284] width 238 height 530
click at [1065, 271] on div at bounding box center [988, 284] width 238 height 530
click at [972, 504] on div at bounding box center [988, 284] width 238 height 530
click at [971, 263] on div at bounding box center [988, 284] width 238 height 530
click at [973, 244] on div at bounding box center [988, 284] width 238 height 530
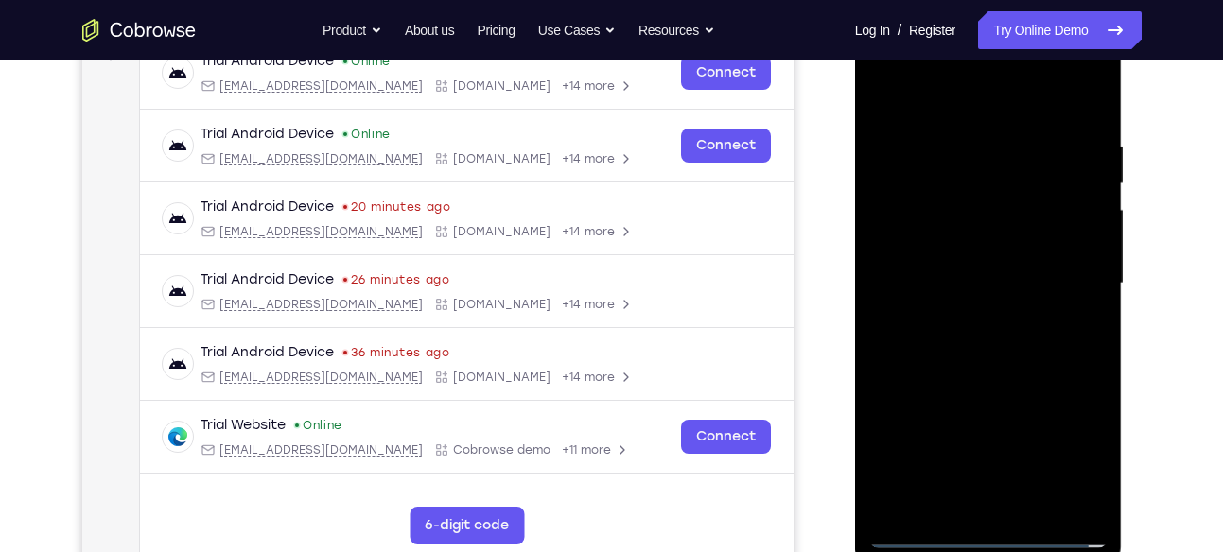
click at [1027, 287] on div at bounding box center [988, 284] width 238 height 530
click at [1023, 353] on div at bounding box center [988, 284] width 238 height 530
click at [994, 327] on div at bounding box center [988, 284] width 238 height 530
click at [1089, 289] on div at bounding box center [988, 284] width 238 height 530
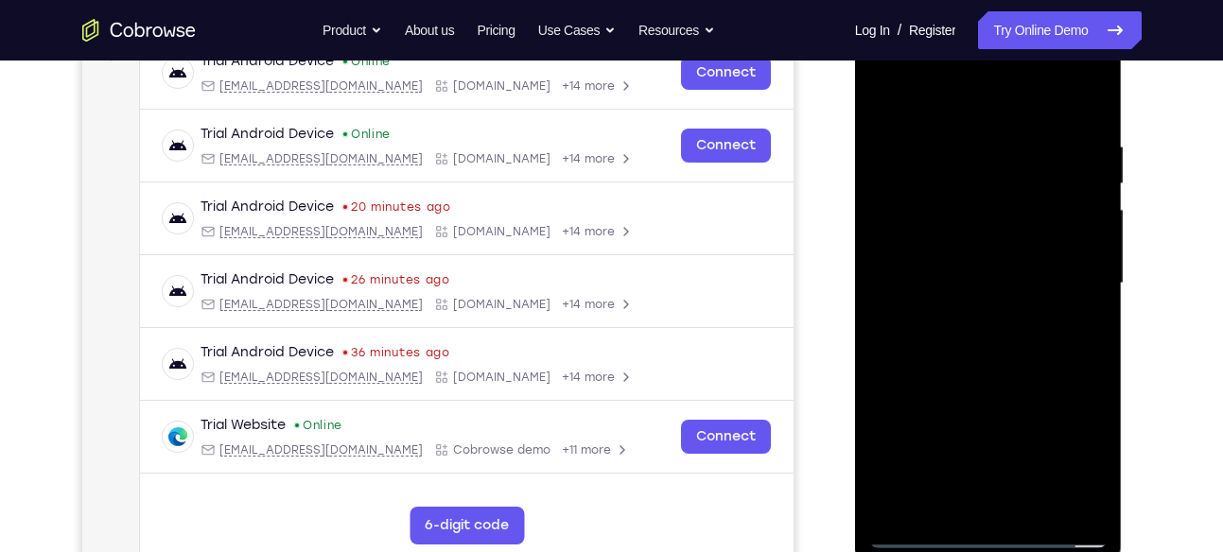
drag, startPoint x: 1018, startPoint y: 447, endPoint x: 1014, endPoint y: 243, distance: 204.4
click at [1014, 243] on div at bounding box center [988, 284] width 238 height 530
drag, startPoint x: 1003, startPoint y: 179, endPoint x: 975, endPoint y: 485, distance: 307.7
click at [975, 485] on div at bounding box center [988, 284] width 238 height 530
click at [970, 149] on div at bounding box center [988, 284] width 238 height 530
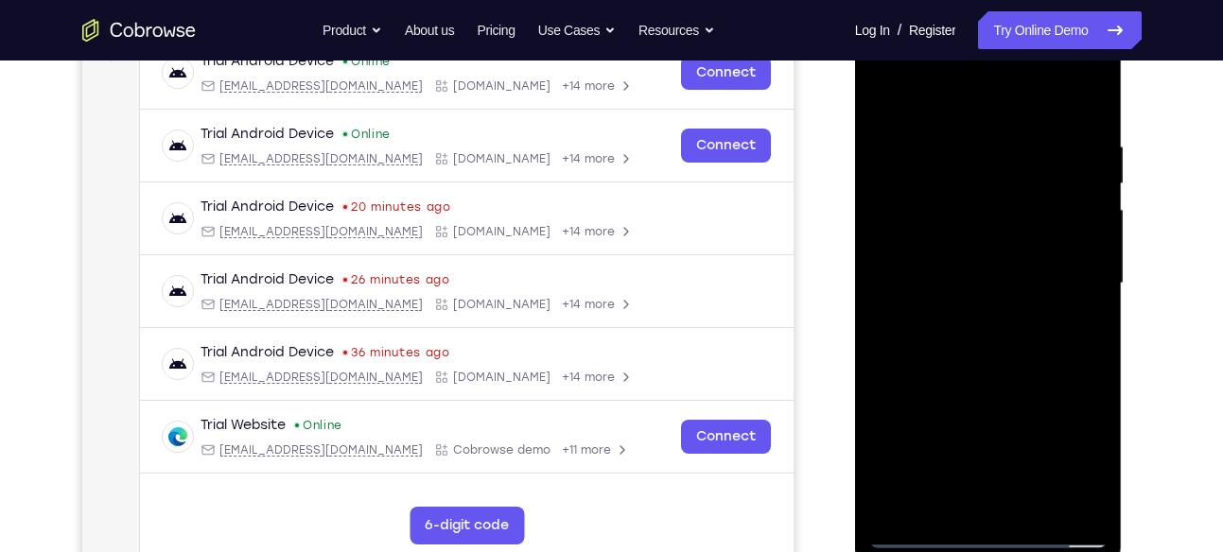
drag, startPoint x: 967, startPoint y: 105, endPoint x: 1006, endPoint y: 176, distance: 81.3
click at [960, 5] on html "Online web based iOS Simulators and Android Emulators. Run iPhone, iPad, Mobile…" at bounding box center [990, 289] width 270 height 568
click at [1072, 304] on div at bounding box center [988, 284] width 238 height 530
click at [1064, 281] on div at bounding box center [988, 284] width 238 height 530
click at [1080, 274] on div at bounding box center [988, 284] width 238 height 530
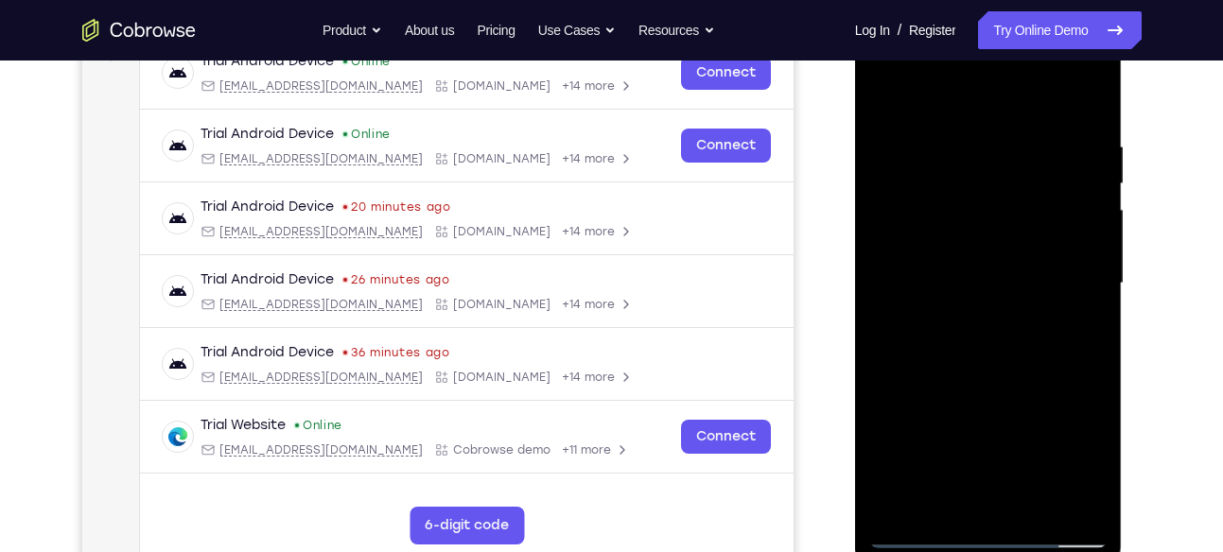
click at [1080, 274] on div at bounding box center [988, 284] width 238 height 530
drag, startPoint x: 908, startPoint y: 292, endPoint x: 1240, endPoint y: 355, distance: 337.8
click at [1125, 355] on html "Online web based iOS Simulators and Android Emulators. Run iPhone, iPad, Mobile…" at bounding box center [990, 289] width 270 height 568
click at [1087, 420] on div at bounding box center [988, 284] width 238 height 530
click at [1083, 422] on div at bounding box center [988, 284] width 238 height 530
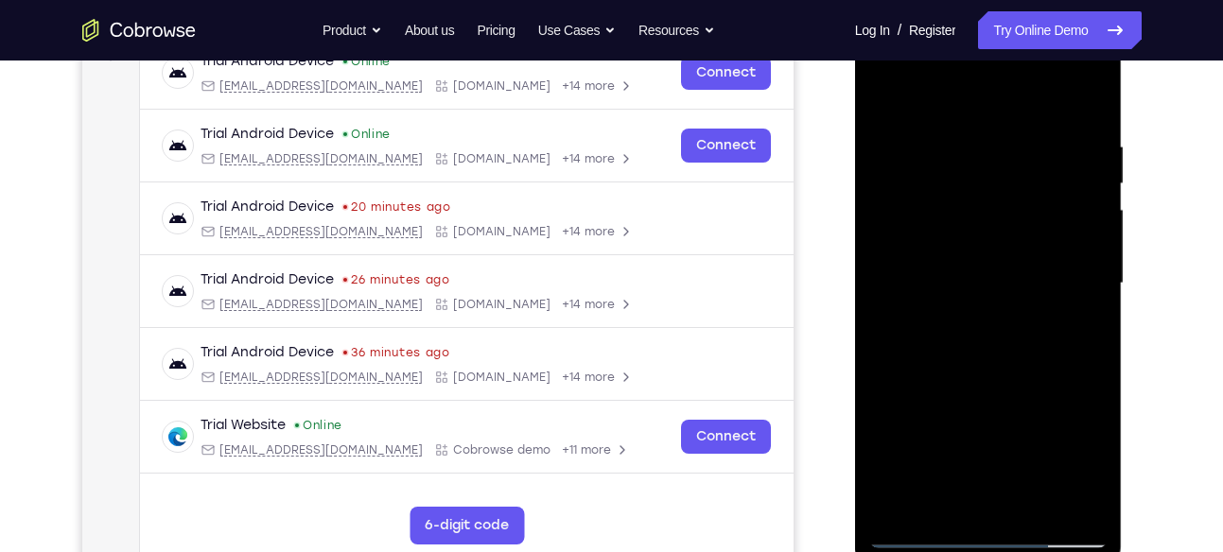
click at [1083, 422] on div at bounding box center [988, 284] width 238 height 530
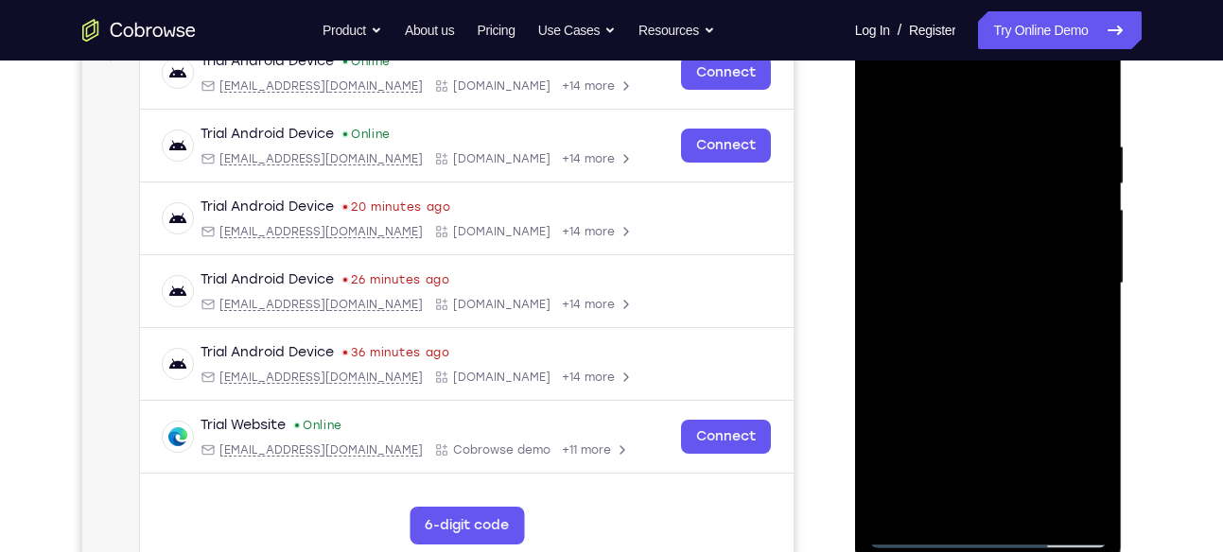
click at [1083, 422] on div at bounding box center [988, 284] width 238 height 530
drag, startPoint x: 1083, startPoint y: 422, endPoint x: 1062, endPoint y: 418, distance: 21.2
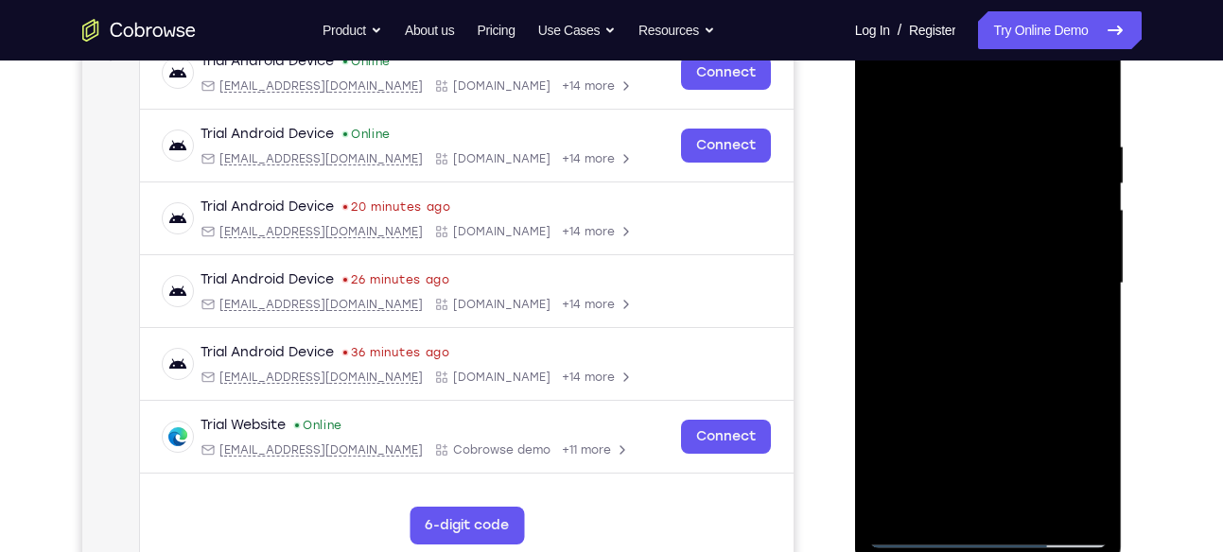
click at [1083, 422] on div at bounding box center [988, 284] width 238 height 530
click at [1090, 99] on div at bounding box center [988, 284] width 238 height 530
click at [1083, 96] on div at bounding box center [988, 284] width 238 height 530
click at [1030, 508] on div at bounding box center [988, 284] width 238 height 530
click at [1002, 386] on div at bounding box center [988, 284] width 238 height 530
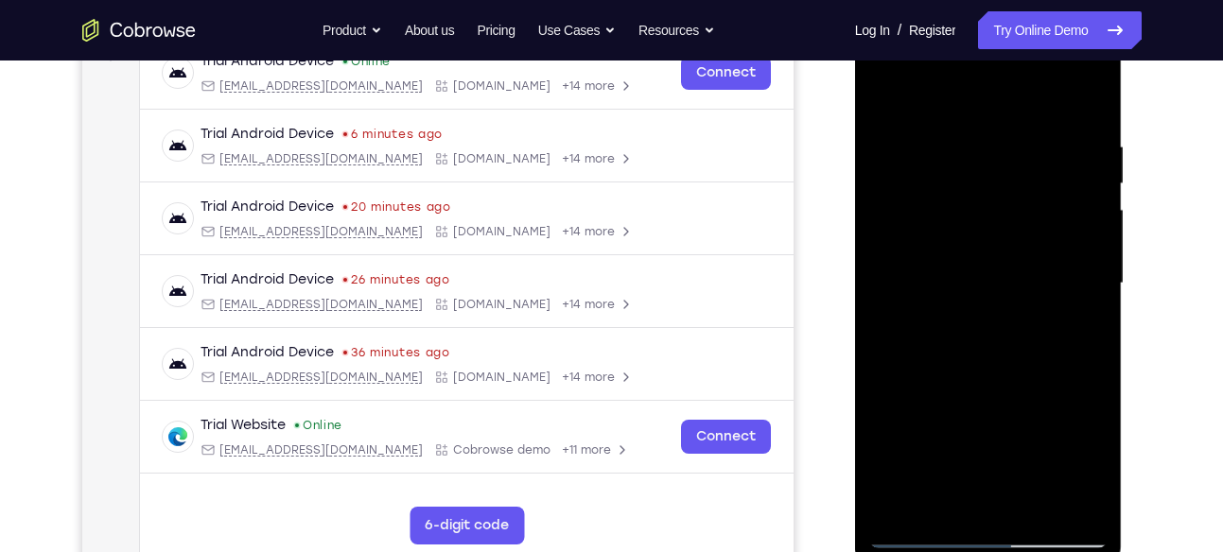
click at [971, 259] on div at bounding box center [988, 284] width 238 height 530
click at [891, 94] on div at bounding box center [988, 284] width 238 height 530
click at [1032, 510] on div at bounding box center [988, 284] width 238 height 530
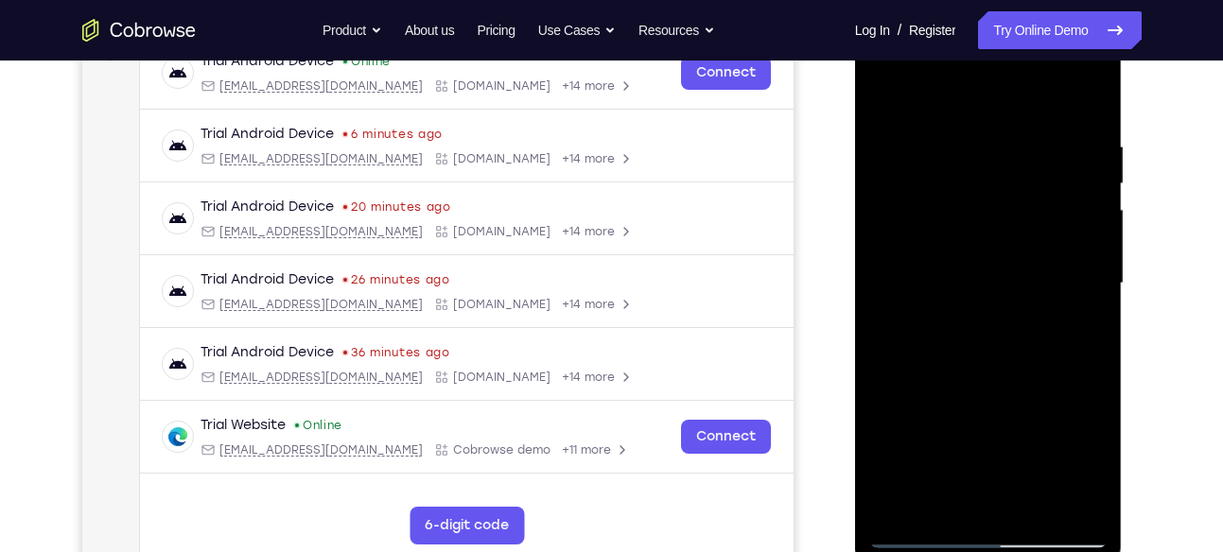
click at [1091, 181] on div at bounding box center [988, 284] width 238 height 530
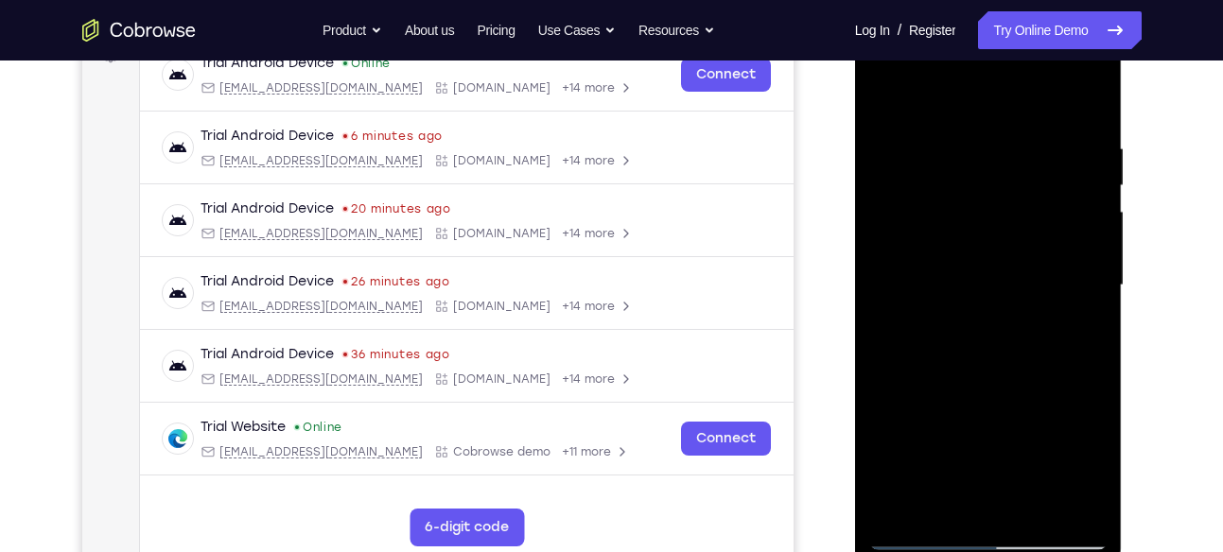
click at [1090, 181] on div at bounding box center [988, 286] width 238 height 530
click at [892, 94] on div at bounding box center [988, 286] width 238 height 530
drag, startPoint x: 993, startPoint y: 167, endPoint x: 950, endPoint y: 484, distance: 319.9
click at [950, 484] on div at bounding box center [988, 286] width 238 height 530
click at [963, 132] on div at bounding box center [988, 286] width 238 height 530
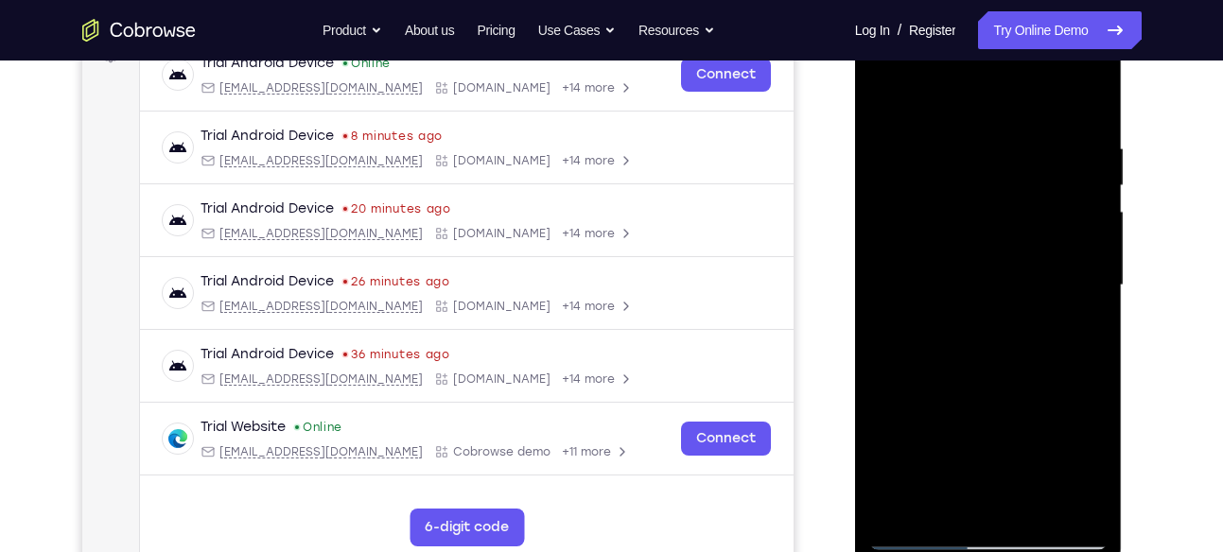
click at [1093, 244] on div at bounding box center [988, 286] width 238 height 530
click at [1077, 226] on div at bounding box center [988, 286] width 238 height 530
click at [1085, 96] on div at bounding box center [988, 286] width 238 height 530
click at [1040, 510] on div at bounding box center [988, 286] width 238 height 530
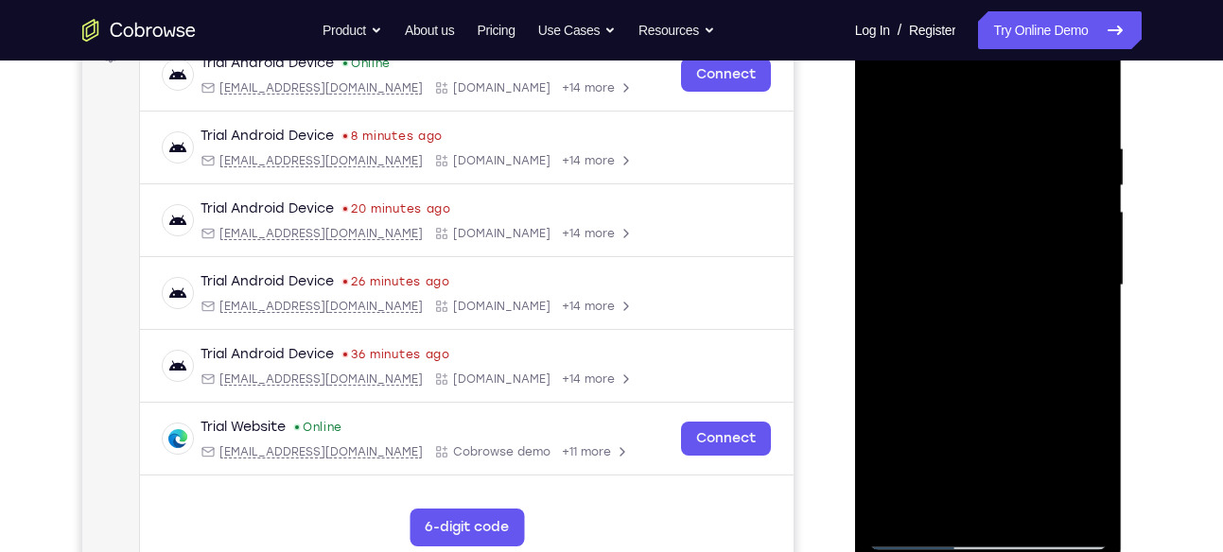
click at [978, 248] on div at bounding box center [988, 286] width 238 height 530
click at [965, 498] on div at bounding box center [988, 286] width 238 height 530
click at [966, 191] on div at bounding box center [988, 286] width 238 height 530
click at [979, 134] on div at bounding box center [988, 286] width 238 height 530
click at [958, 498] on div at bounding box center [988, 286] width 238 height 530
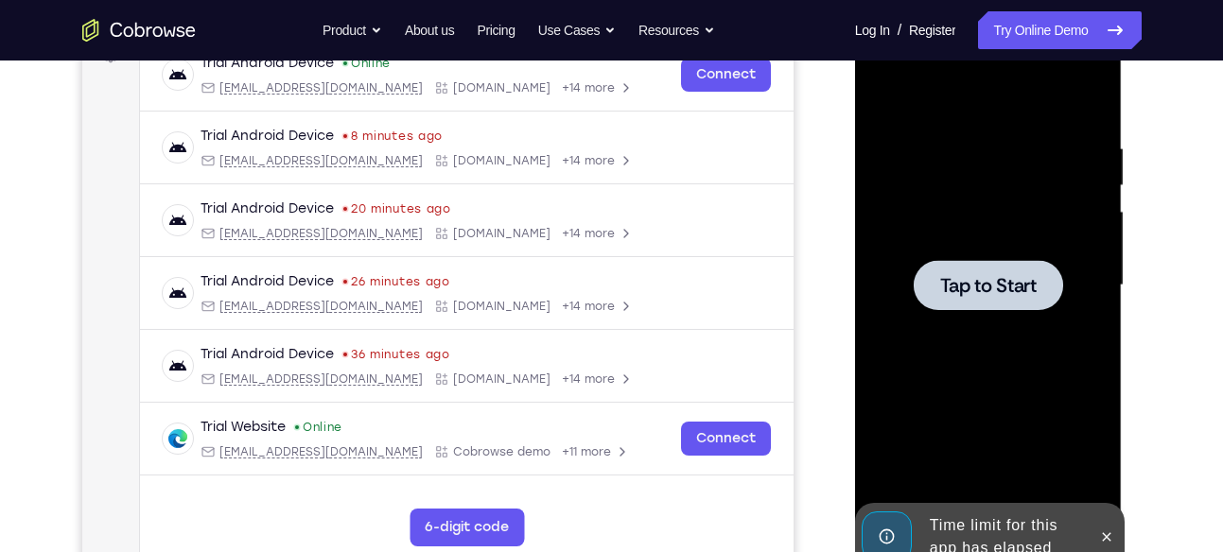
click at [1023, 276] on span "Tap to Start" at bounding box center [988, 285] width 96 height 19
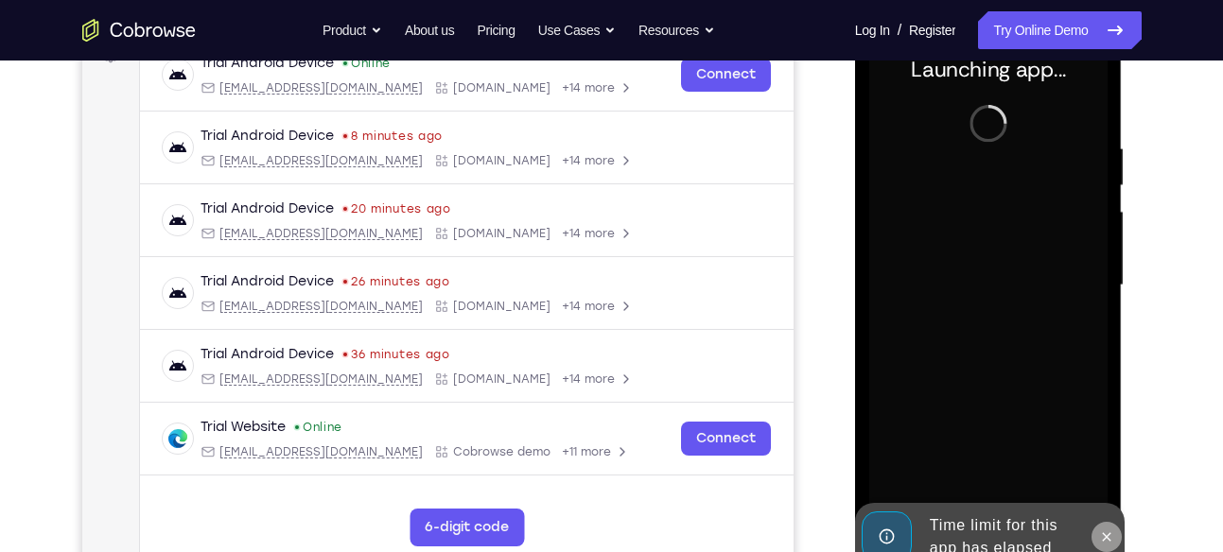
click at [1104, 531] on icon at bounding box center [1106, 537] width 15 height 15
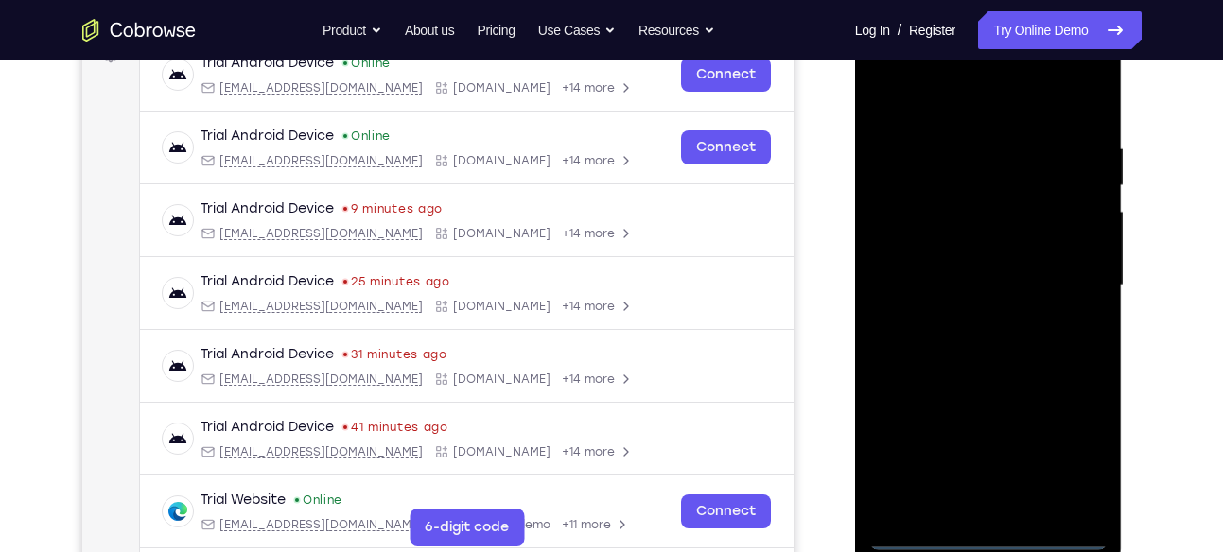
click at [988, 534] on div at bounding box center [988, 286] width 238 height 530
click at [1061, 460] on div at bounding box center [988, 286] width 238 height 530
click at [908, 104] on div at bounding box center [988, 286] width 238 height 530
click at [1074, 276] on div at bounding box center [988, 286] width 238 height 530
click at [970, 323] on div at bounding box center [988, 286] width 238 height 530
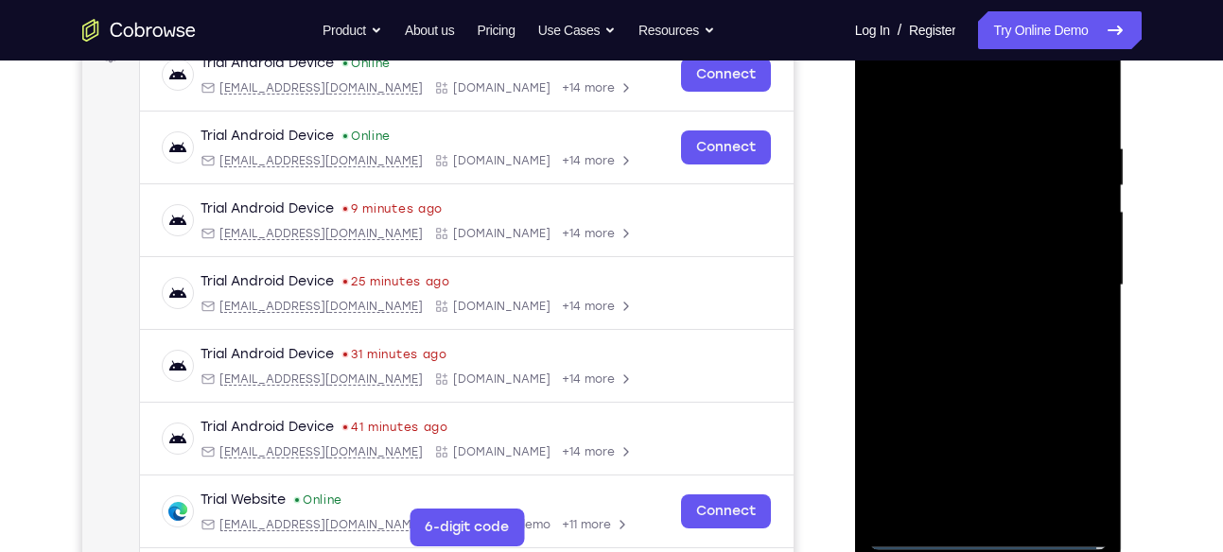
click at [937, 273] on div at bounding box center [988, 286] width 238 height 530
click at [944, 247] on div at bounding box center [988, 286] width 238 height 530
click at [971, 283] on div at bounding box center [988, 286] width 238 height 530
click at [1019, 365] on div at bounding box center [988, 286] width 238 height 530
click at [1037, 501] on div at bounding box center [988, 286] width 238 height 530
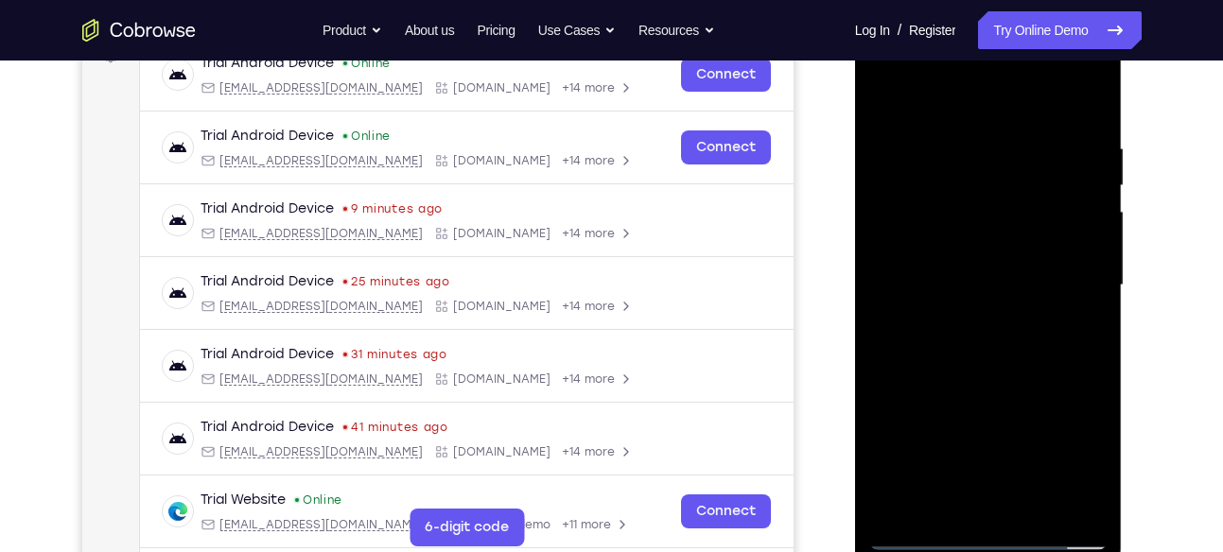
click at [995, 389] on div at bounding box center [988, 286] width 238 height 530
click at [969, 250] on div at bounding box center [988, 286] width 238 height 530
click at [947, 495] on div at bounding box center [988, 286] width 238 height 530
click at [1045, 419] on div at bounding box center [988, 286] width 238 height 530
click at [950, 290] on div at bounding box center [988, 286] width 238 height 530
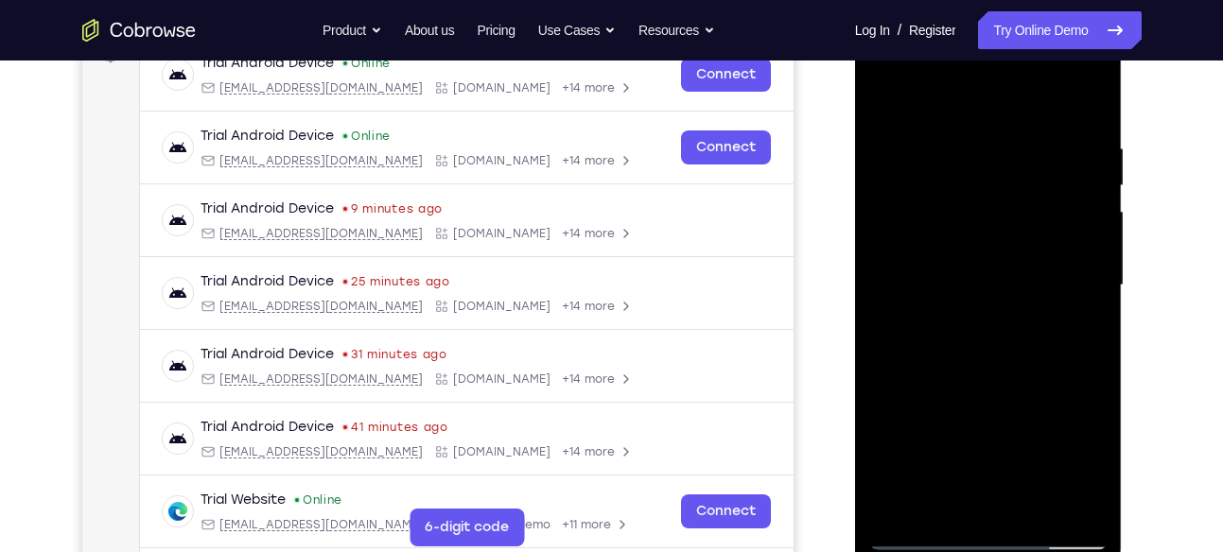
click at [883, 101] on div at bounding box center [988, 286] width 238 height 530
click at [983, 257] on div at bounding box center [988, 286] width 238 height 530
click at [945, 499] on div at bounding box center [988, 286] width 238 height 530
drag, startPoint x: 945, startPoint y: 476, endPoint x: 955, endPoint y: 390, distance: 86.7
click at [955, 390] on div at bounding box center [988, 286] width 238 height 530
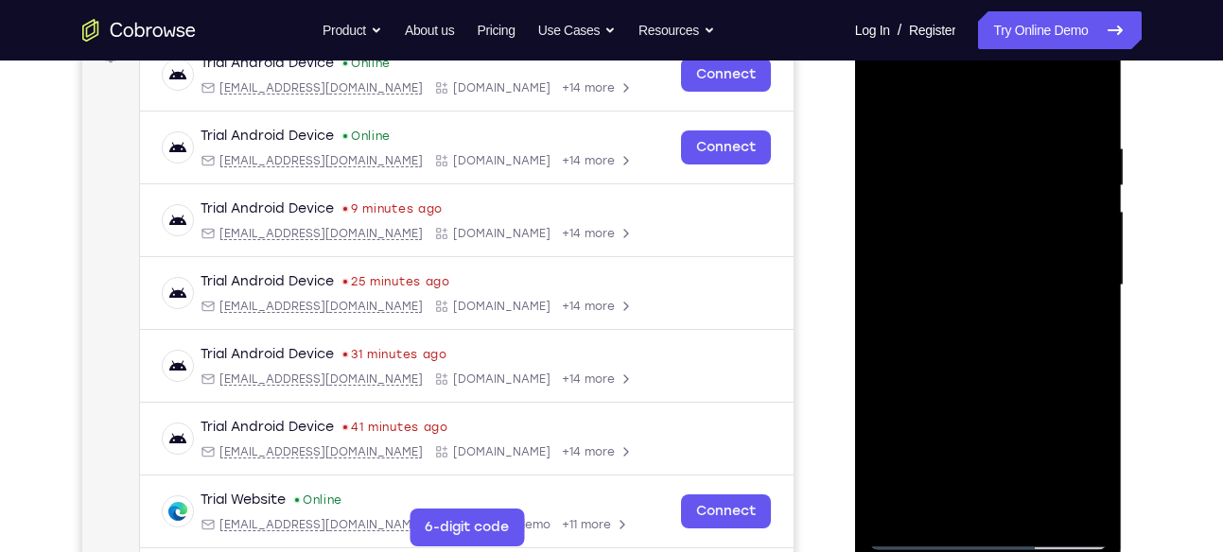
click at [1021, 430] on div at bounding box center [988, 286] width 238 height 530
click at [1075, 318] on div at bounding box center [988, 286] width 238 height 530
click at [886, 99] on div at bounding box center [988, 286] width 238 height 530
click at [964, 244] on div at bounding box center [988, 286] width 238 height 530
click at [1088, 473] on div at bounding box center [988, 286] width 238 height 530
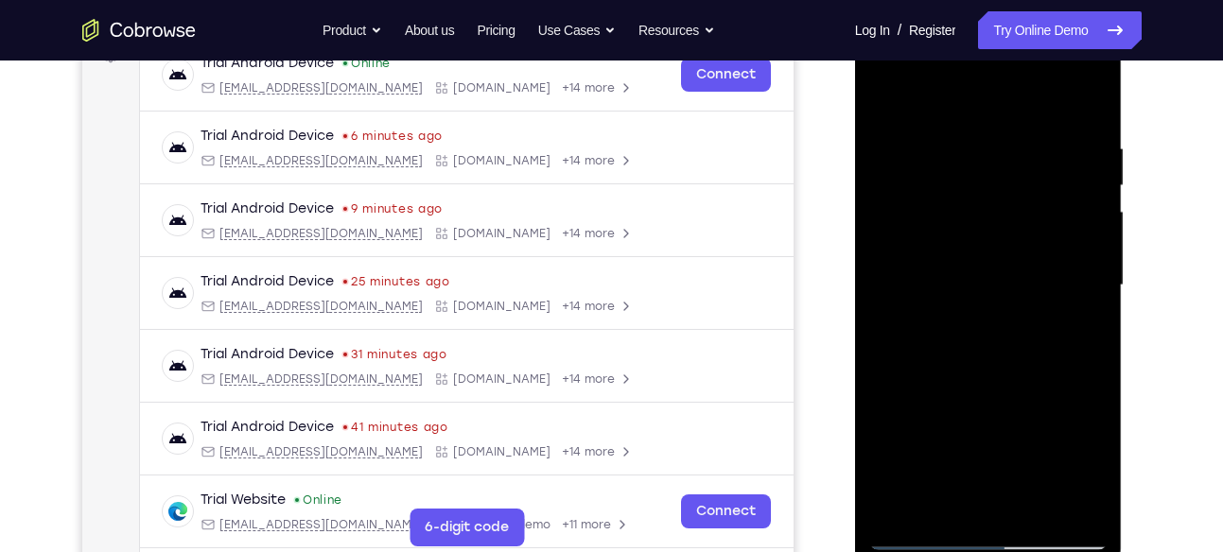
click at [892, 96] on div at bounding box center [988, 286] width 238 height 530
click at [1031, 254] on div at bounding box center [988, 286] width 238 height 530
click at [1006, 252] on div at bounding box center [988, 286] width 238 height 530
click at [889, 90] on div at bounding box center [988, 286] width 238 height 530
click at [927, 533] on div at bounding box center [988, 286] width 238 height 530
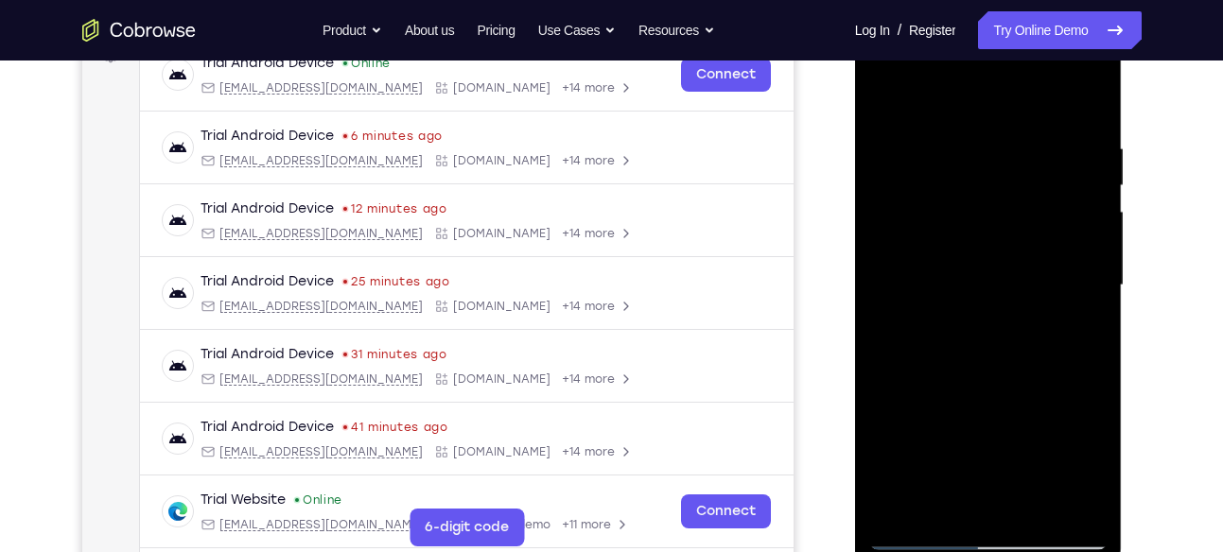
click at [943, 401] on div at bounding box center [988, 286] width 238 height 530
click at [946, 394] on div at bounding box center [988, 286] width 238 height 530
click at [885, 102] on div at bounding box center [988, 286] width 238 height 530
click at [961, 243] on div at bounding box center [988, 286] width 238 height 530
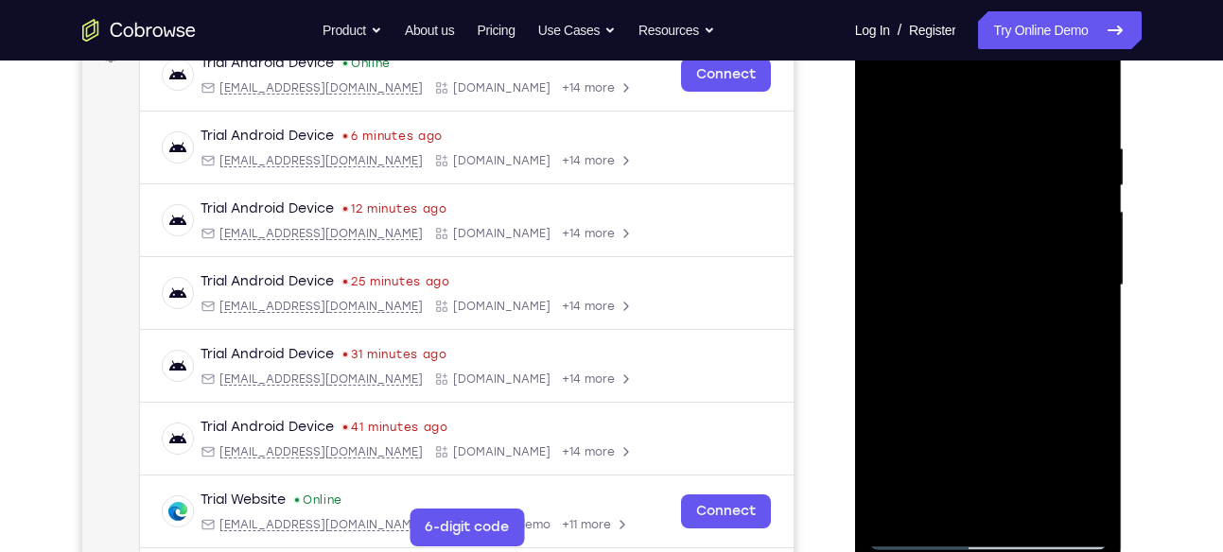
click at [992, 467] on div at bounding box center [988, 286] width 238 height 530
click at [1045, 463] on div at bounding box center [988, 286] width 238 height 530
click at [948, 504] on div at bounding box center [988, 286] width 238 height 530
click at [891, 393] on div at bounding box center [988, 286] width 238 height 530
click at [1048, 432] on div at bounding box center [988, 286] width 238 height 530
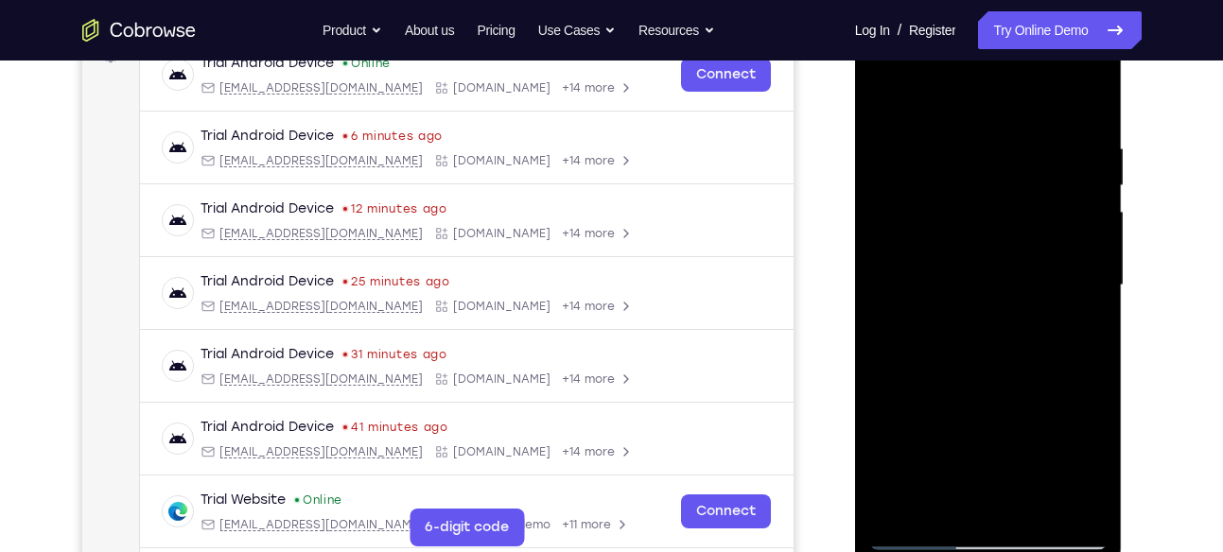
click at [967, 260] on div at bounding box center [988, 286] width 238 height 530
click at [931, 388] on div at bounding box center [988, 286] width 238 height 530
click at [961, 495] on div at bounding box center [988, 286] width 238 height 530
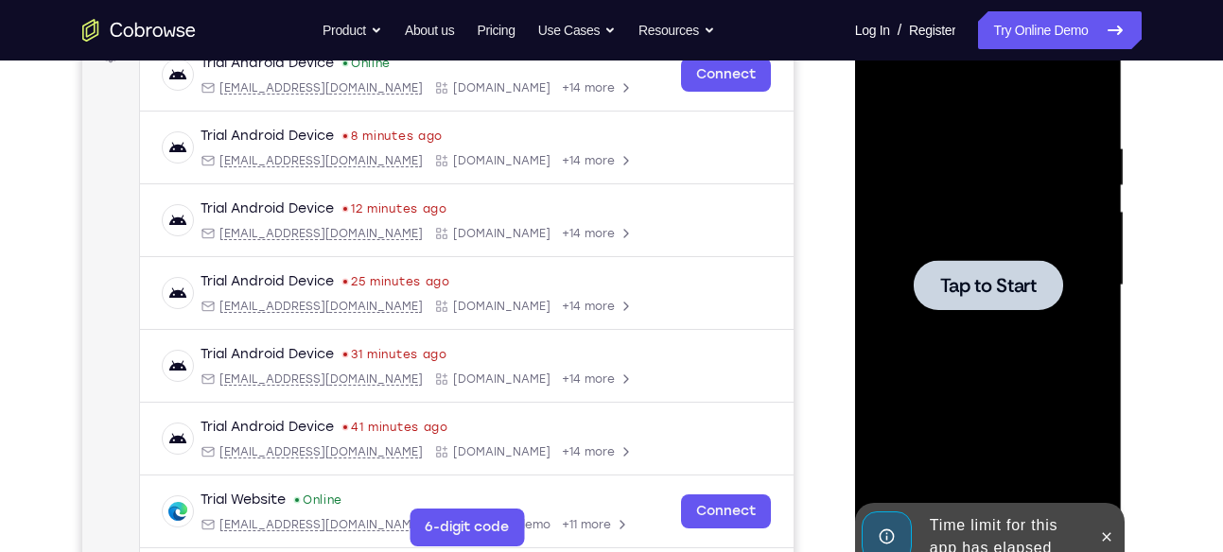
click at [974, 253] on div at bounding box center [988, 286] width 238 height 530
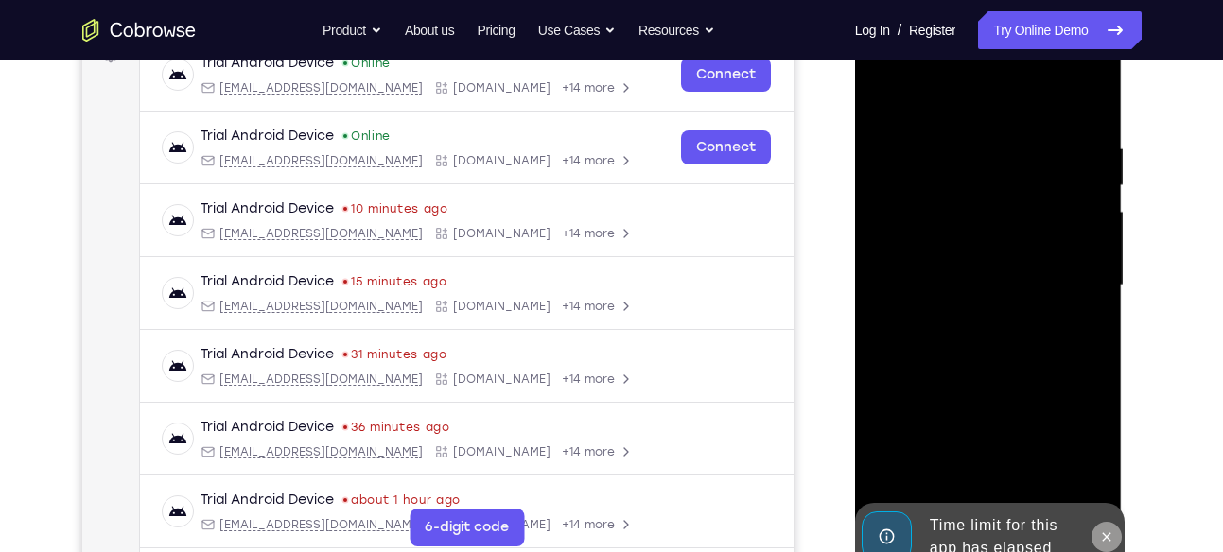
click at [1101, 533] on icon at bounding box center [1106, 537] width 15 height 15
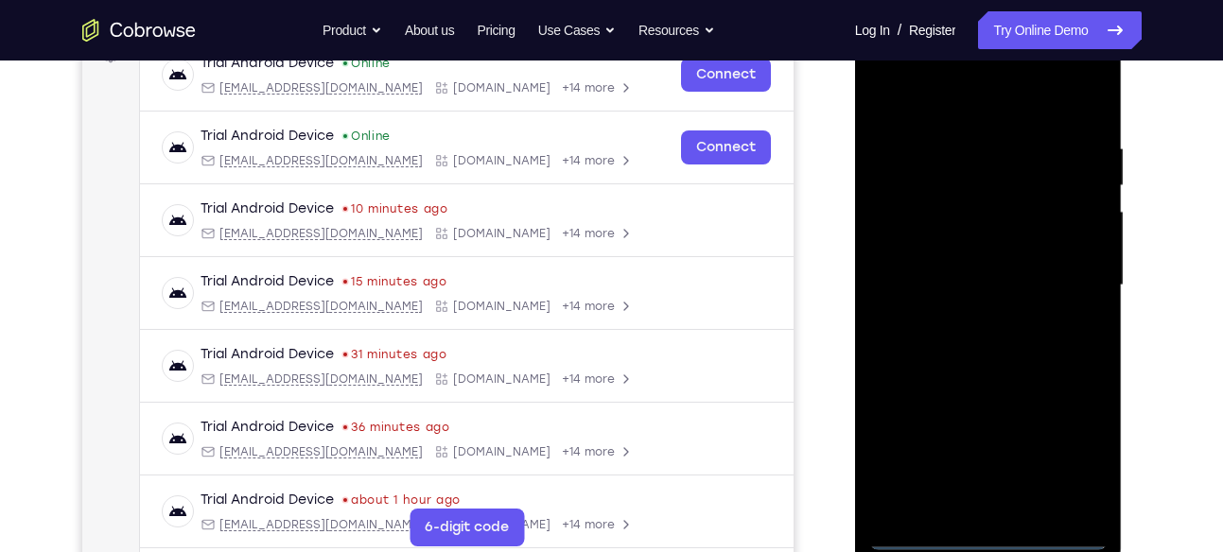
click at [985, 538] on div at bounding box center [988, 286] width 238 height 530
click at [1073, 442] on div at bounding box center [988, 286] width 238 height 530
click at [939, 104] on div at bounding box center [988, 286] width 238 height 530
click at [1075, 274] on div at bounding box center [988, 286] width 238 height 530
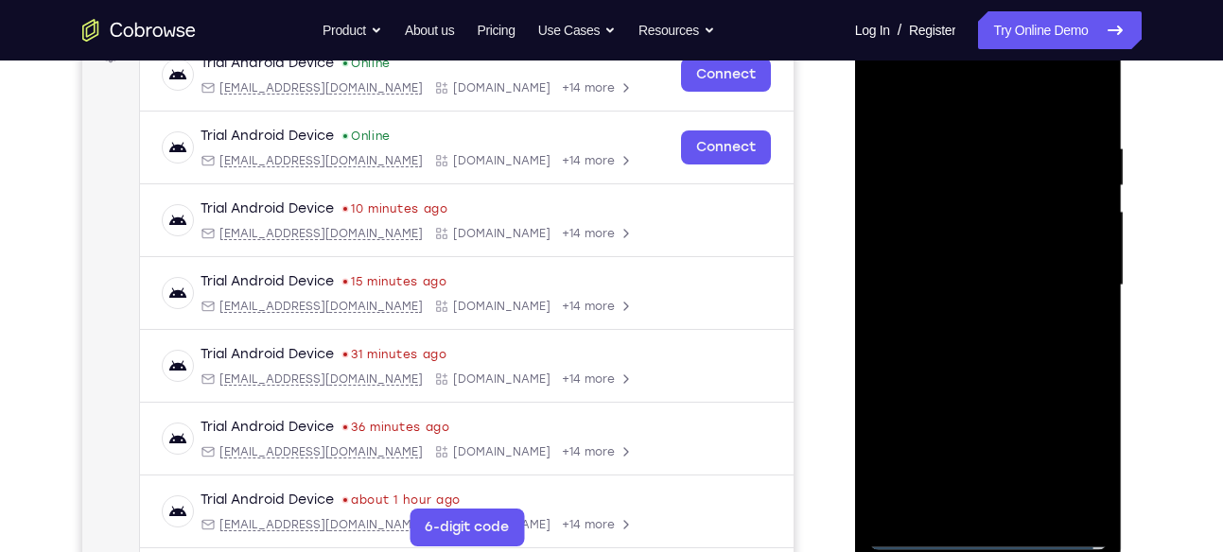
click at [969, 323] on div at bounding box center [988, 286] width 238 height 530
click at [944, 245] on div at bounding box center [988, 286] width 238 height 530
click at [960, 279] on div at bounding box center [988, 286] width 238 height 530
click at [991, 242] on div at bounding box center [988, 286] width 238 height 530
click at [1037, 509] on div at bounding box center [988, 286] width 238 height 530
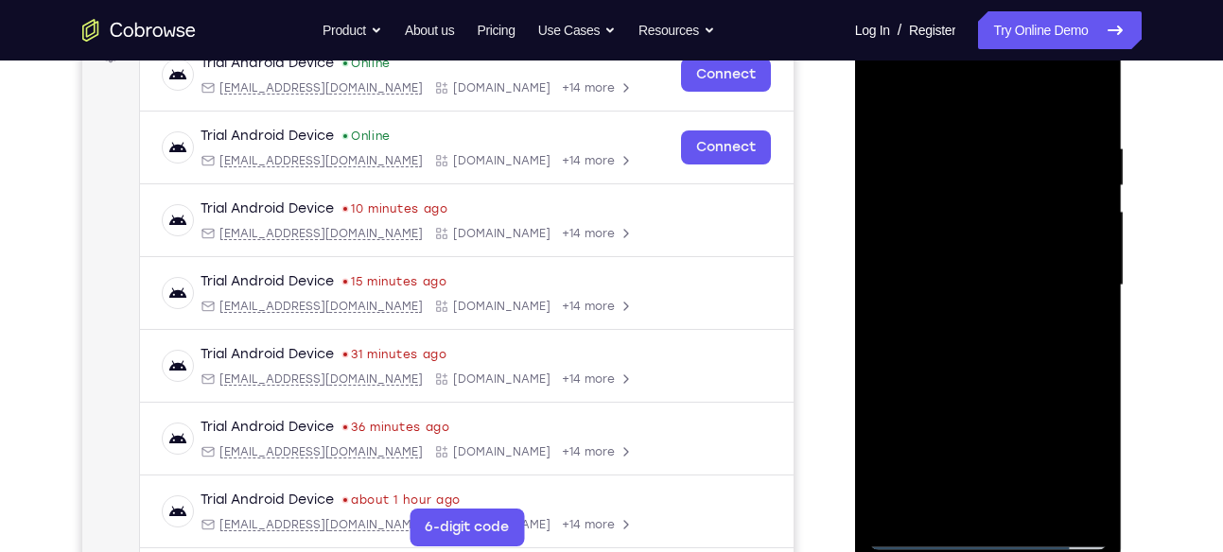
click at [1010, 388] on div at bounding box center [988, 286] width 238 height 530
click at [976, 263] on div at bounding box center [988, 286] width 238 height 530
click at [950, 497] on div at bounding box center [988, 286] width 238 height 530
drag, startPoint x: 1019, startPoint y: 445, endPoint x: 965, endPoint y: 126, distance: 323.3
click at [965, 126] on div at bounding box center [988, 286] width 238 height 530
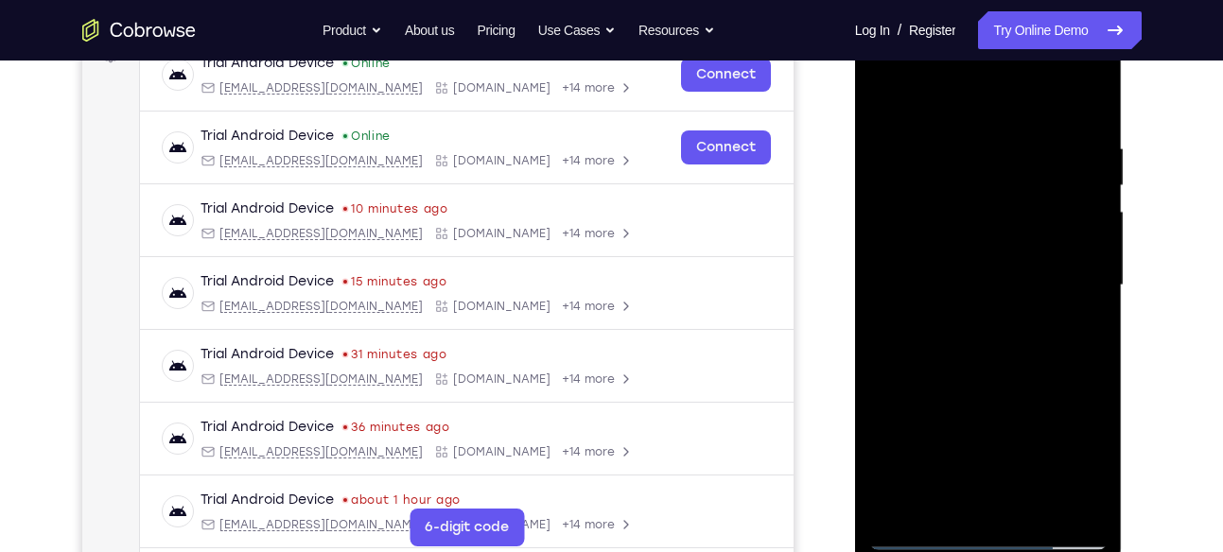
drag, startPoint x: 932, startPoint y: 429, endPoint x: 944, endPoint y: 332, distance: 98.2
click at [944, 332] on div at bounding box center [988, 286] width 238 height 530
click at [887, 435] on div at bounding box center [988, 286] width 238 height 530
click at [1086, 316] on div at bounding box center [988, 286] width 238 height 530
click at [943, 506] on div at bounding box center [988, 286] width 238 height 530
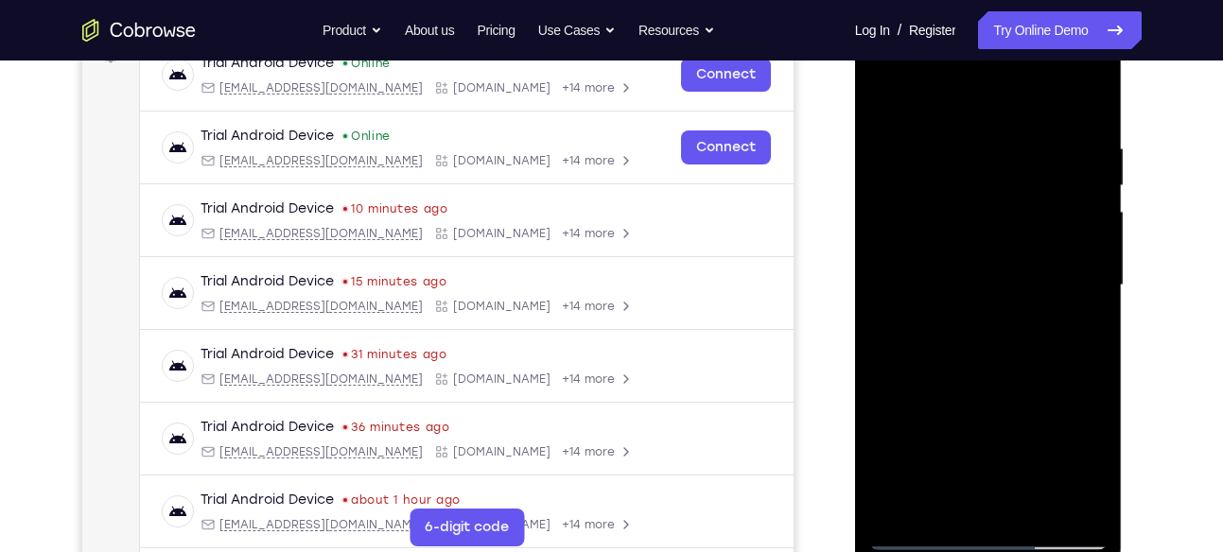
drag, startPoint x: 984, startPoint y: 474, endPoint x: 976, endPoint y: 380, distance: 94.0
click at [976, 380] on div at bounding box center [988, 286] width 238 height 530
click at [883, 485] on div at bounding box center [988, 286] width 238 height 530
drag, startPoint x: 936, startPoint y: 439, endPoint x: 890, endPoint y: 600, distance: 167.4
click at [890, 551] on html "Online web based iOS Simulators and Android Emulators. Run iPhone, iPad, Mobile…" at bounding box center [990, 291] width 270 height 568
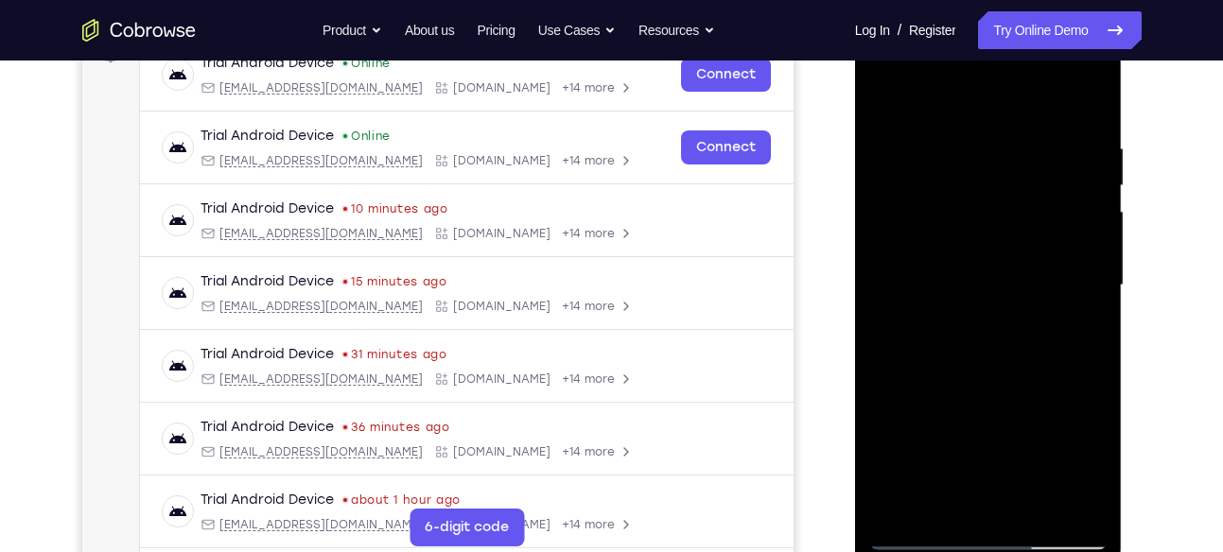
click at [1035, 428] on div at bounding box center [988, 286] width 238 height 530
click at [1075, 312] on div at bounding box center [988, 286] width 238 height 530
click at [926, 305] on div at bounding box center [988, 286] width 238 height 530
click at [968, 498] on div at bounding box center [988, 286] width 238 height 530
click at [922, 257] on div at bounding box center [988, 286] width 238 height 530
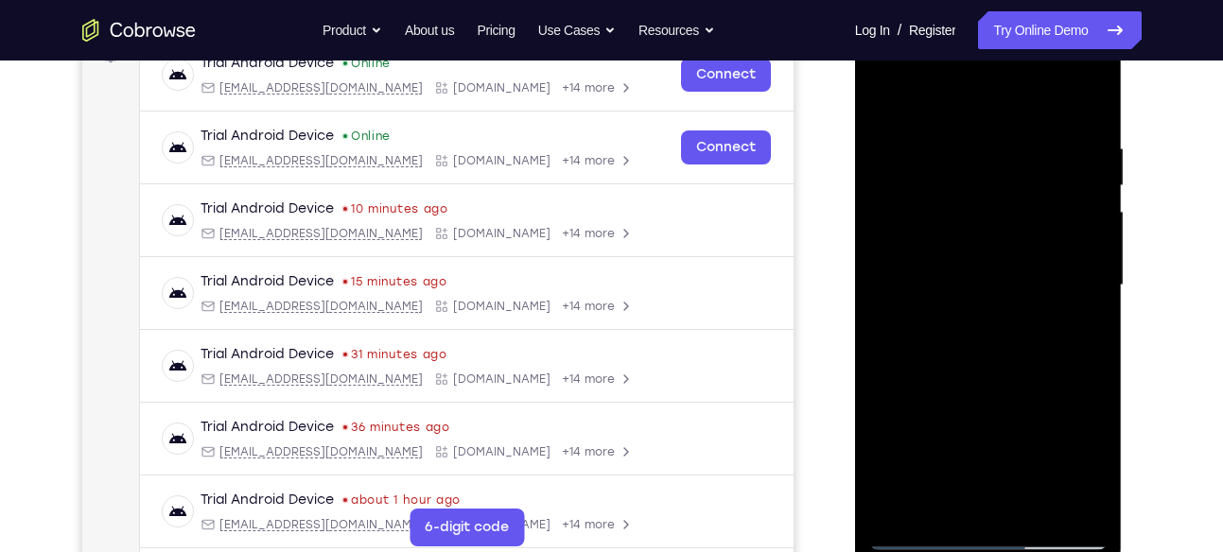
click at [922, 257] on div at bounding box center [988, 286] width 238 height 530
click at [920, 422] on div at bounding box center [988, 286] width 238 height 530
click at [890, 90] on div at bounding box center [988, 286] width 238 height 530
click at [970, 246] on div at bounding box center [988, 286] width 238 height 530
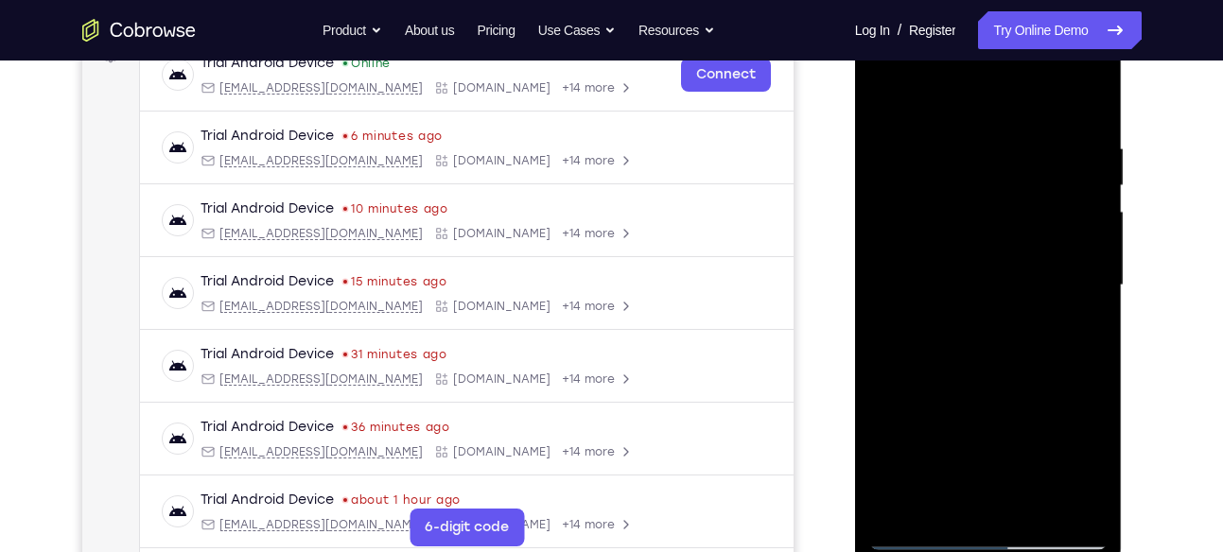
click at [942, 506] on div at bounding box center [988, 286] width 238 height 530
click at [1045, 431] on div at bounding box center [988, 286] width 238 height 530
click at [971, 474] on div at bounding box center [988, 286] width 238 height 530
click at [1085, 318] on div at bounding box center [988, 286] width 238 height 530
click at [946, 97] on div at bounding box center [988, 286] width 238 height 530
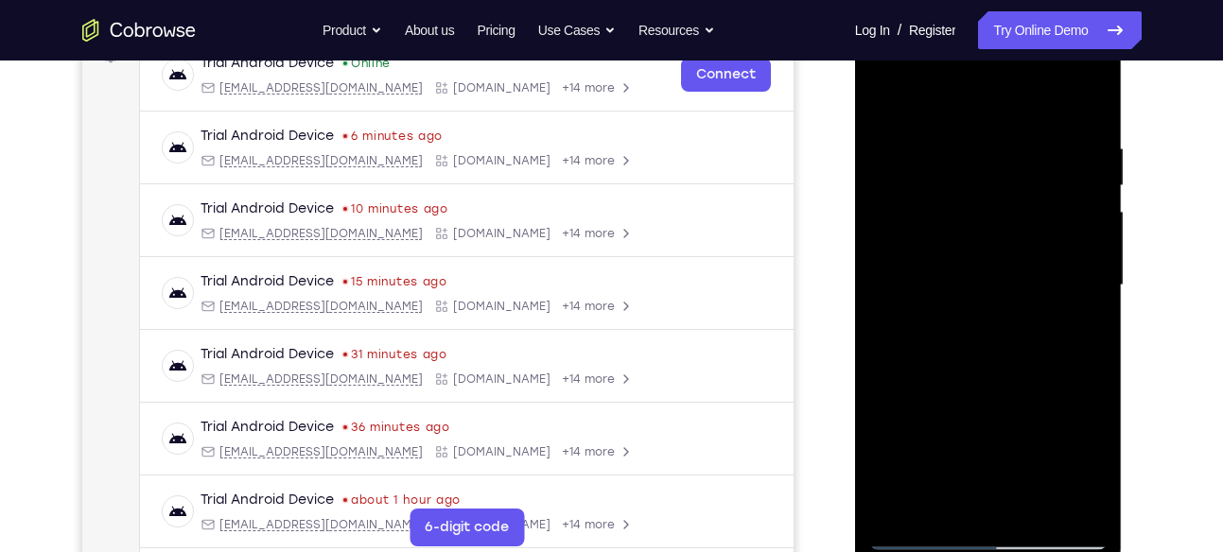
click at [933, 403] on div at bounding box center [988, 286] width 238 height 530
click at [1101, 289] on div at bounding box center [988, 286] width 238 height 530
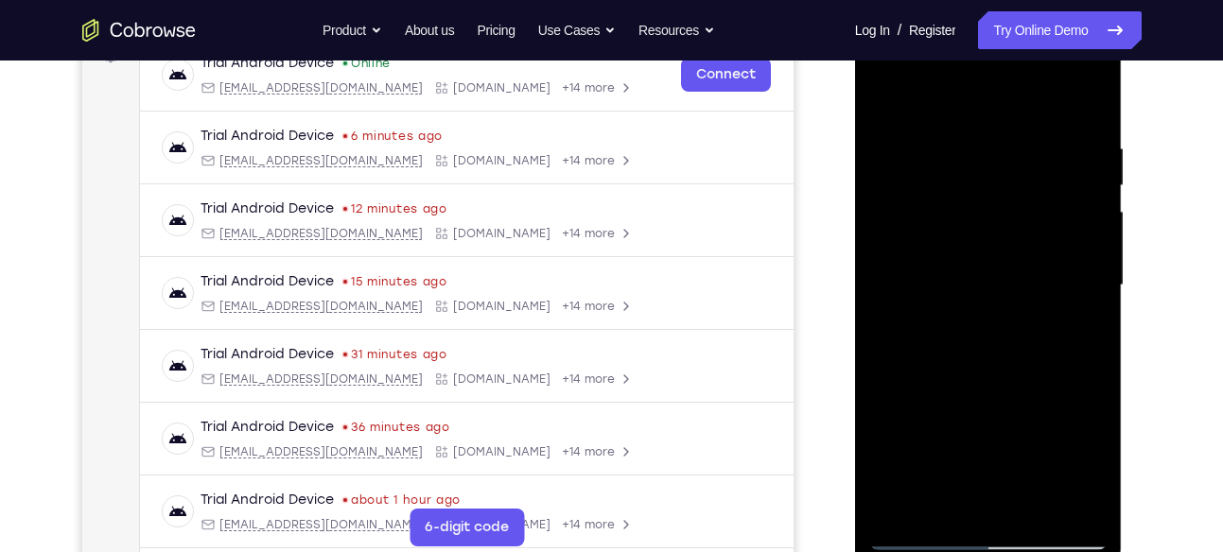
click at [883, 96] on div at bounding box center [988, 286] width 238 height 530
click at [899, 254] on div at bounding box center [988, 286] width 238 height 530
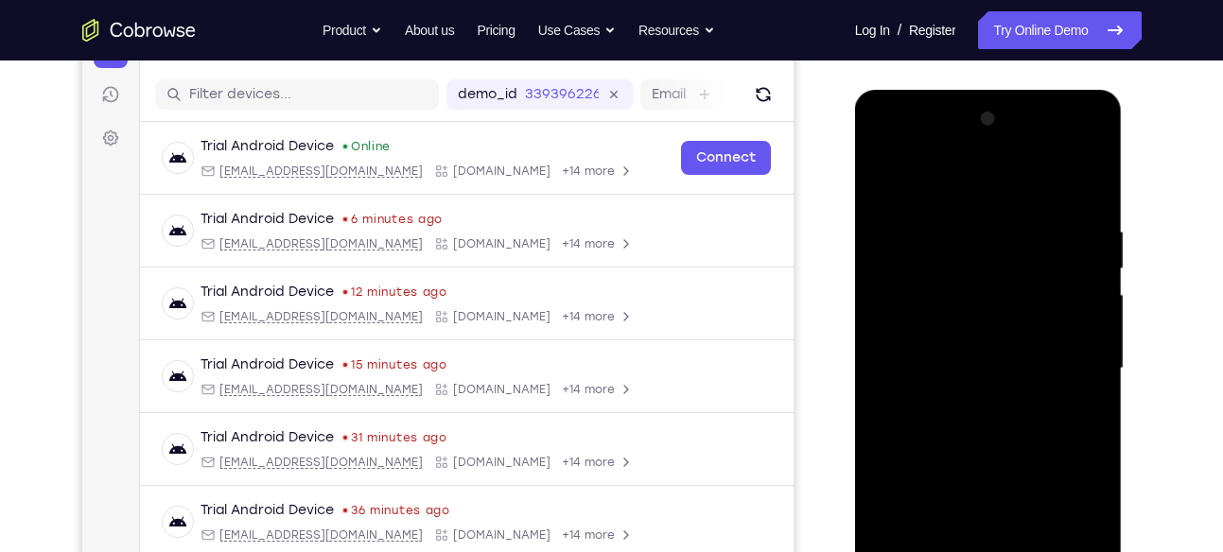
scroll to position [220, 0]
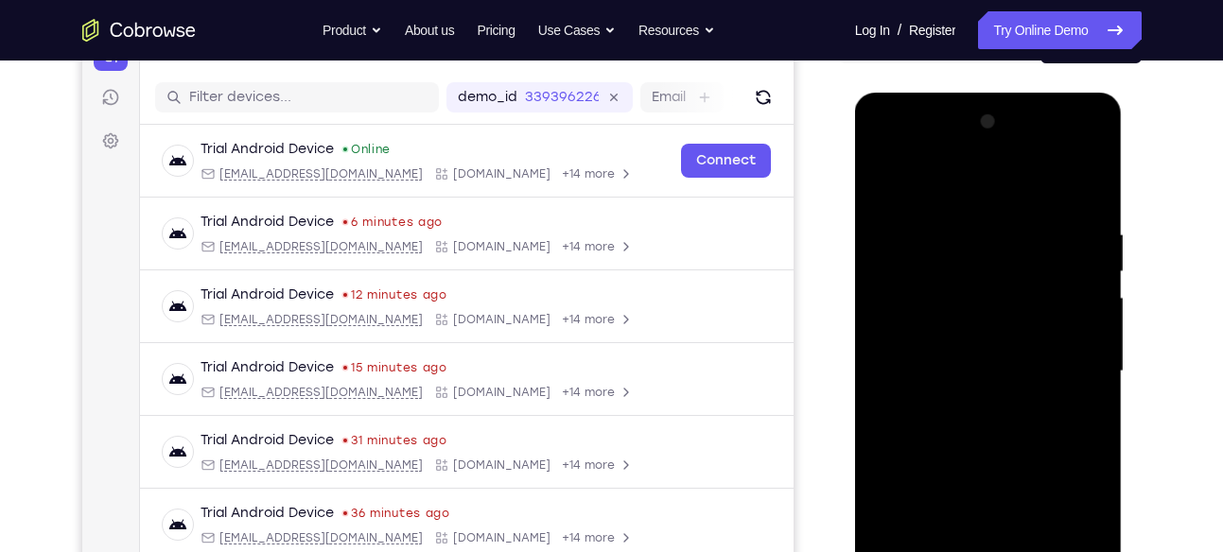
click at [1093, 281] on div at bounding box center [988, 372] width 238 height 530
click at [882, 366] on div at bounding box center [988, 372] width 238 height 530
click at [1088, 357] on div at bounding box center [988, 372] width 238 height 530
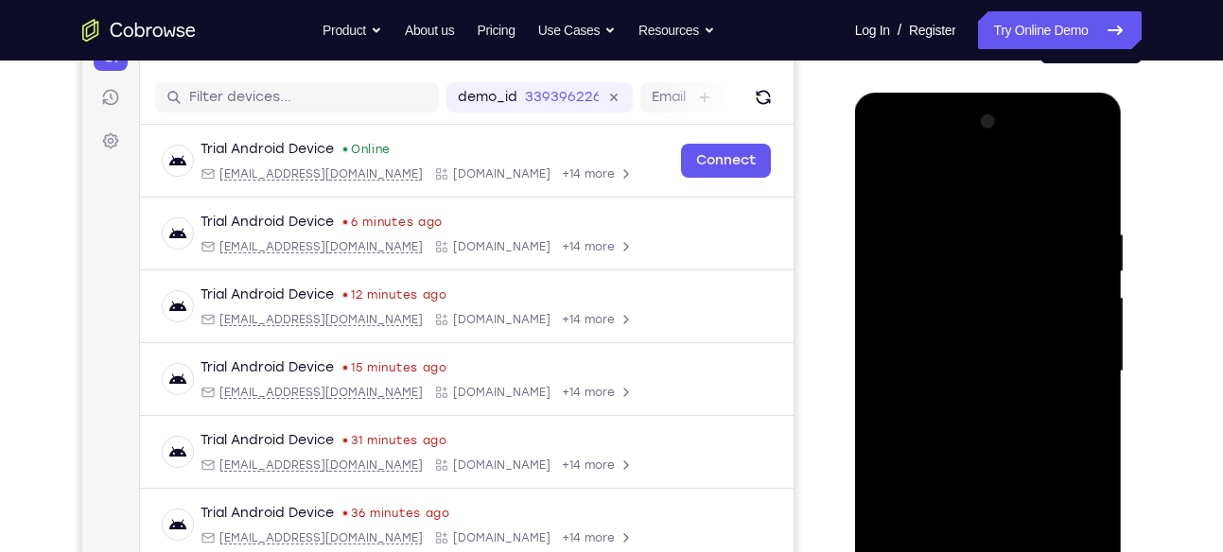
click at [1088, 357] on div at bounding box center [988, 372] width 238 height 530
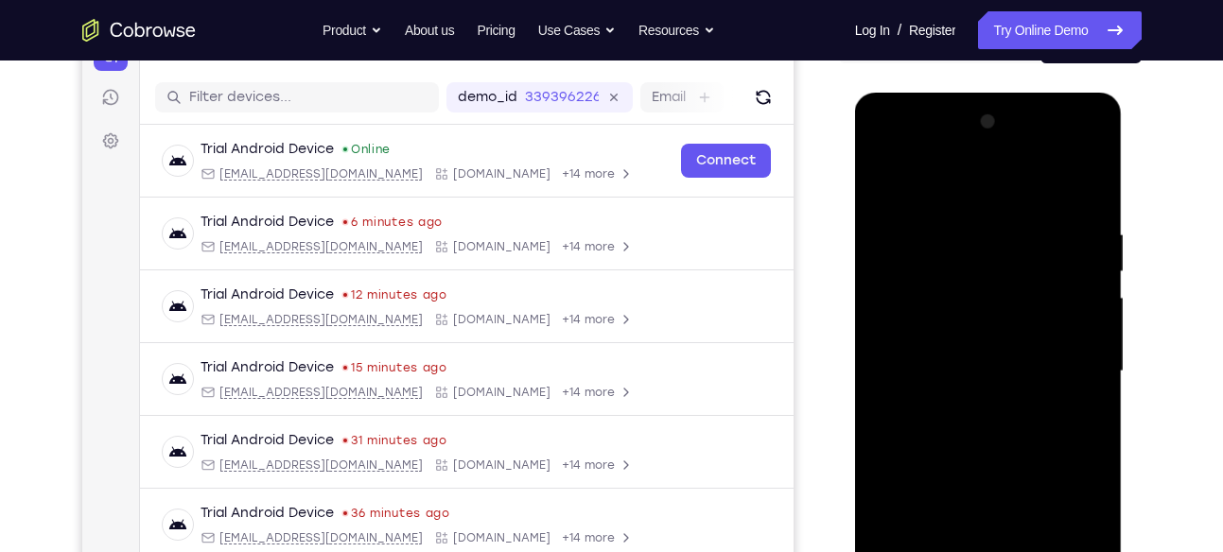
click at [1088, 357] on div at bounding box center [988, 372] width 238 height 530
click at [1097, 129] on div at bounding box center [988, 372] width 238 height 530
click at [884, 184] on div at bounding box center [988, 372] width 238 height 530
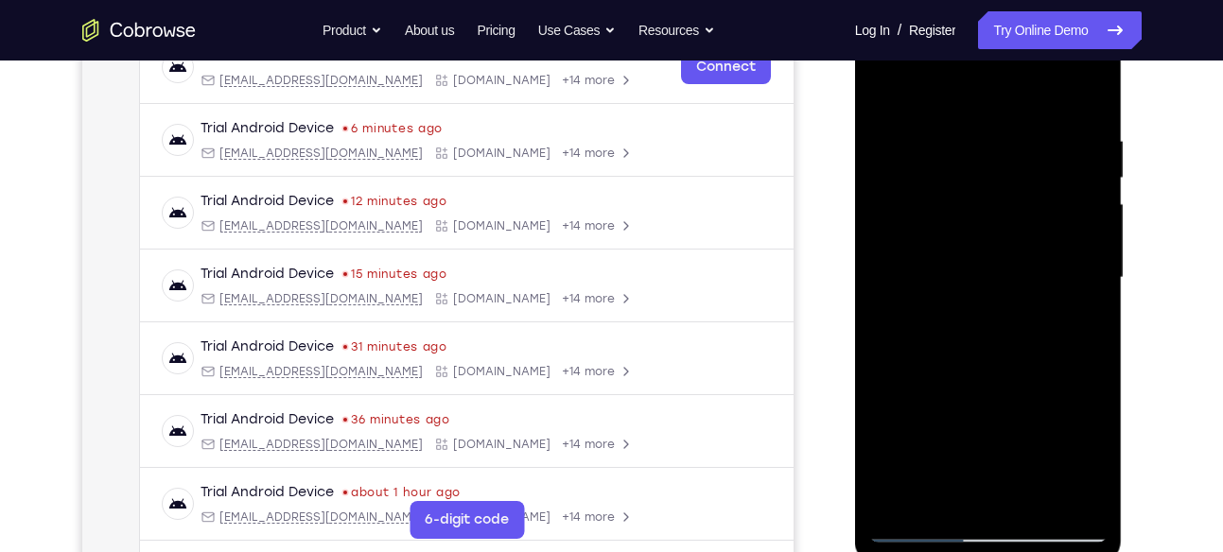
scroll to position [313, 0]
click at [946, 90] on div at bounding box center [988, 279] width 238 height 530
click at [1016, 253] on div at bounding box center [988, 279] width 238 height 530
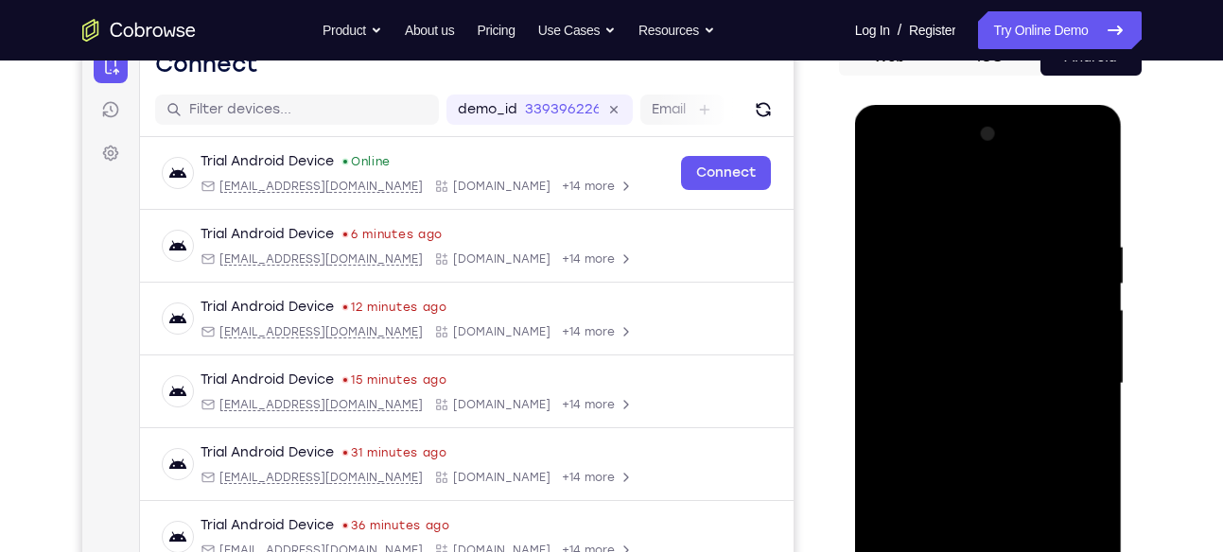
scroll to position [206, 0]
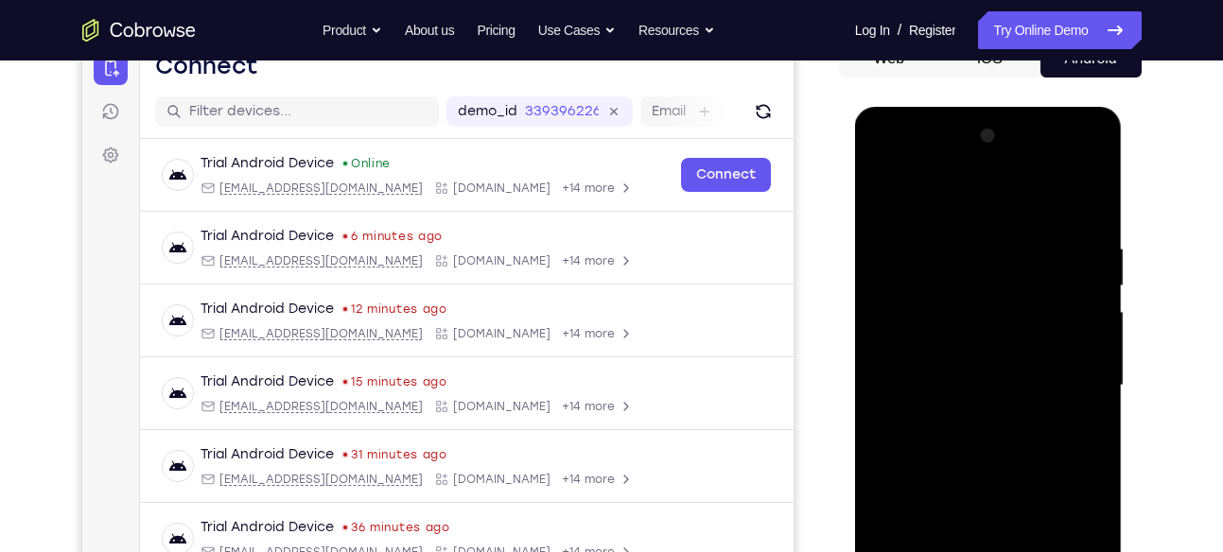
click at [1093, 287] on div at bounding box center [988, 386] width 238 height 530
click at [1097, 292] on div at bounding box center [988, 386] width 238 height 530
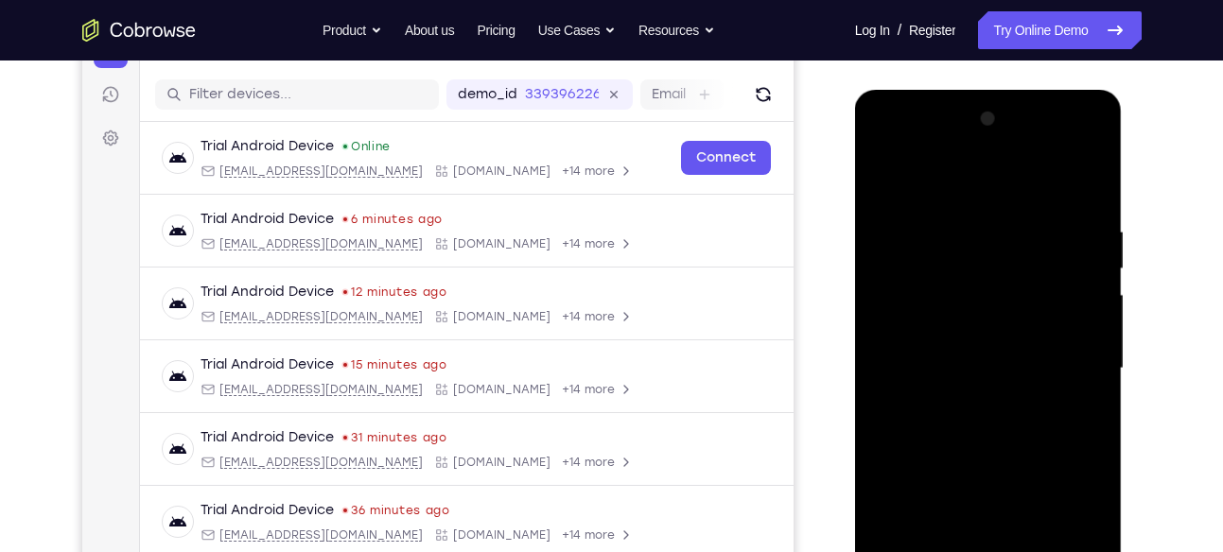
scroll to position [227, 0]
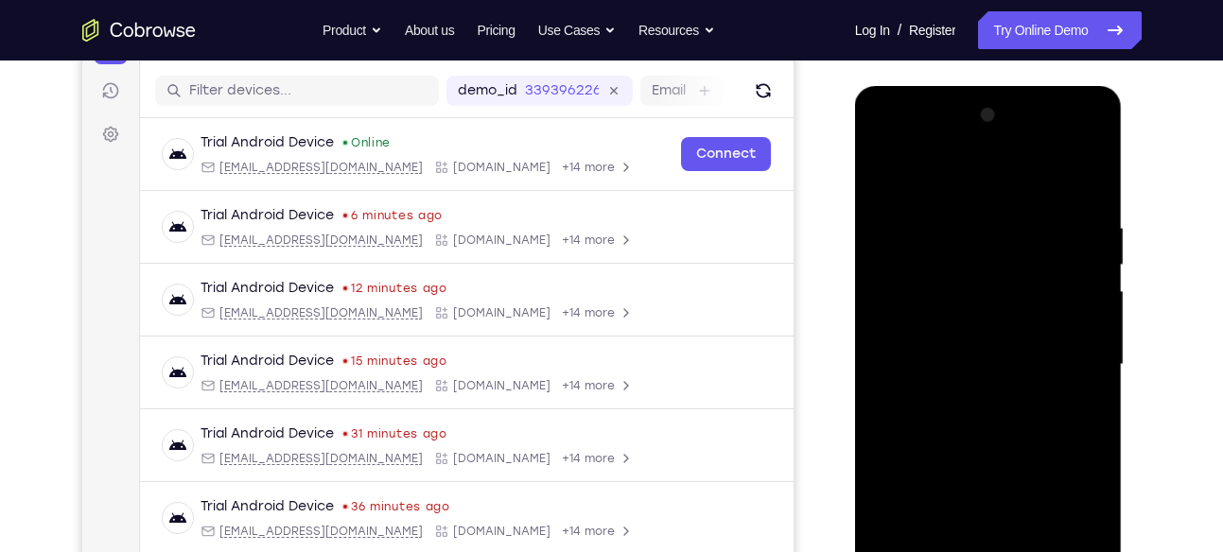
drag, startPoint x: 1097, startPoint y: 271, endPoint x: 1097, endPoint y: 292, distance: 20.8
click at [1097, 292] on div at bounding box center [988, 365] width 238 height 530
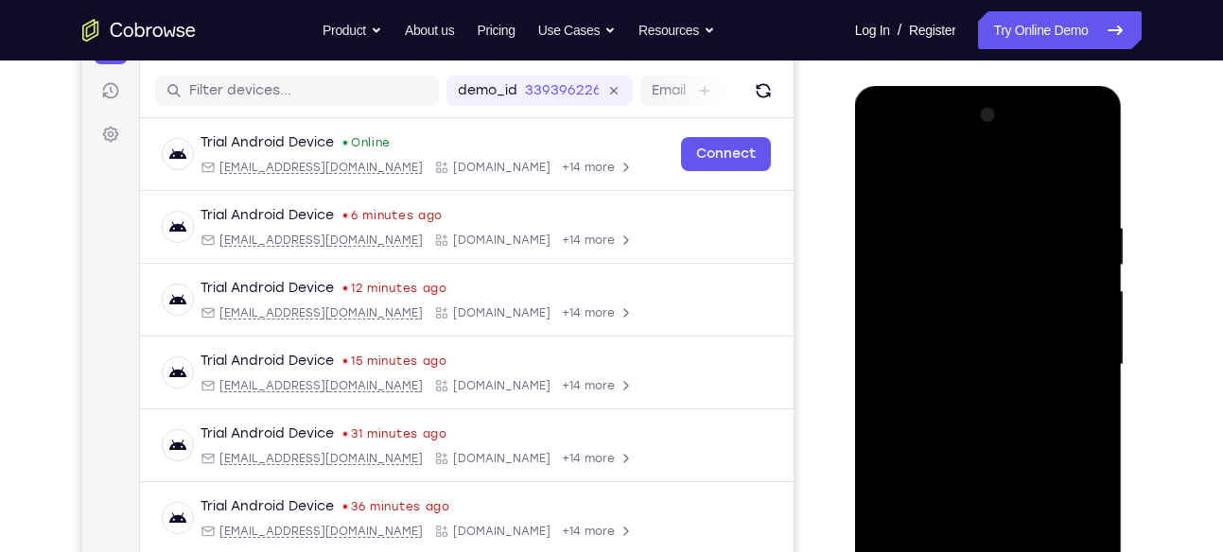
click at [1097, 292] on div at bounding box center [988, 365] width 238 height 530
click at [1100, 378] on div at bounding box center [988, 365] width 238 height 530
click at [1090, 415] on div at bounding box center [988, 365] width 238 height 530
click at [891, 411] on div at bounding box center [988, 365] width 238 height 530
click at [962, 330] on div at bounding box center [988, 365] width 238 height 530
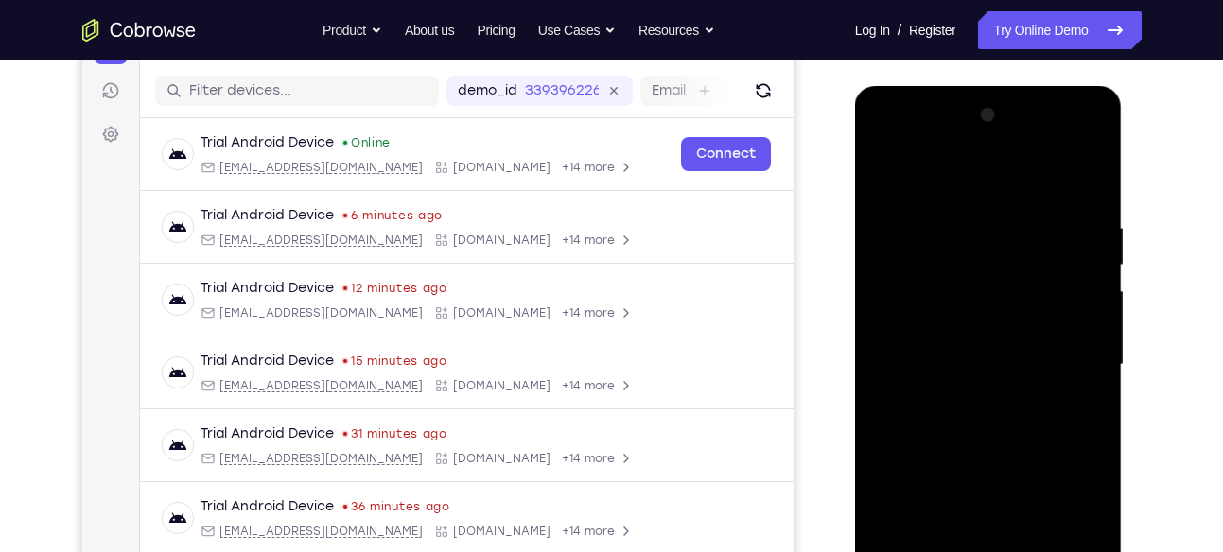
click at [977, 289] on div at bounding box center [988, 365] width 238 height 530
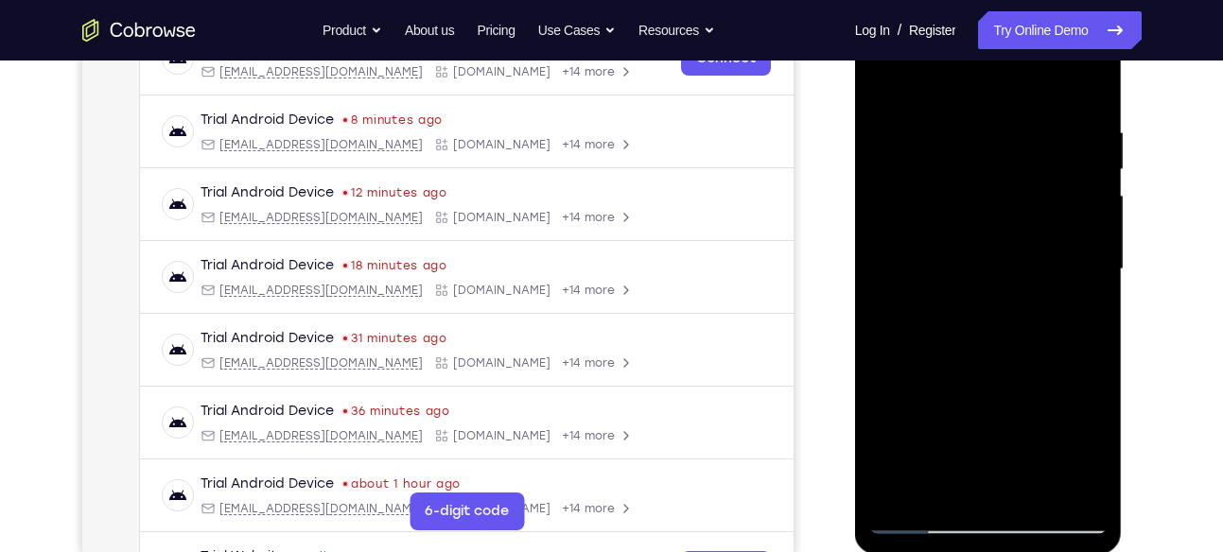
scroll to position [310, 0]
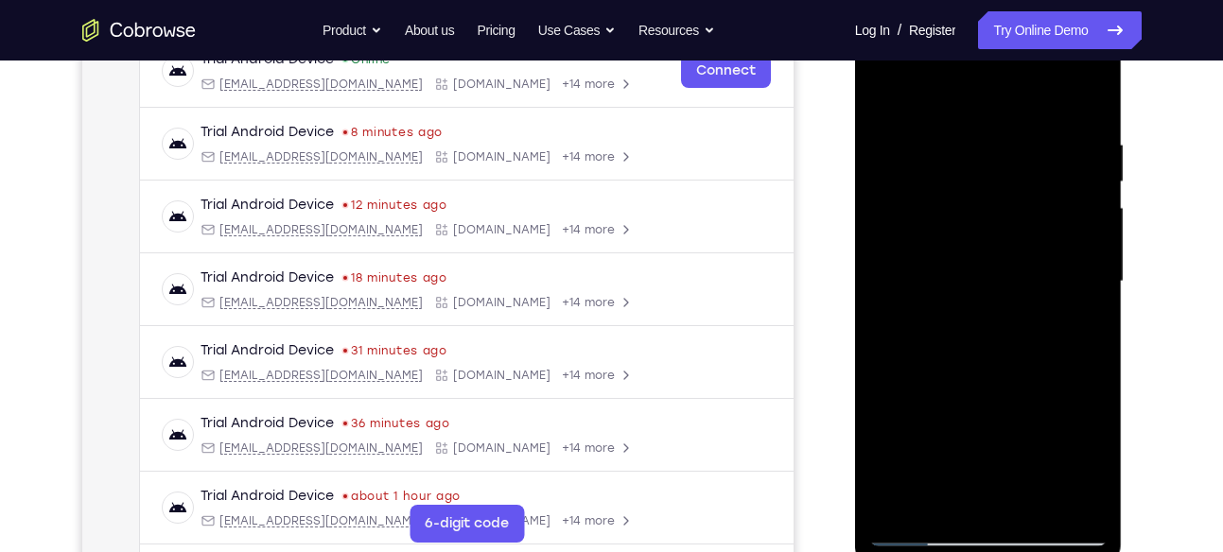
click at [889, 96] on div at bounding box center [988, 282] width 238 height 530
click at [1077, 233] on div at bounding box center [988, 282] width 238 height 530
click at [1081, 184] on div at bounding box center [988, 282] width 238 height 530
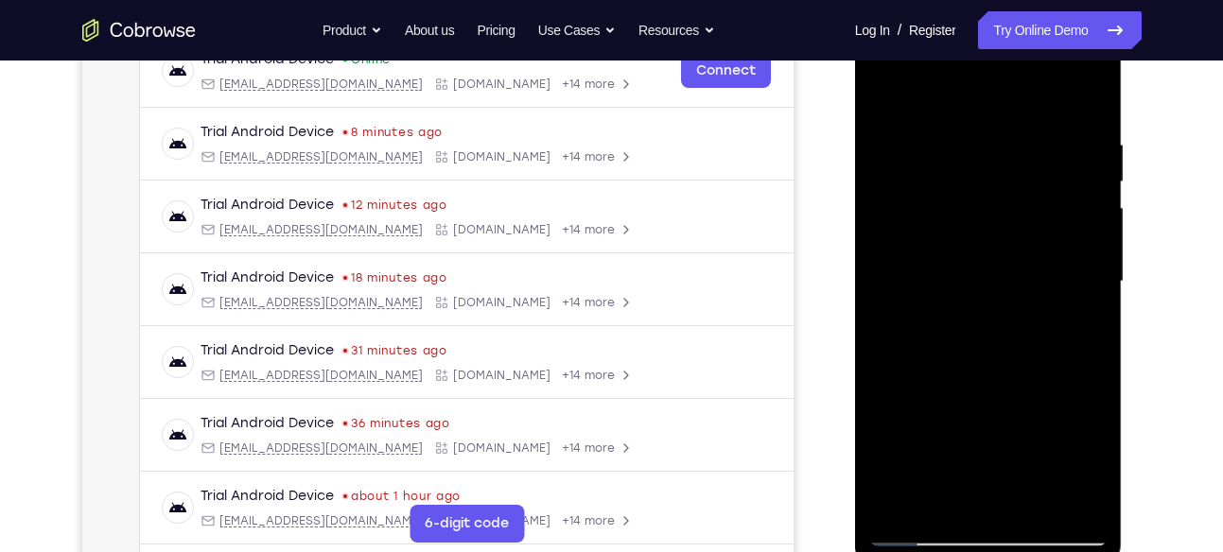
click at [875, 306] on div at bounding box center [988, 282] width 238 height 530
click at [886, 272] on div at bounding box center [988, 282] width 238 height 530
click at [1077, 184] on div at bounding box center [988, 282] width 238 height 530
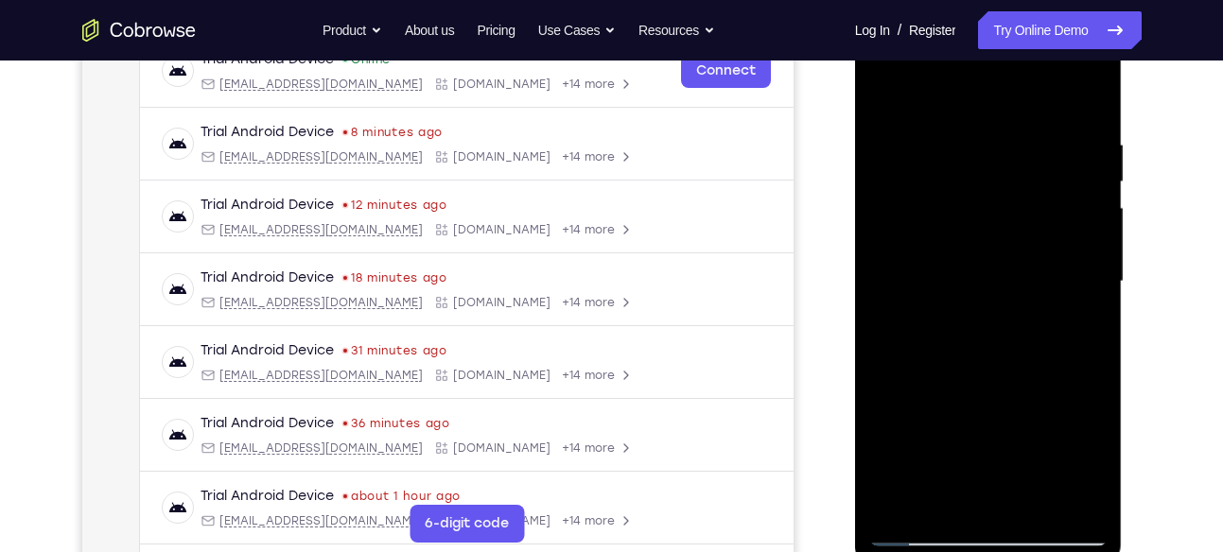
click at [1077, 184] on div at bounding box center [988, 282] width 238 height 530
click at [1080, 288] on div at bounding box center [988, 282] width 238 height 530
click at [1080, 246] on div at bounding box center [988, 282] width 238 height 530
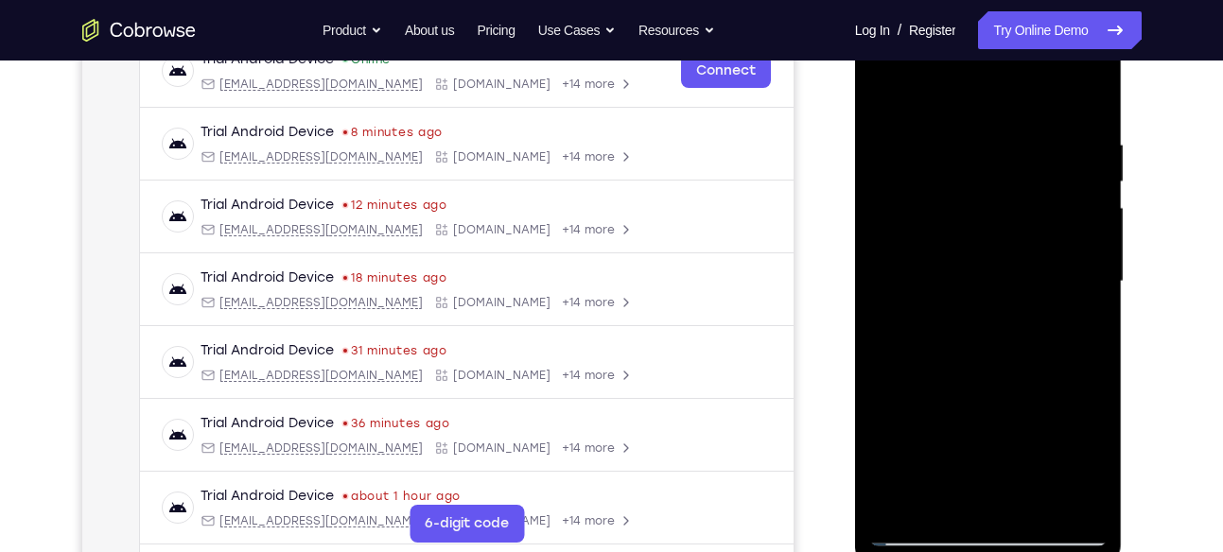
click at [1080, 246] on div at bounding box center [988, 282] width 238 height 530
click at [1057, 222] on div at bounding box center [988, 282] width 238 height 530
click at [1077, 246] on div at bounding box center [988, 282] width 238 height 530
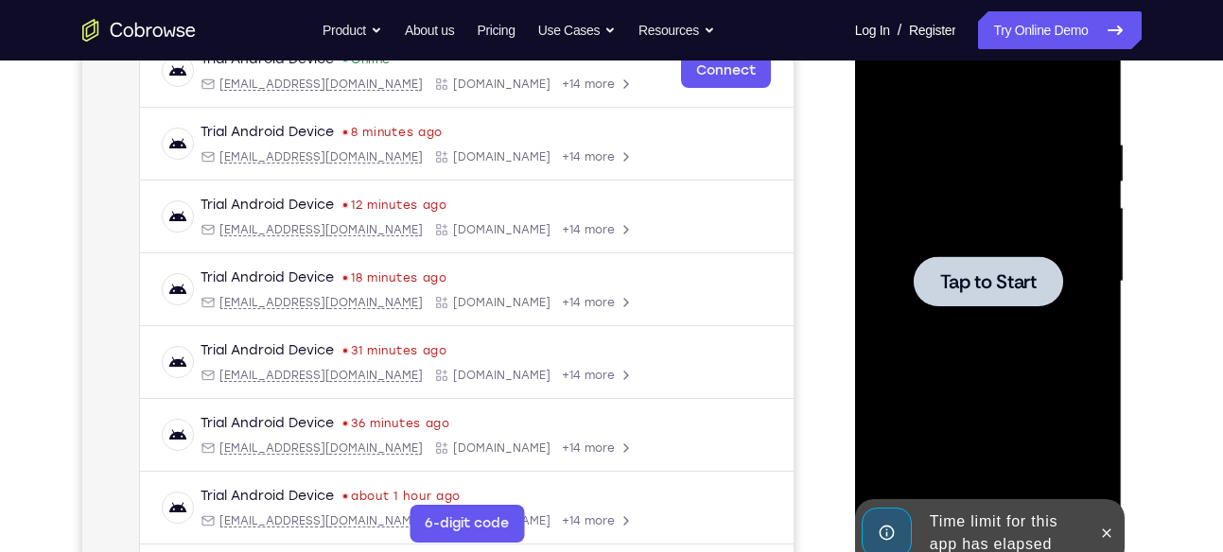
click at [1023, 293] on div at bounding box center [988, 281] width 149 height 50
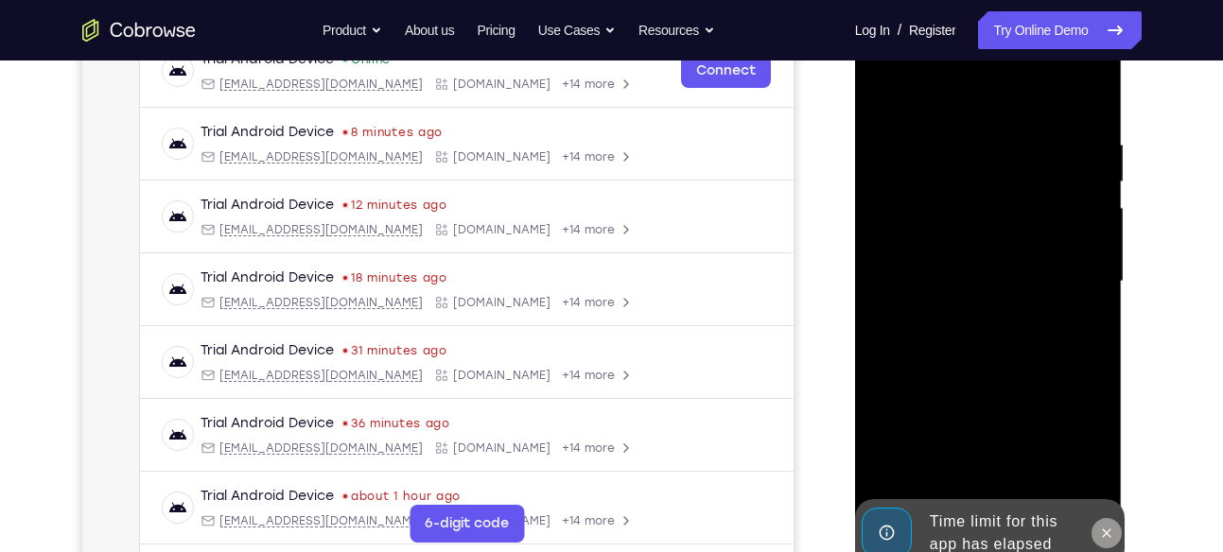
click at [1096, 533] on button at bounding box center [1107, 533] width 30 height 30
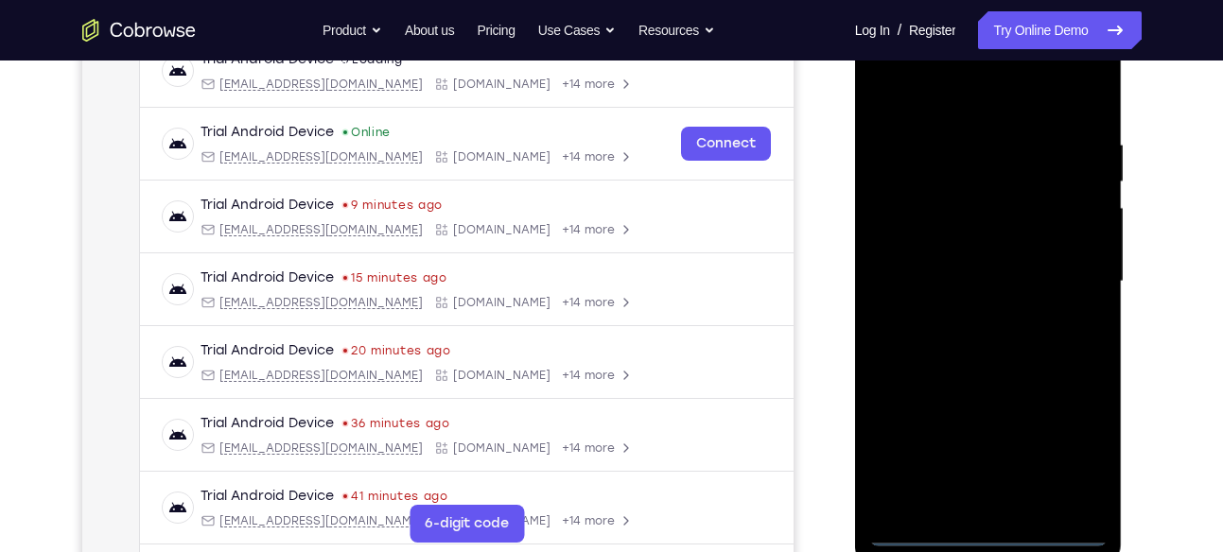
click at [992, 533] on div at bounding box center [988, 282] width 238 height 530
click at [989, 527] on div at bounding box center [988, 282] width 238 height 530
click at [1071, 443] on div at bounding box center [988, 282] width 238 height 530
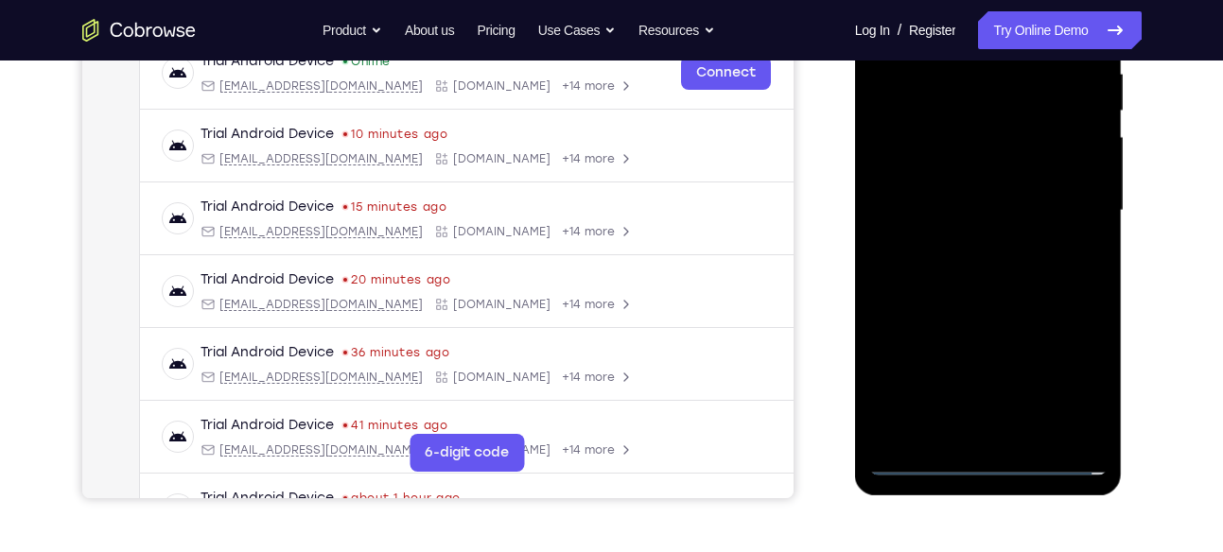
scroll to position [318, 0]
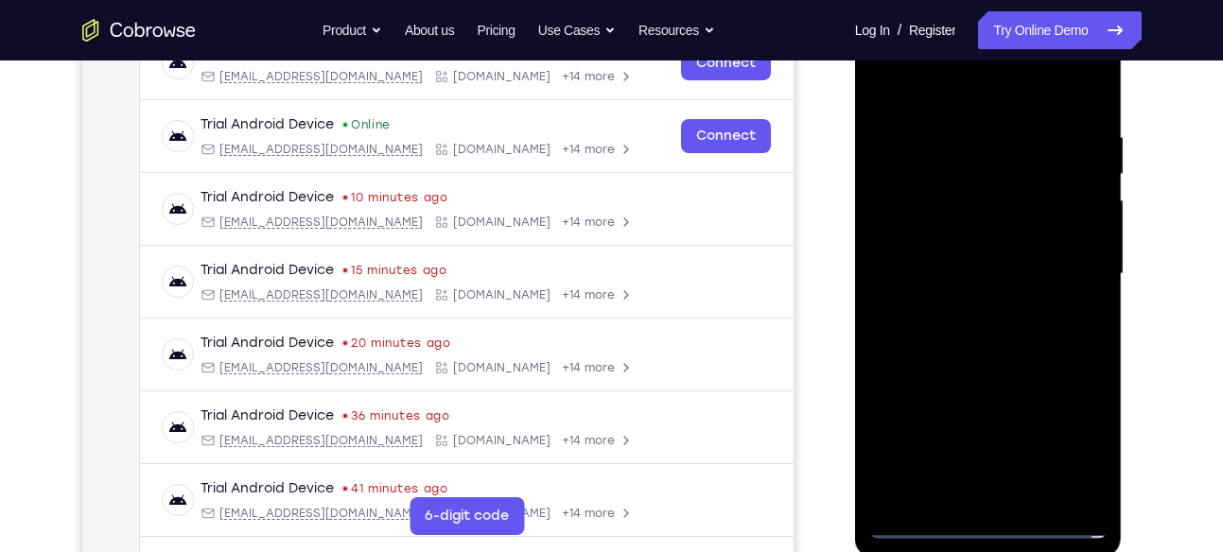
click at [900, 84] on div at bounding box center [988, 274] width 238 height 530
